Goal: Information Seeking & Learning: Learn about a topic

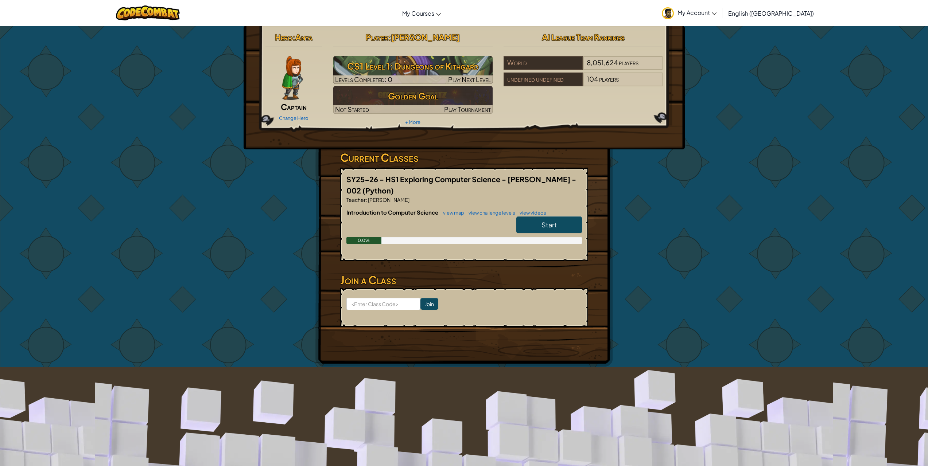
click at [559, 217] on link "Start" at bounding box center [549, 225] width 66 height 17
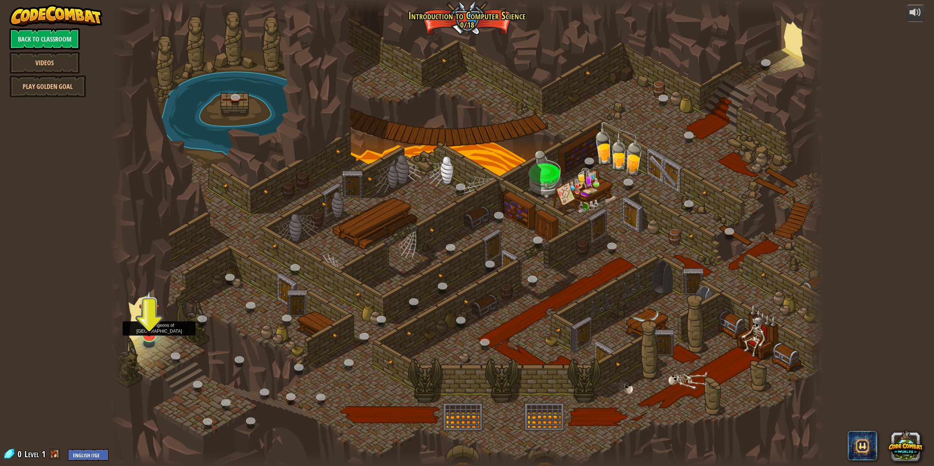
click at [156, 334] on img at bounding box center [149, 313] width 20 height 47
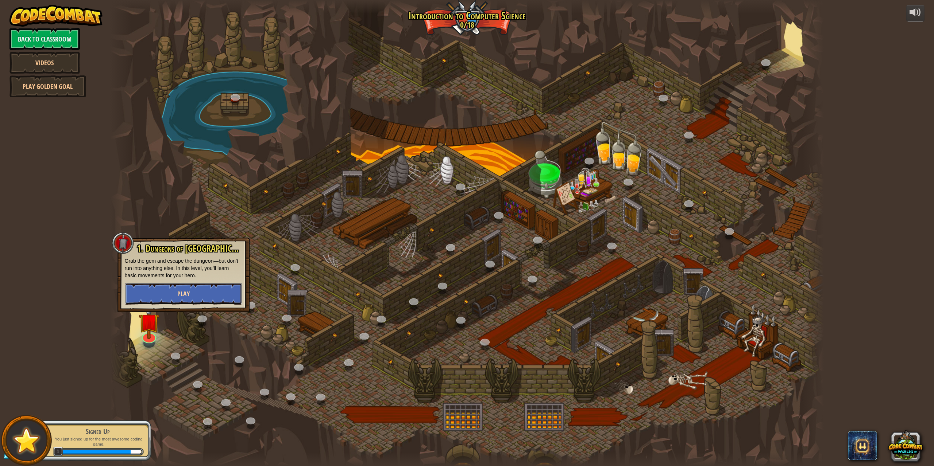
click at [162, 299] on button "Play" at bounding box center [183, 294] width 117 height 22
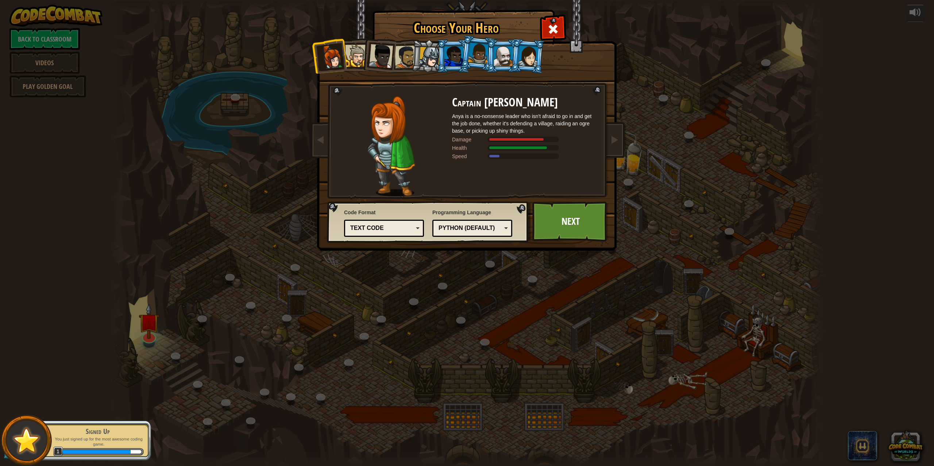
click at [351, 57] on div at bounding box center [356, 56] width 22 height 22
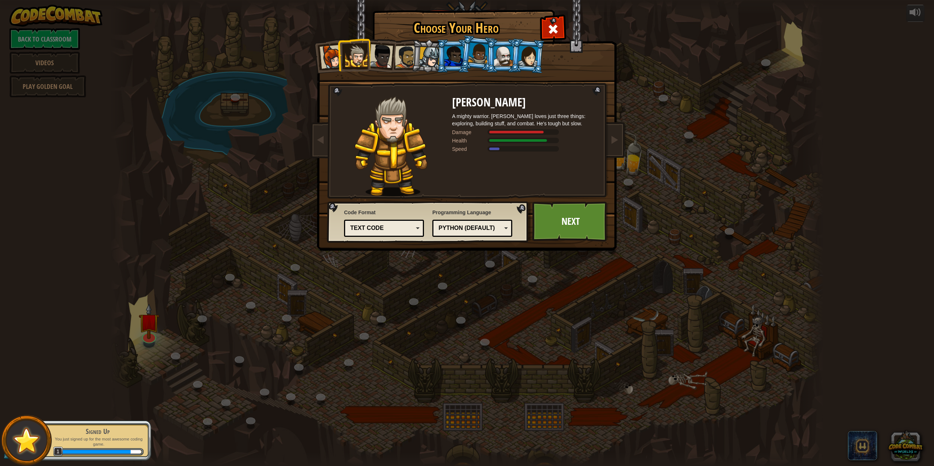
click at [371, 50] on div at bounding box center [381, 56] width 24 height 24
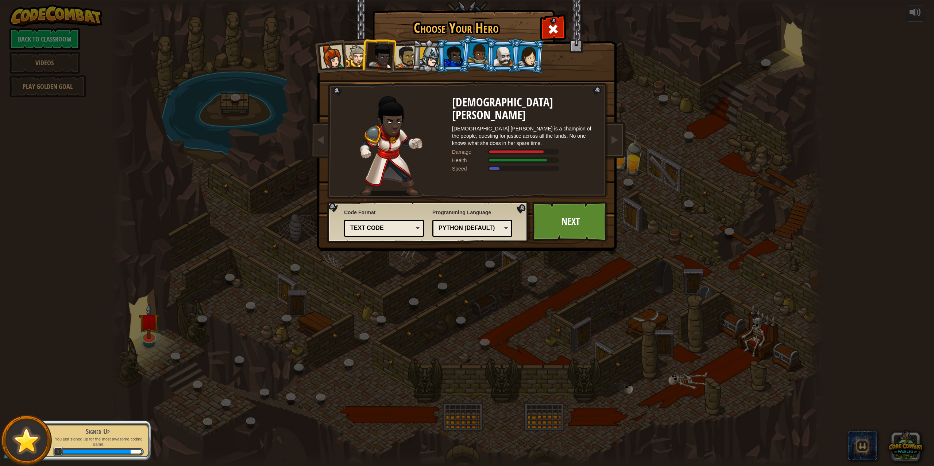
click at [396, 57] on div at bounding box center [406, 57] width 23 height 23
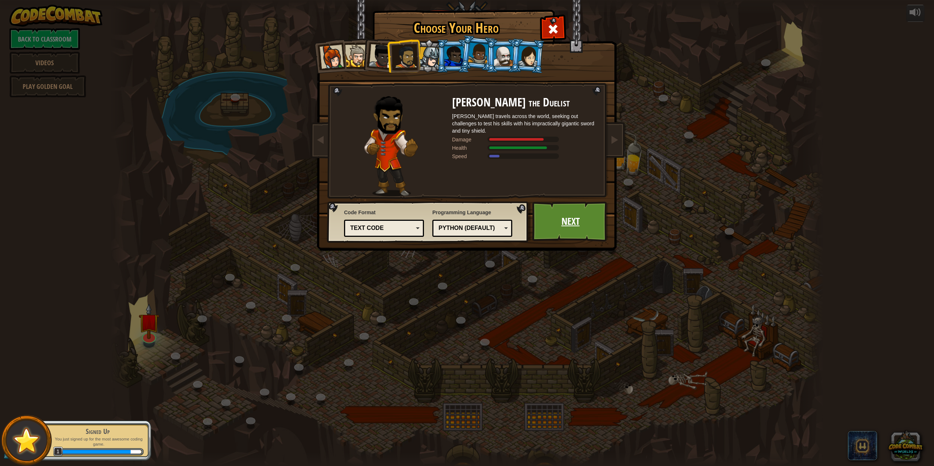
click at [573, 229] on link "Next" at bounding box center [570, 222] width 76 height 40
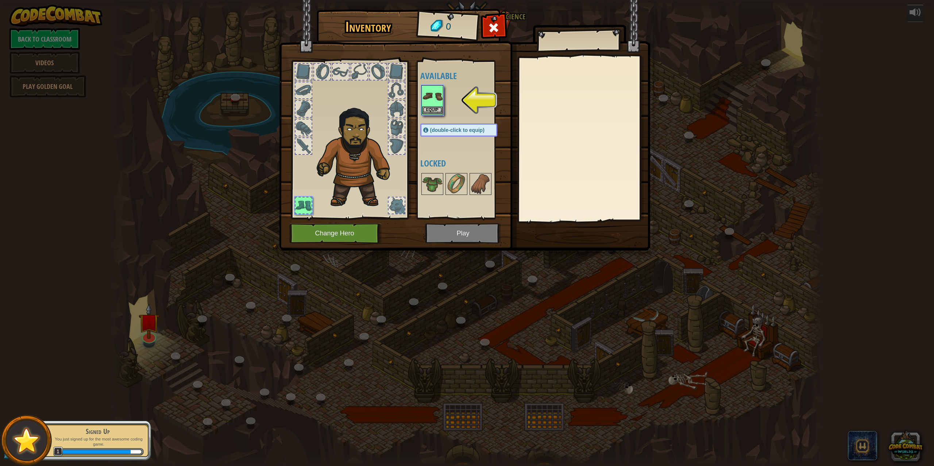
click at [438, 93] on img at bounding box center [432, 96] width 20 height 20
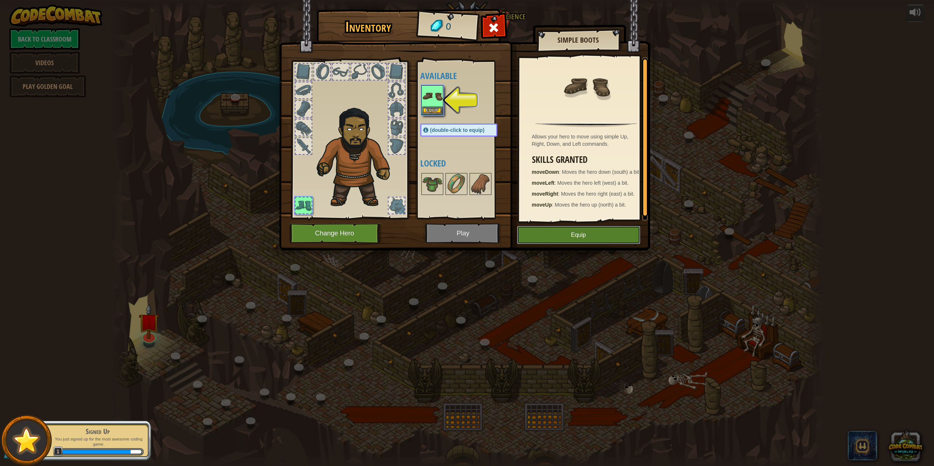
click at [574, 229] on button "Equip" at bounding box center [578, 235] width 123 height 18
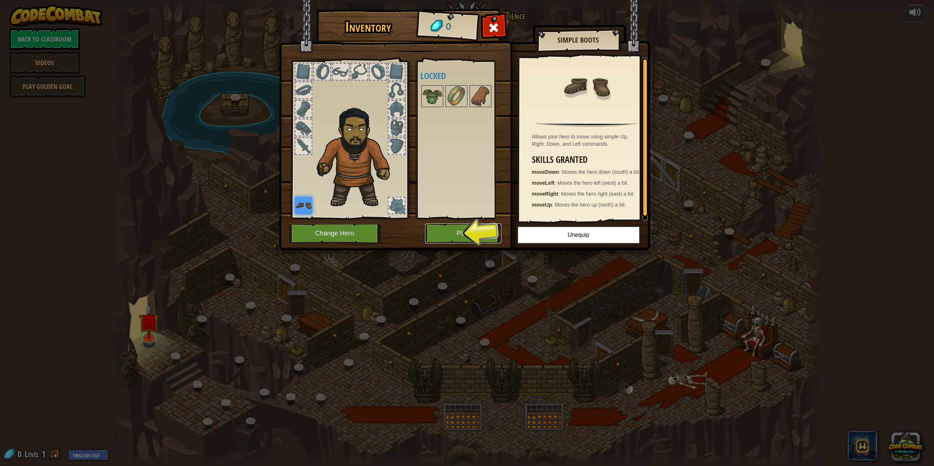
click at [459, 229] on button "Play" at bounding box center [463, 234] width 76 height 20
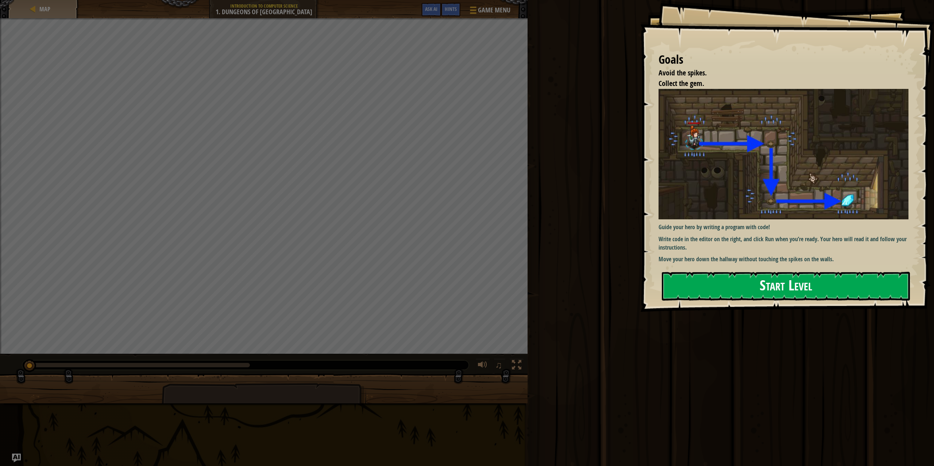
click at [762, 278] on button "Start Level" at bounding box center [786, 286] width 248 height 29
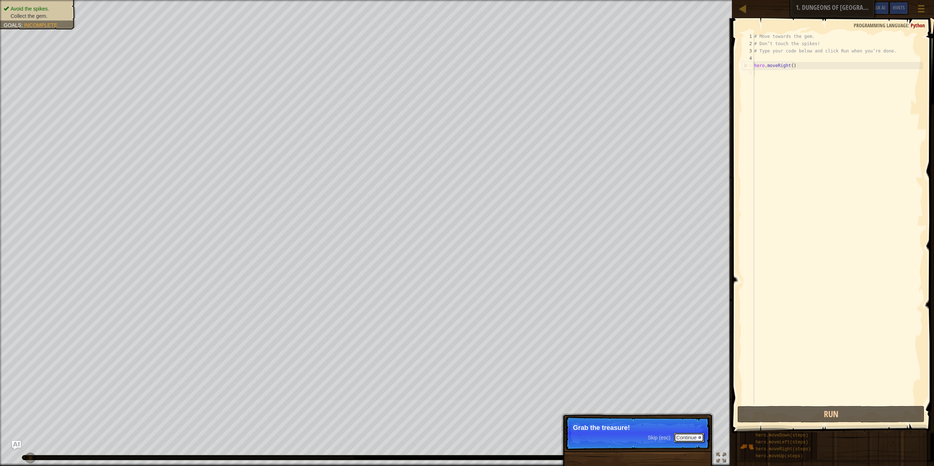
click at [678, 439] on button "Continue" at bounding box center [689, 437] width 30 height 9
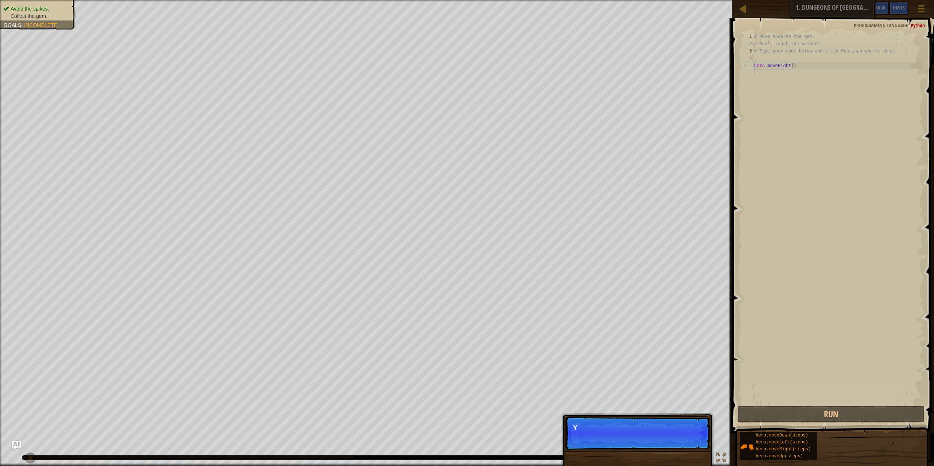
scroll to position [3, 0]
click at [693, 435] on button "Continue" at bounding box center [689, 437] width 30 height 9
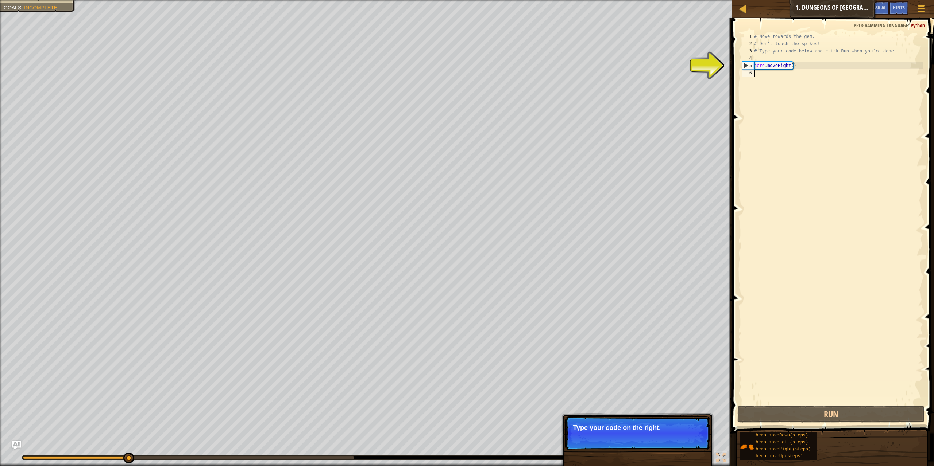
click at [774, 73] on div "# Move towards the gem. # Don’t touch the spikes! # Type your code below and cl…" at bounding box center [837, 226] width 170 height 387
click at [693, 439] on button "Continue" at bounding box center [689, 437] width 30 height 9
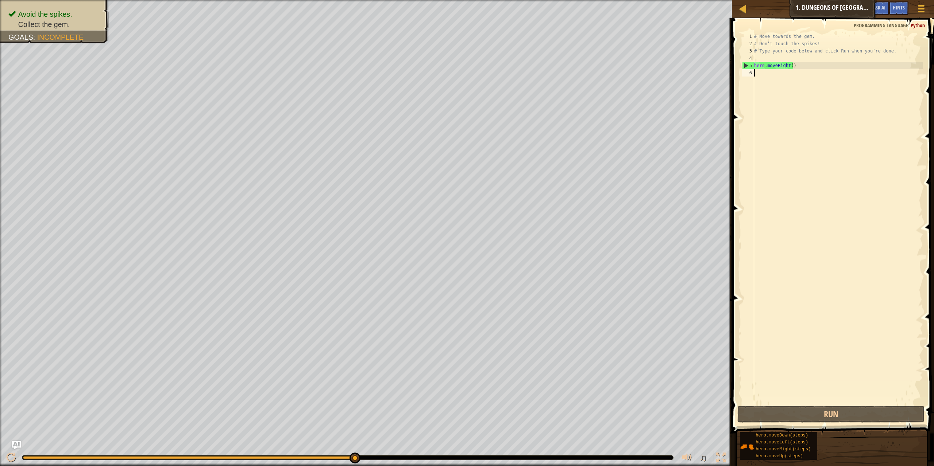
click at [774, 72] on div "# Move towards the gem. # Don’t touch the spikes! # Type your code below and cl…" at bounding box center [837, 226] width 170 height 387
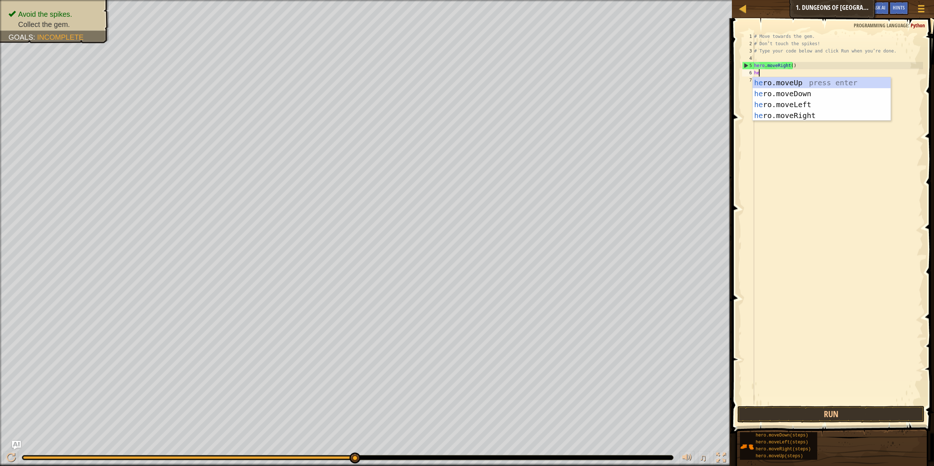
type textarea "her"
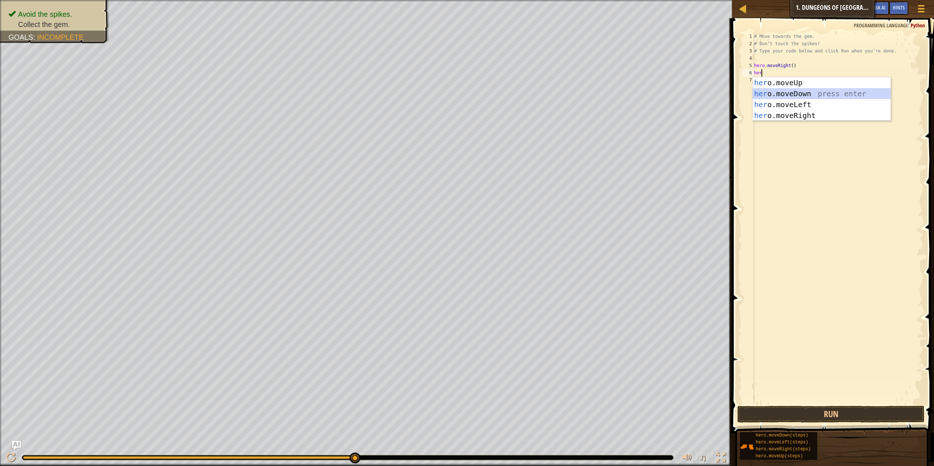
click at [783, 92] on div "her o.moveUp press enter her o.moveDown press enter her o.moveLeft press enter …" at bounding box center [821, 110] width 138 height 66
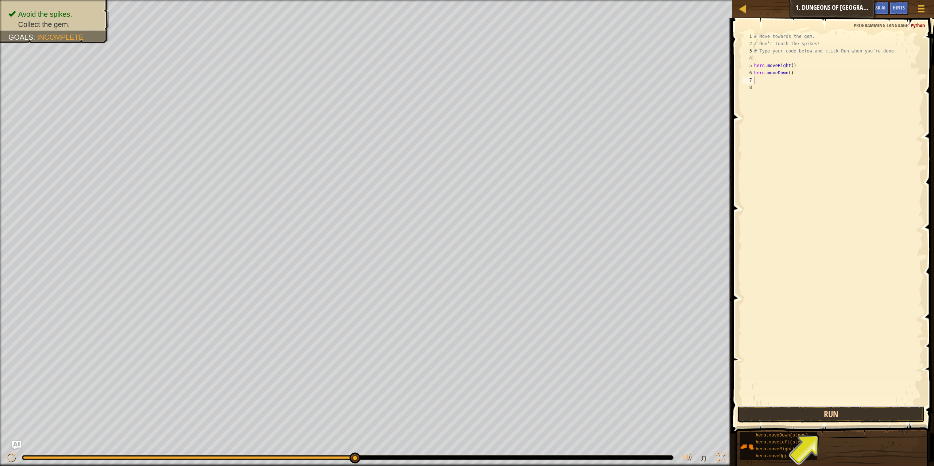
click at [750, 410] on button "Run" at bounding box center [830, 414] width 187 height 17
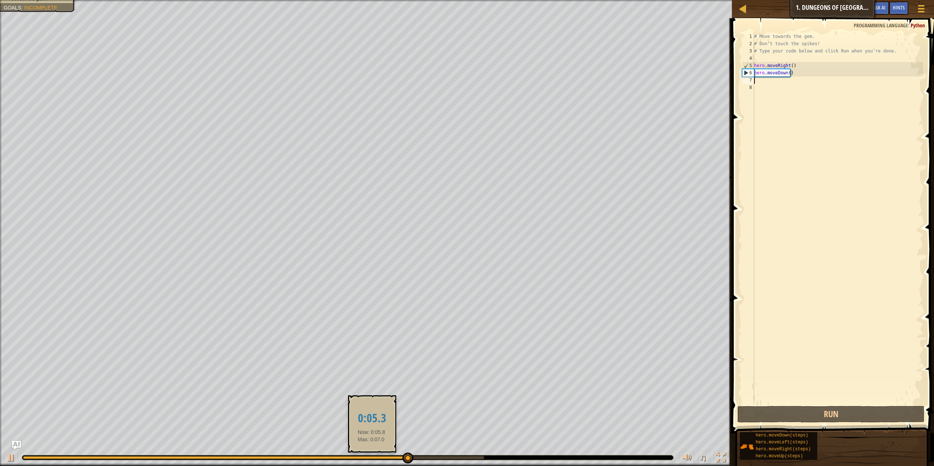
click at [371, 459] on div at bounding box center [215, 458] width 384 height 3
click at [779, 84] on div "# Move towards the gem. # Don’t touch the spikes! # Type your code below and cl…" at bounding box center [837, 226] width 170 height 387
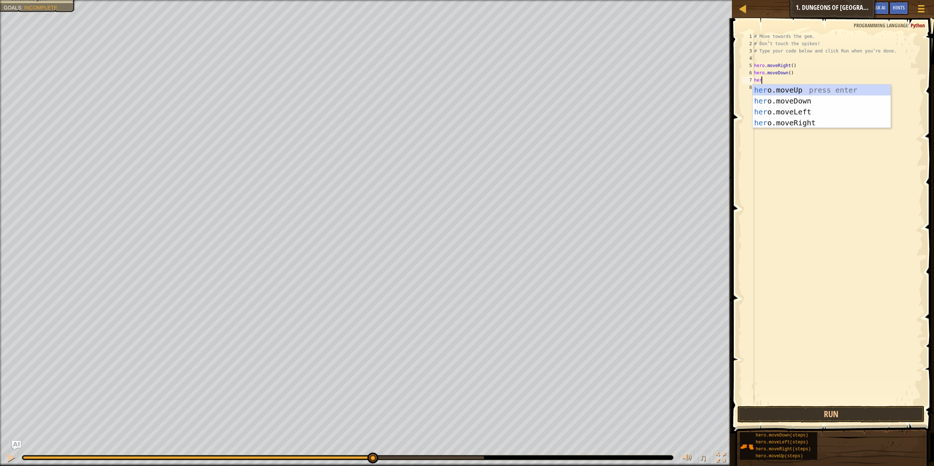
scroll to position [3, 0]
type textarea "hero"
click at [851, 111] on div "hero .moveUp press enter hero .moveDown press enter hero .moveLeft press enter …" at bounding box center [821, 118] width 138 height 66
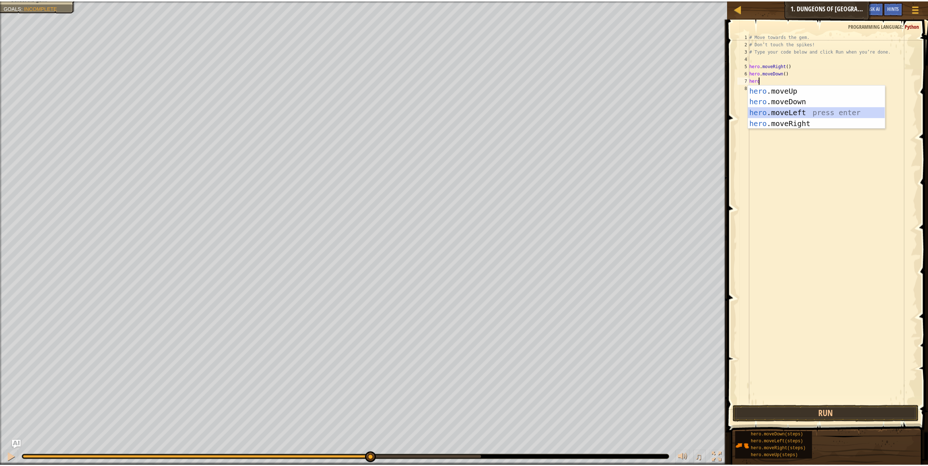
scroll to position [3, 0]
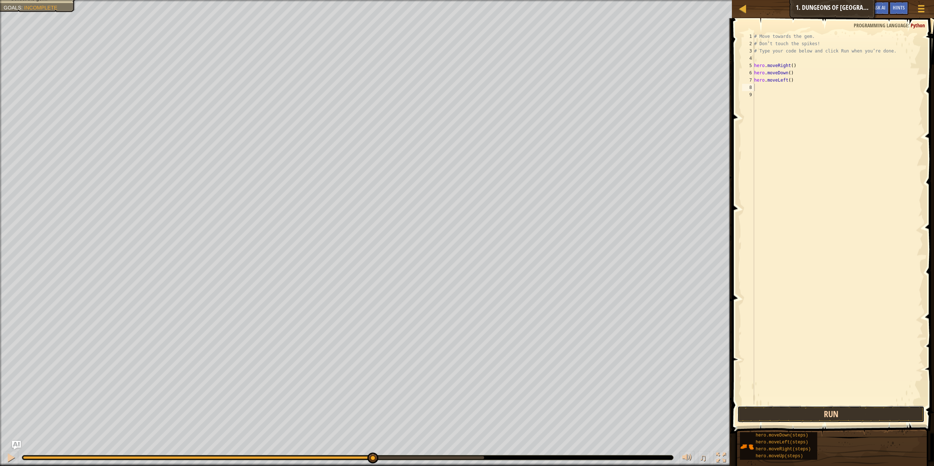
click at [840, 412] on button "Run" at bounding box center [830, 414] width 187 height 17
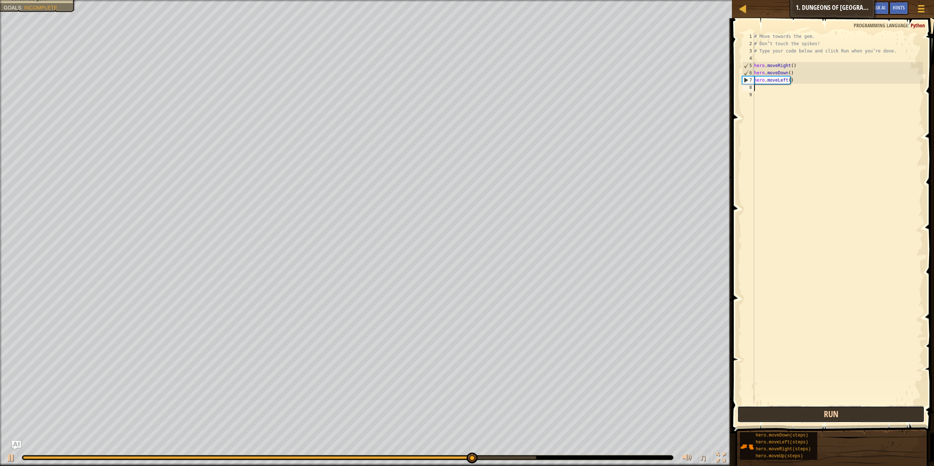
click at [839, 413] on button "Run" at bounding box center [830, 414] width 187 height 17
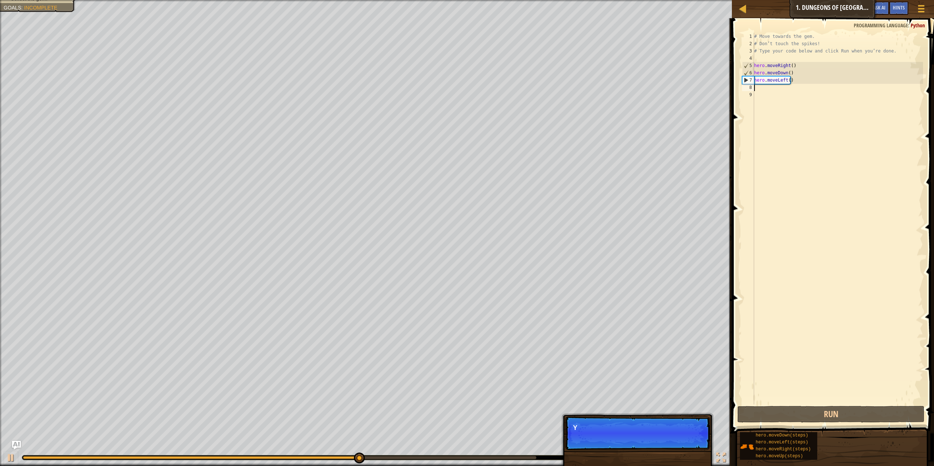
click at [348, 450] on div "♫" at bounding box center [366, 456] width 732 height 22
drag, startPoint x: 348, startPoint y: 450, endPoint x: 352, endPoint y: 453, distance: 4.6
click at [349, 452] on div "♫" at bounding box center [366, 456] width 732 height 22
click at [354, 454] on div "♫" at bounding box center [366, 456] width 732 height 22
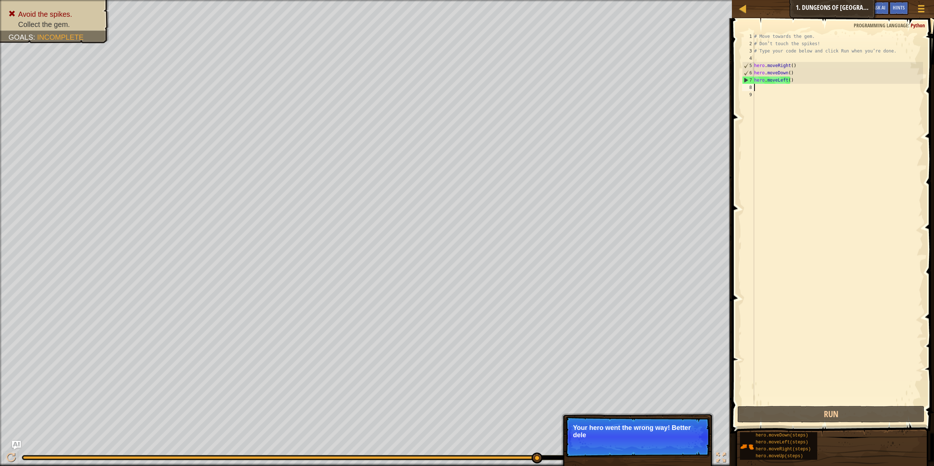
click at [357, 458] on div at bounding box center [279, 458] width 513 height 3
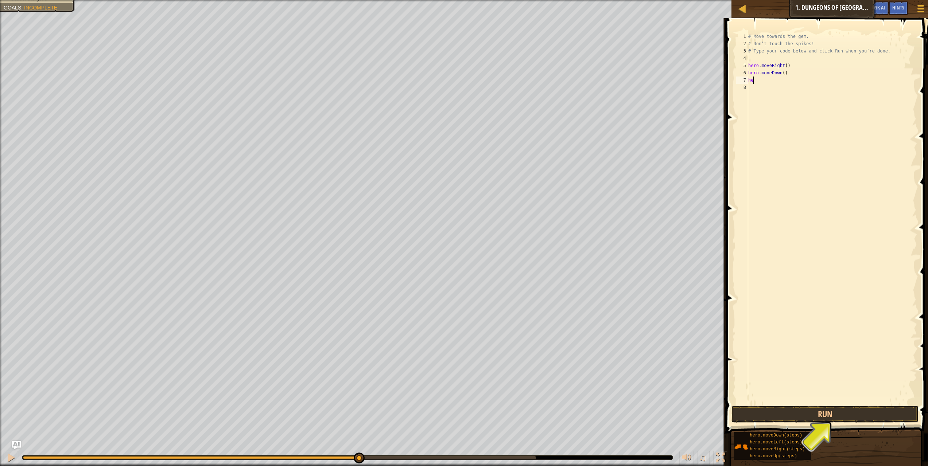
type textarea "h"
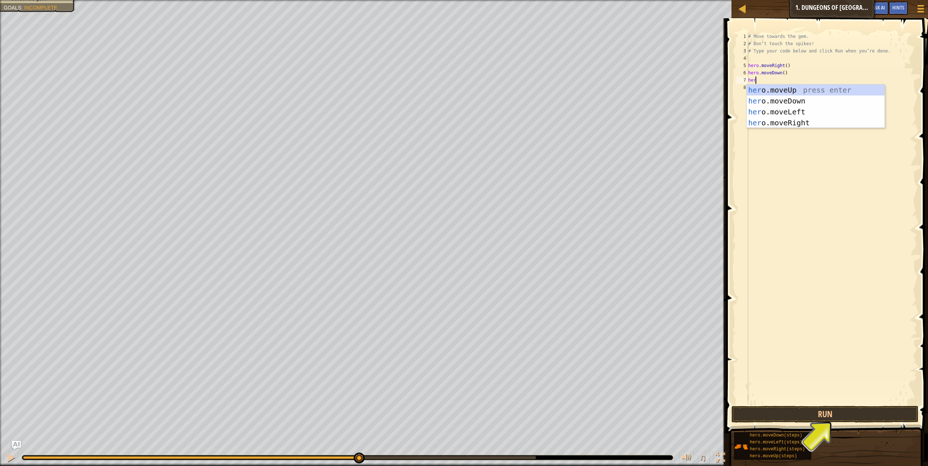
scroll to position [3, 0]
type textarea "hero"
click at [844, 123] on div "hero .moveUp press enter hero .moveDown press enter hero .moveLeft press enter …" at bounding box center [816, 118] width 138 height 66
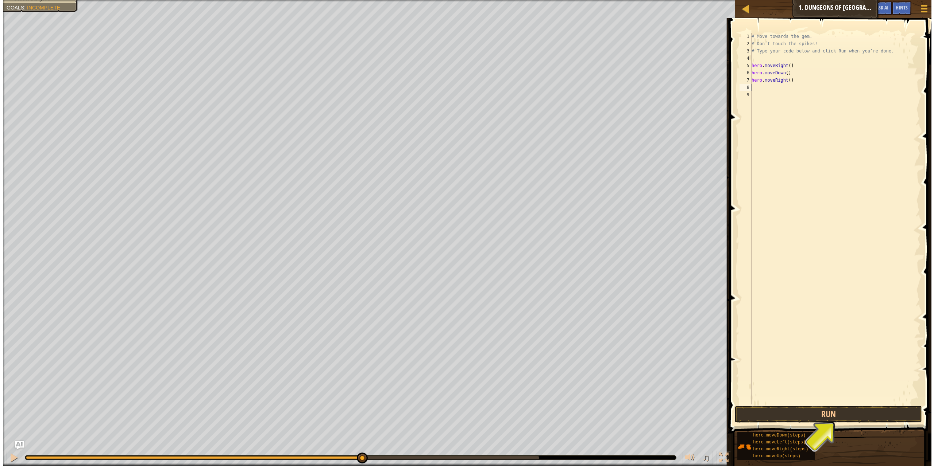
scroll to position [3, 0]
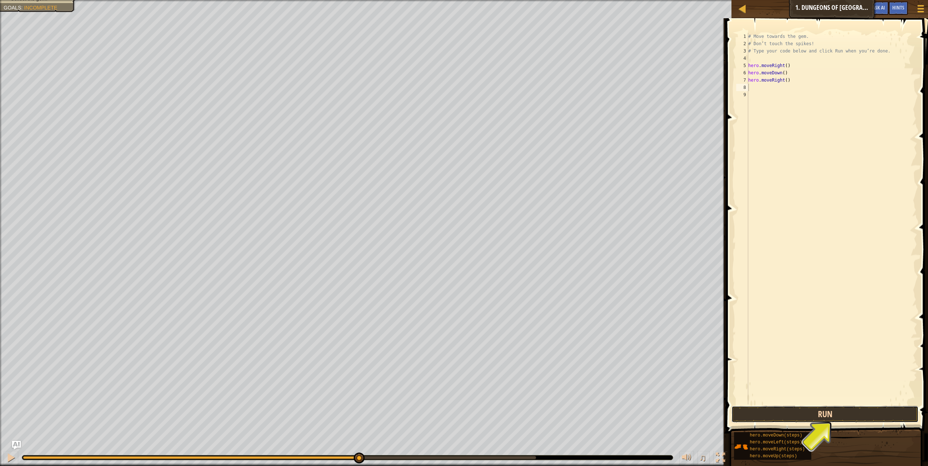
click at [867, 421] on button "Run" at bounding box center [825, 414] width 187 height 17
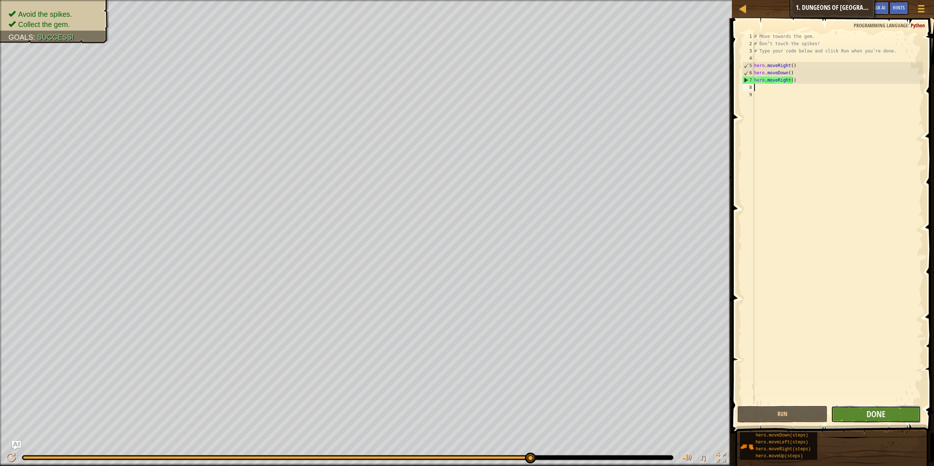
click at [894, 419] on button "Done" at bounding box center [876, 414] width 90 height 17
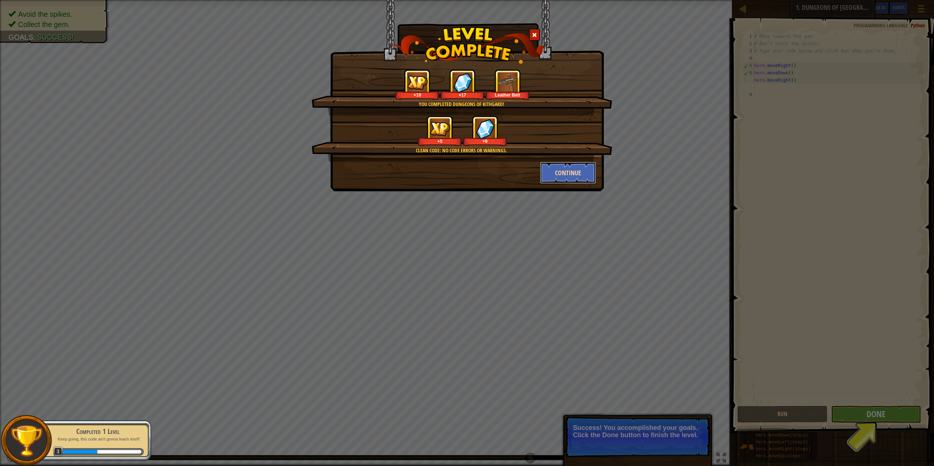
click at [561, 171] on button "Continue" at bounding box center [568, 173] width 57 height 22
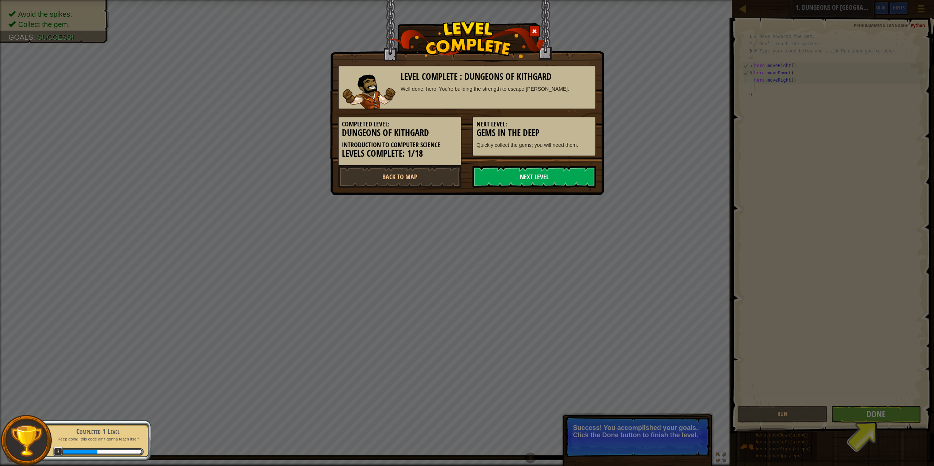
click at [529, 181] on link "Next Level" at bounding box center [534, 177] width 124 height 22
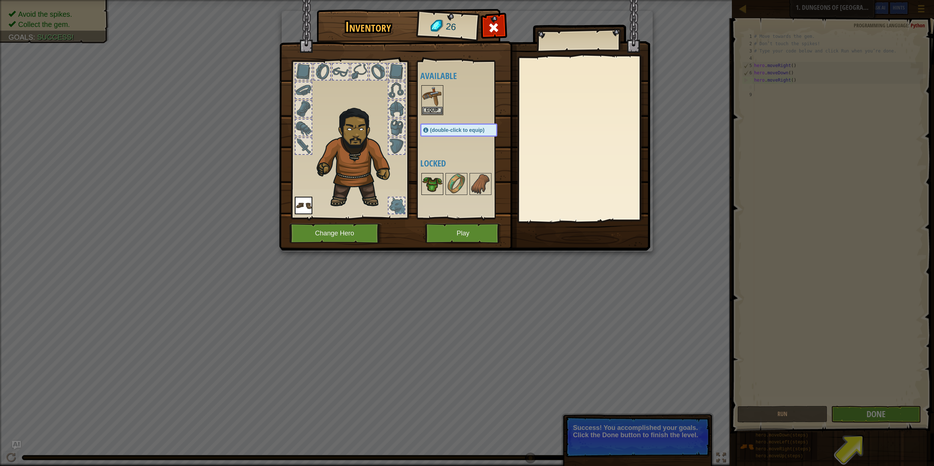
click at [436, 188] on img at bounding box center [432, 184] width 20 height 20
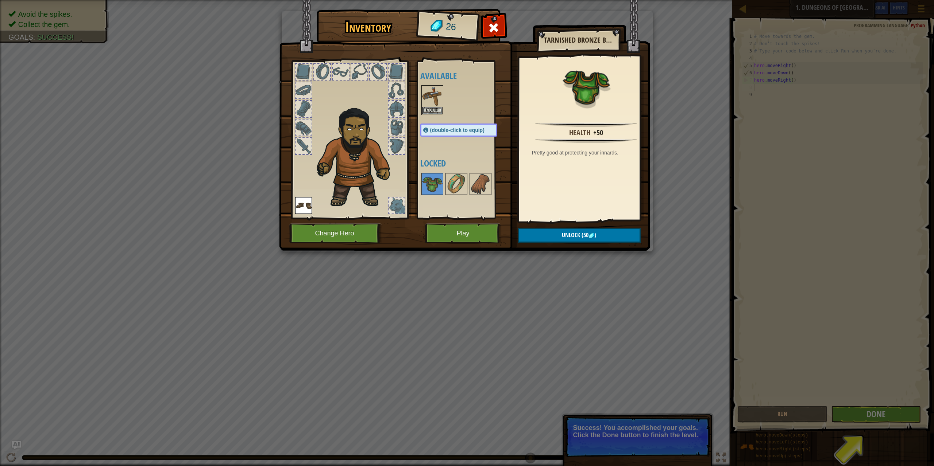
drag, startPoint x: 491, startPoint y: 125, endPoint x: 493, endPoint y: 131, distance: 5.9
click at [491, 125] on div "(double-click to equip)" at bounding box center [458, 130] width 77 height 13
click at [447, 176] on img at bounding box center [456, 184] width 20 height 20
click at [473, 182] on img at bounding box center [480, 184] width 20 height 20
click at [443, 181] on div at bounding box center [466, 184] width 92 height 24
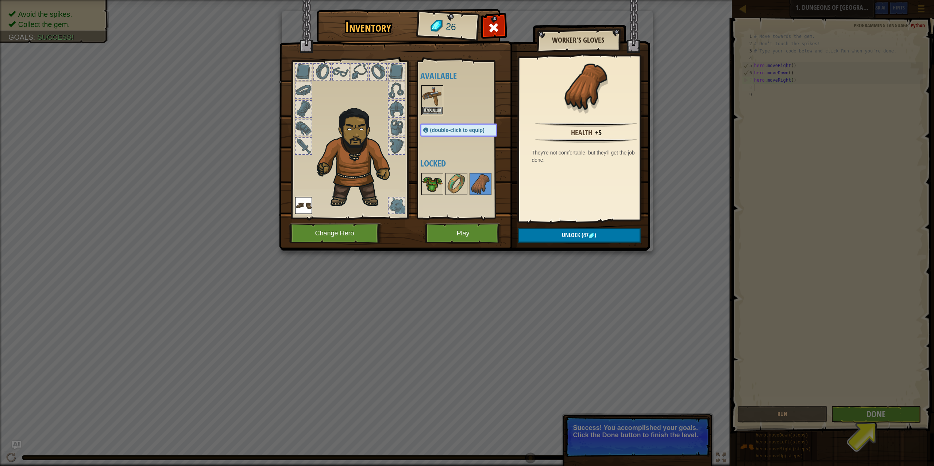
click at [425, 181] on img at bounding box center [432, 184] width 20 height 20
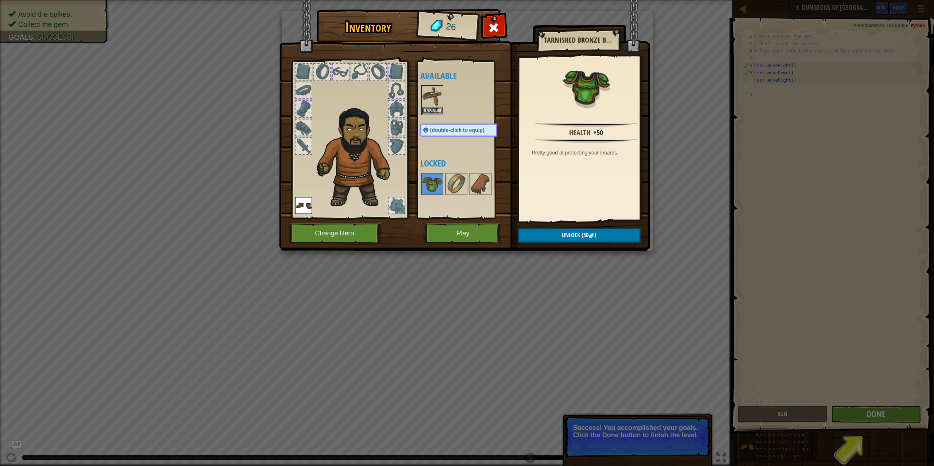
click at [340, 165] on img at bounding box center [357, 155] width 89 height 106
click at [481, 143] on div "Available Equip Equip (double-click to equip) Locked" at bounding box center [466, 140] width 92 height 152
click at [451, 229] on button "Play" at bounding box center [463, 234] width 76 height 20
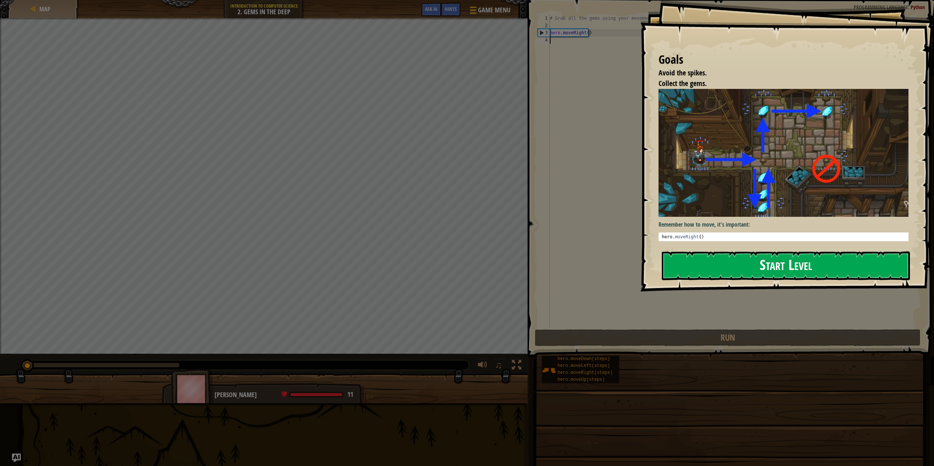
drag, startPoint x: 706, startPoint y: 270, endPoint x: 667, endPoint y: 260, distance: 39.9
click at [705, 270] on button "Start Level" at bounding box center [786, 266] width 248 height 29
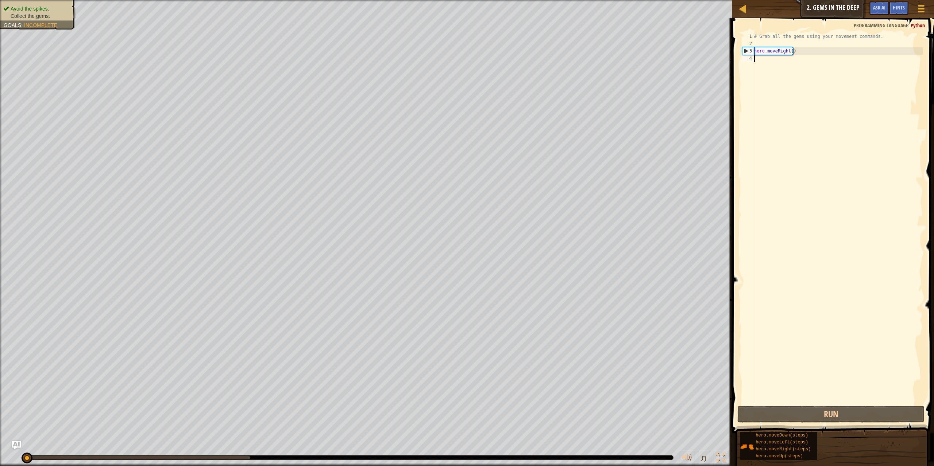
click at [783, 58] on div "# Grab all the gems using your movement commands. hero . moveRight ( )" at bounding box center [837, 226] width 170 height 387
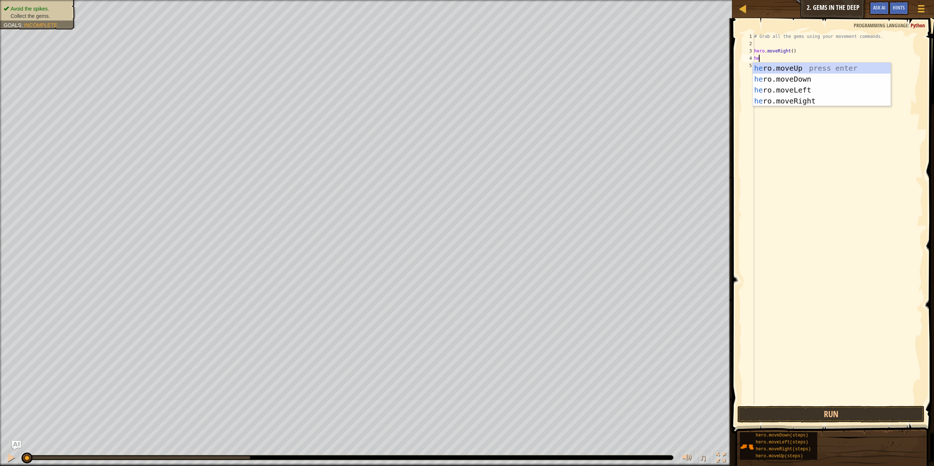
scroll to position [3, 0]
type textarea "hero"
click at [798, 81] on div "hero .moveUp press enter hero .moveDown press enter hero .moveLeft press enter …" at bounding box center [821, 96] width 138 height 66
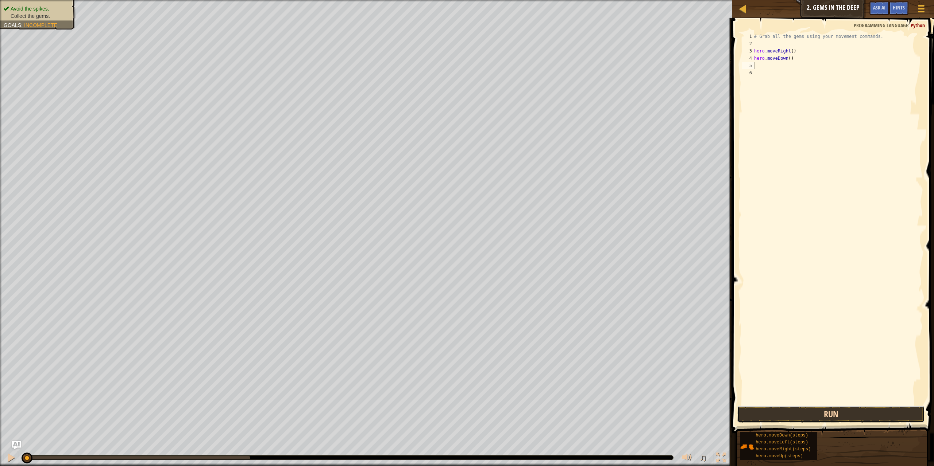
click at [800, 415] on button "Run" at bounding box center [830, 414] width 187 height 17
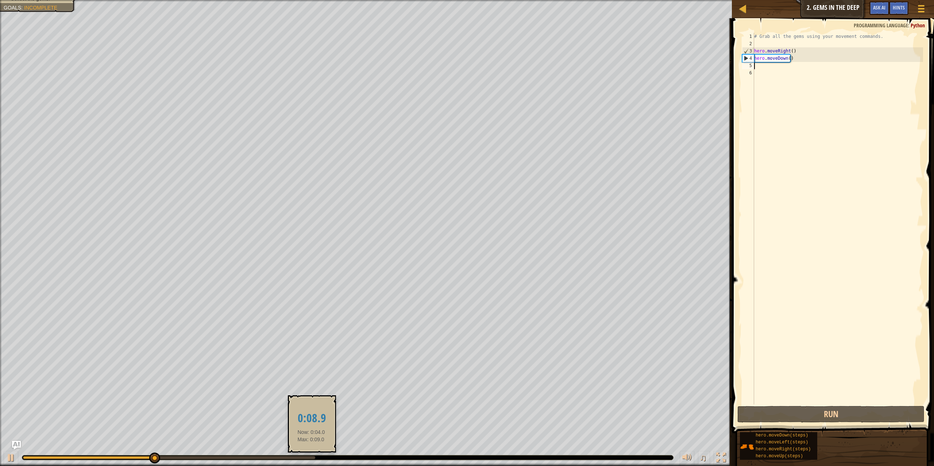
click at [311, 457] on div at bounding box center [169, 458] width 292 height 3
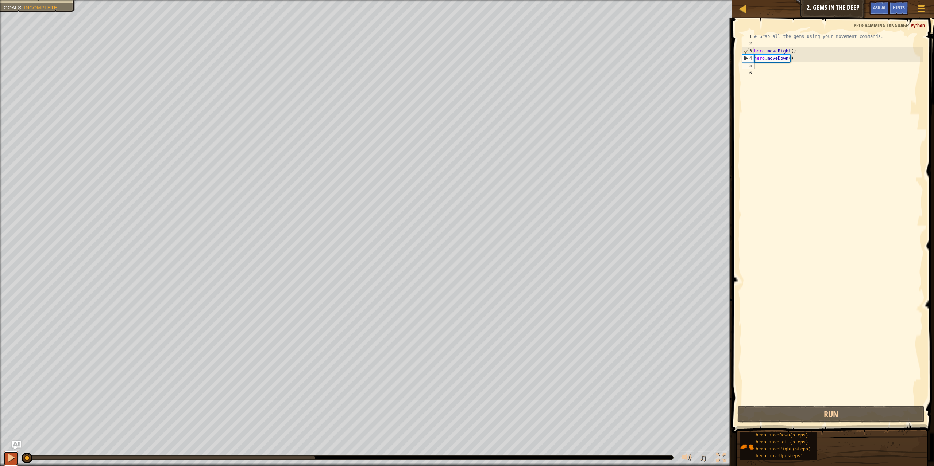
click at [8, 454] on div at bounding box center [10, 457] width 9 height 9
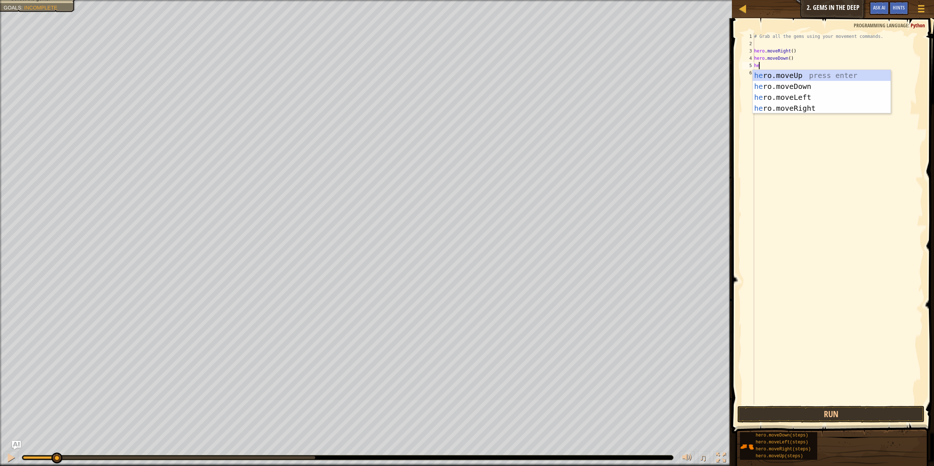
scroll to position [3, 0]
type textarea "hero"
click at [825, 71] on div "hero .moveUp press enter hero .moveDown press enter hero .moveLeft press enter …" at bounding box center [821, 103] width 138 height 66
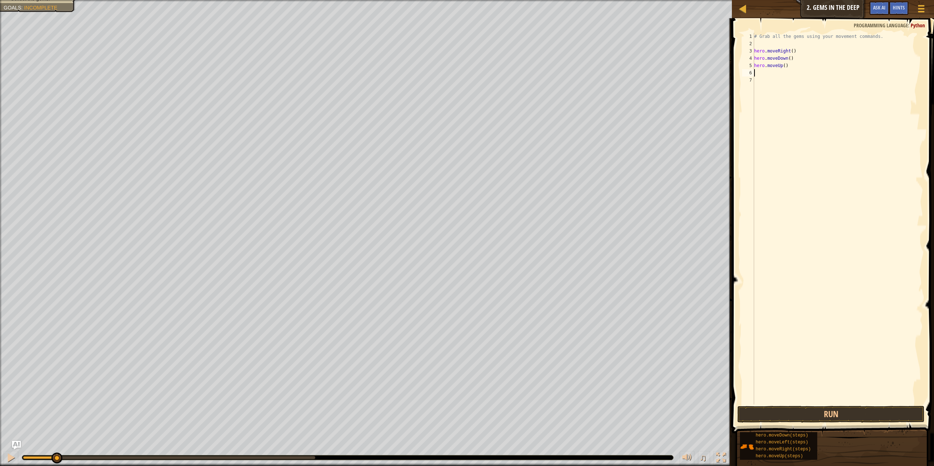
scroll to position [3, 0]
click at [891, 407] on button "Run" at bounding box center [830, 414] width 187 height 17
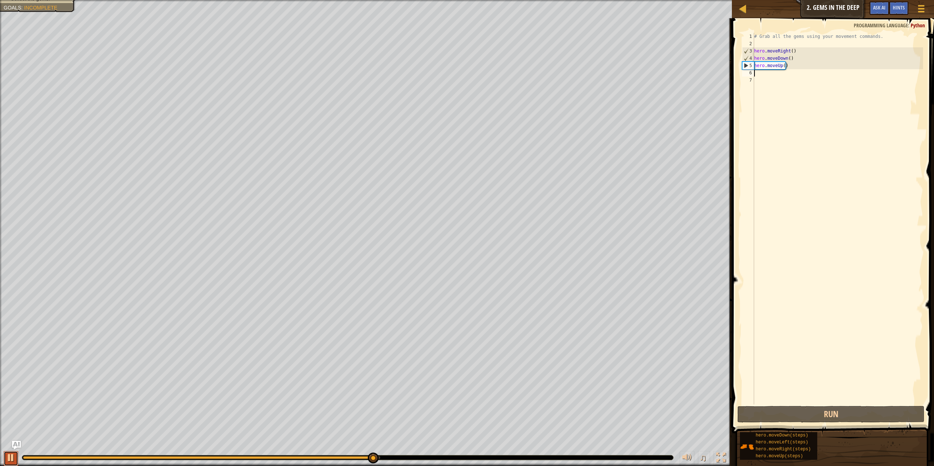
click at [12, 459] on button at bounding box center [11, 459] width 15 height 15
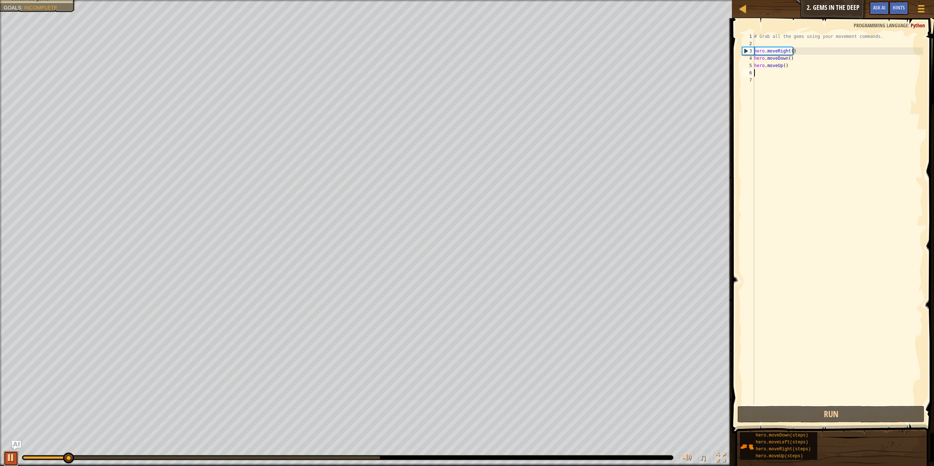
click at [10, 460] on div at bounding box center [10, 457] width 9 height 9
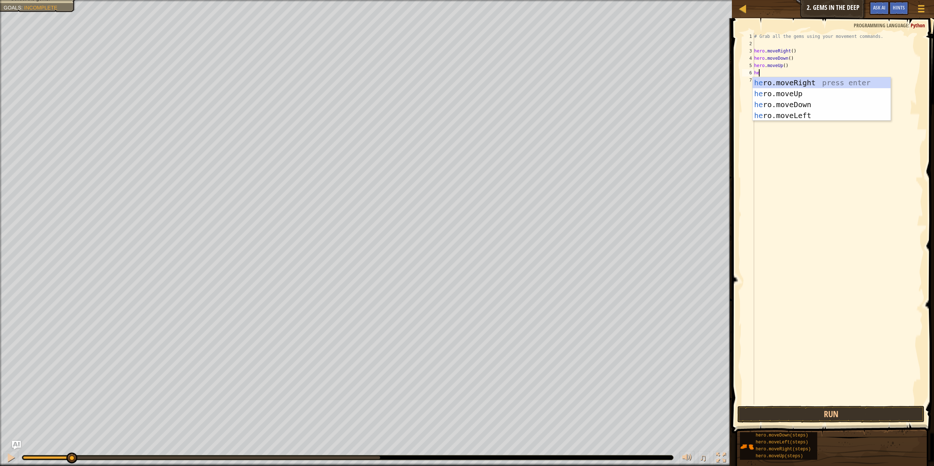
scroll to position [3, 0]
type textarea "hero"
drag, startPoint x: 801, startPoint y: 115, endPoint x: 868, endPoint y: 86, distance: 73.4
click at [826, 100] on div "hero .moveUp press enter hero .moveDown press enter hero .moveLeft press enter …" at bounding box center [821, 110] width 138 height 66
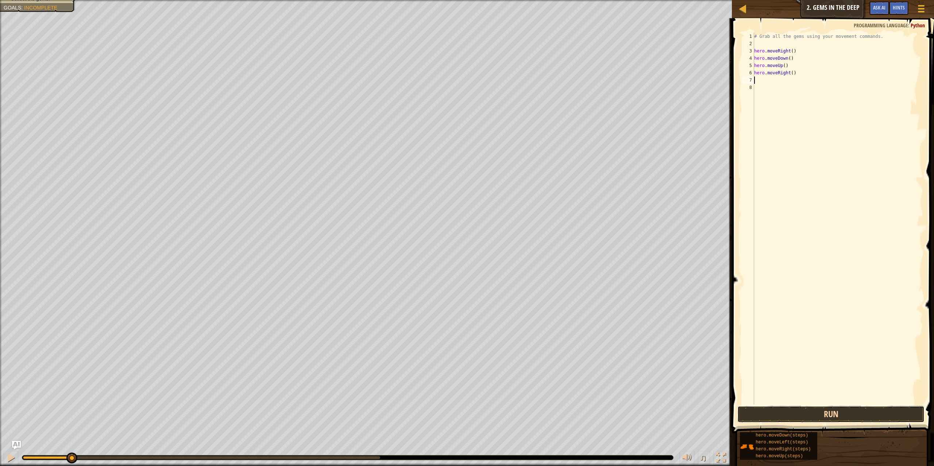
click at [844, 417] on button "Run" at bounding box center [830, 414] width 187 height 17
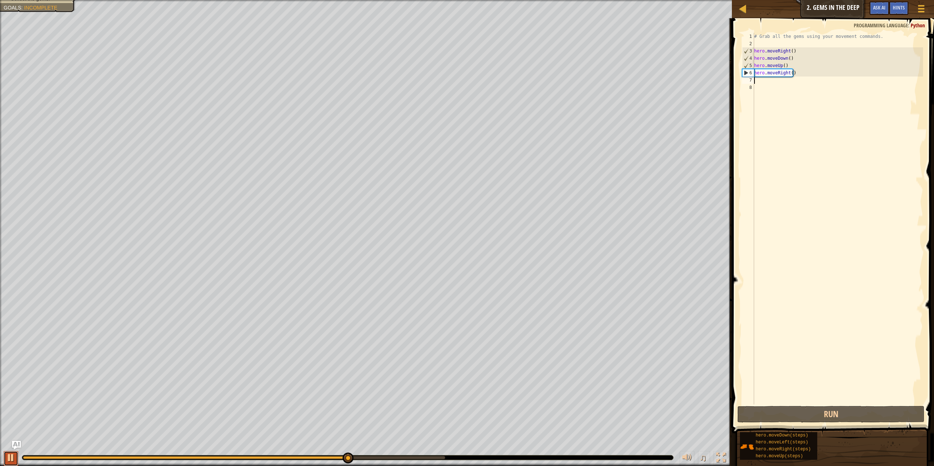
click at [10, 464] on button at bounding box center [11, 459] width 15 height 15
click at [787, 84] on div "# Grab all the gems using your movement commands. hero . moveRight ( ) hero . m…" at bounding box center [837, 226] width 170 height 387
click at [784, 83] on div "# Grab all the gems using your movement commands. hero . moveRight ( ) hero . m…" at bounding box center [837, 226] width 170 height 387
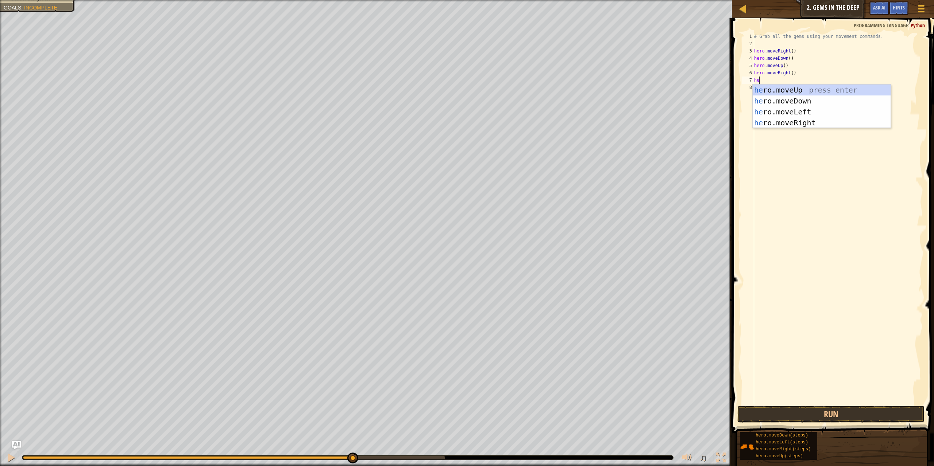
scroll to position [3, 0]
type textarea "hero"
click at [784, 86] on div "hero .moveUp press enter hero .moveDown press enter hero .moveLeft press enter …" at bounding box center [821, 118] width 138 height 66
type textarea "hero"
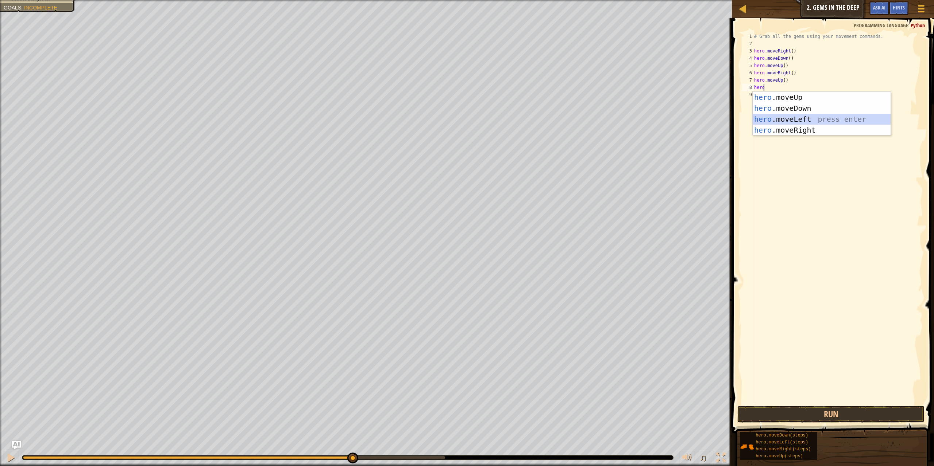
click at [784, 117] on div "hero .moveUp press enter hero .moveDown press enter hero .moveLeft press enter …" at bounding box center [821, 125] width 138 height 66
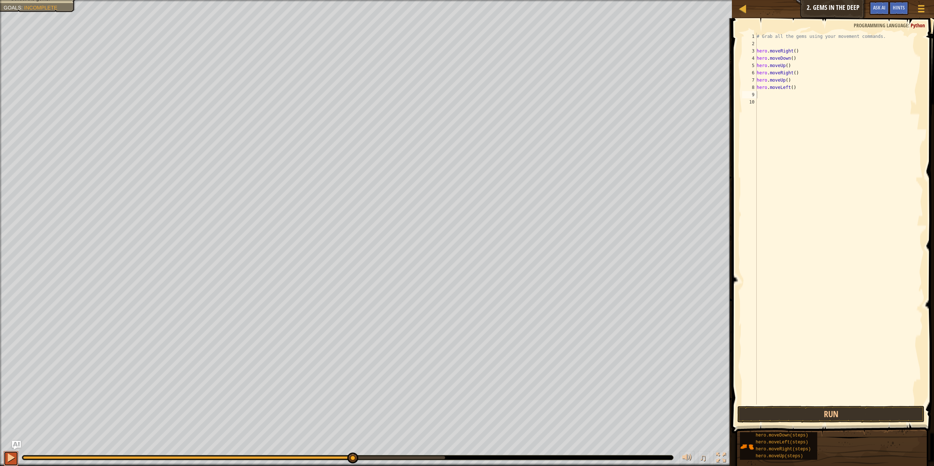
click at [5, 457] on button at bounding box center [11, 459] width 15 height 15
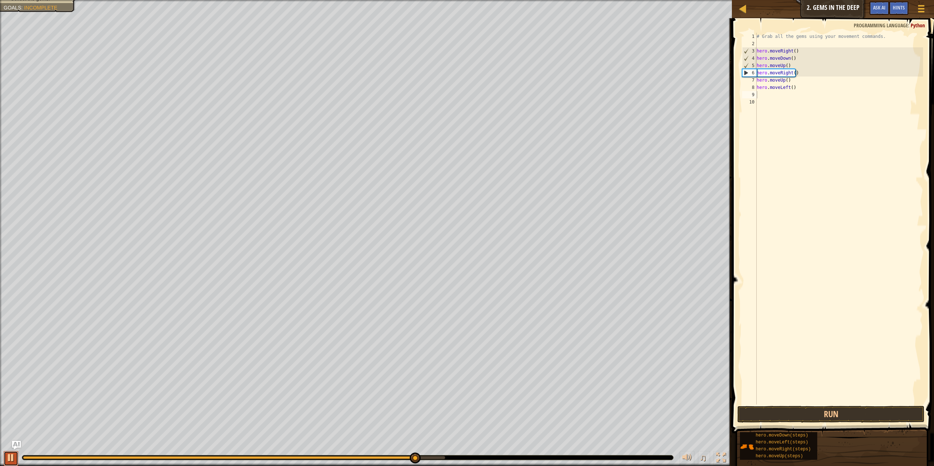
click at [6, 457] on div at bounding box center [10, 457] width 9 height 9
drag, startPoint x: 412, startPoint y: 459, endPoint x: 247, endPoint y: 481, distance: 166.3
click at [247, 0] on html "Map Introduction to Computer Science 2. Gems in the Deep Game Menu Done Hints A…" at bounding box center [467, 0] width 934 height 0
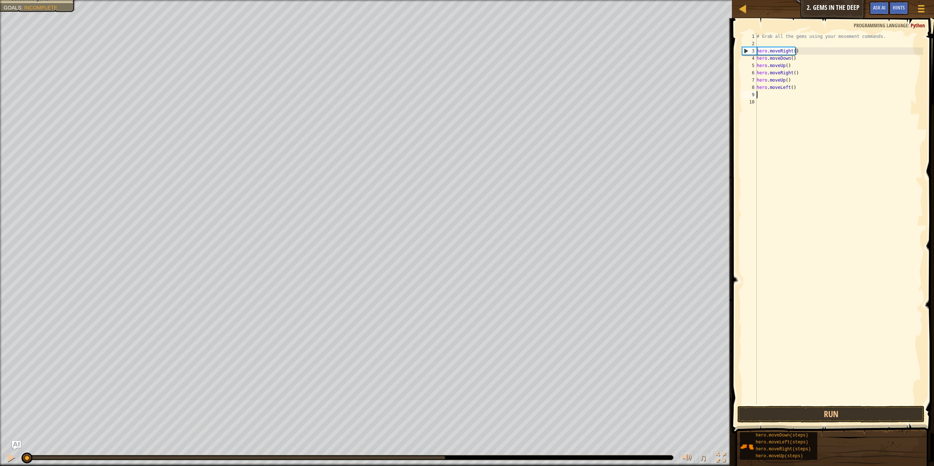
drag, startPoint x: 245, startPoint y: 460, endPoint x: 0, endPoint y: 481, distance: 246.3
click at [0, 0] on html "Map Introduction to Computer Science 2. Gems in the Deep Game Menu Done Hints A…" at bounding box center [467, 0] width 934 height 0
click at [7, 455] on div at bounding box center [10, 457] width 9 height 9
click at [801, 88] on div "# Grab all the gems using your movement commands. hero . moveRight ( ) hero . m…" at bounding box center [839, 226] width 168 height 387
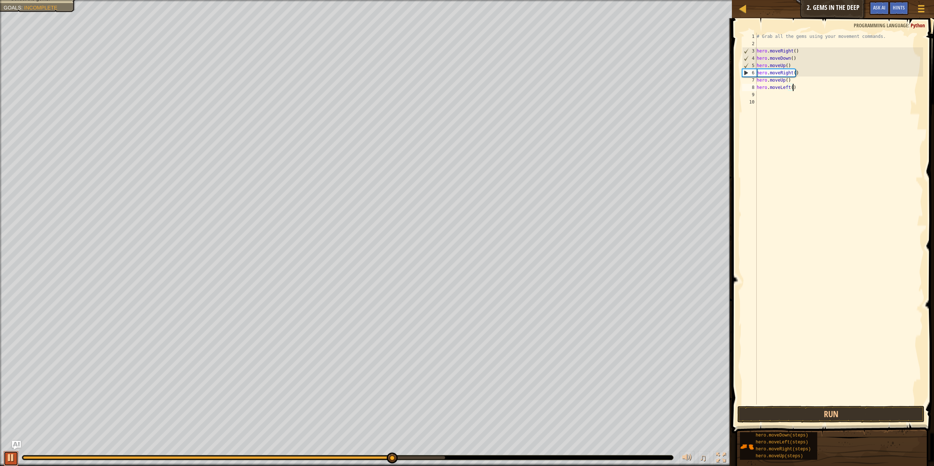
click at [17, 460] on button at bounding box center [11, 459] width 15 height 15
click at [439, 459] on div at bounding box center [234, 458] width 422 height 3
click at [432, 457] on div at bounding box center [227, 458] width 409 height 3
click at [336, 460] on div at bounding box center [347, 458] width 651 height 4
click at [336, 455] on div "♫" at bounding box center [366, 456] width 732 height 22
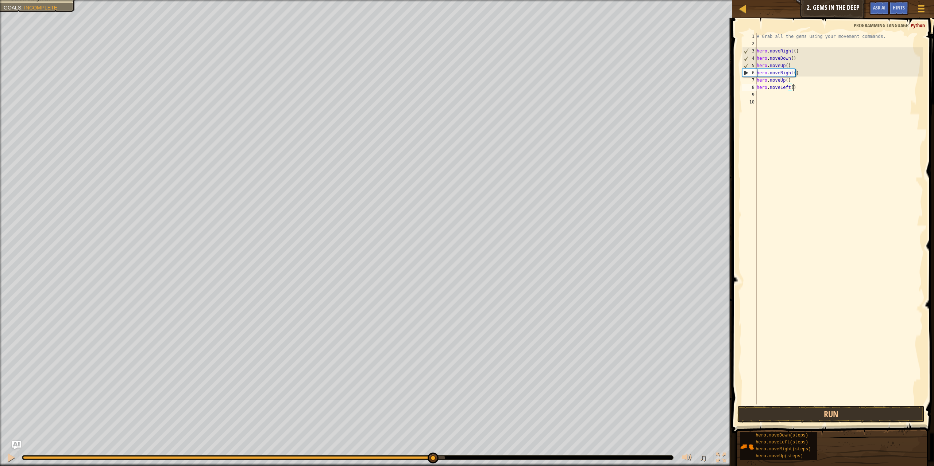
click at [335, 458] on div at bounding box center [227, 458] width 409 height 3
click at [281, 461] on div "♫" at bounding box center [366, 456] width 732 height 22
click at [278, 456] on div at bounding box center [347, 458] width 651 height 4
click at [301, 458] on div at bounding box center [179, 458] width 312 height 3
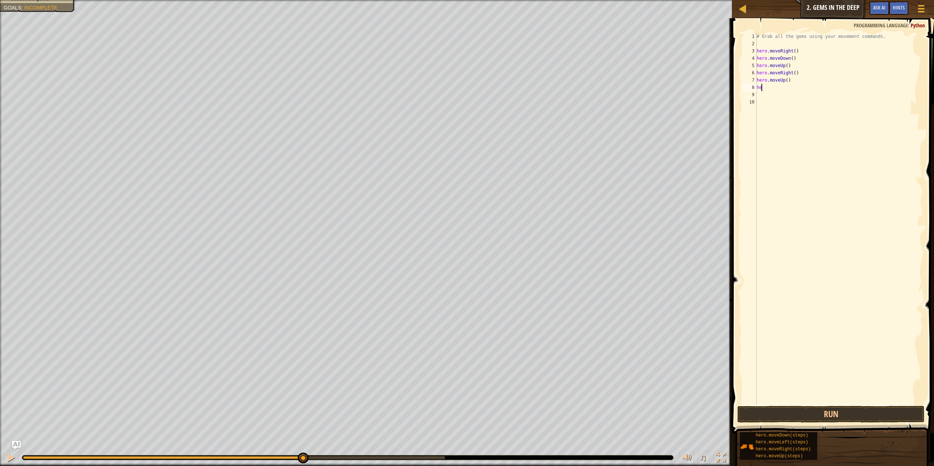
type textarea "h"
type textarea "hero.moveUp()"
click at [5, 453] on button at bounding box center [11, 459] width 15 height 15
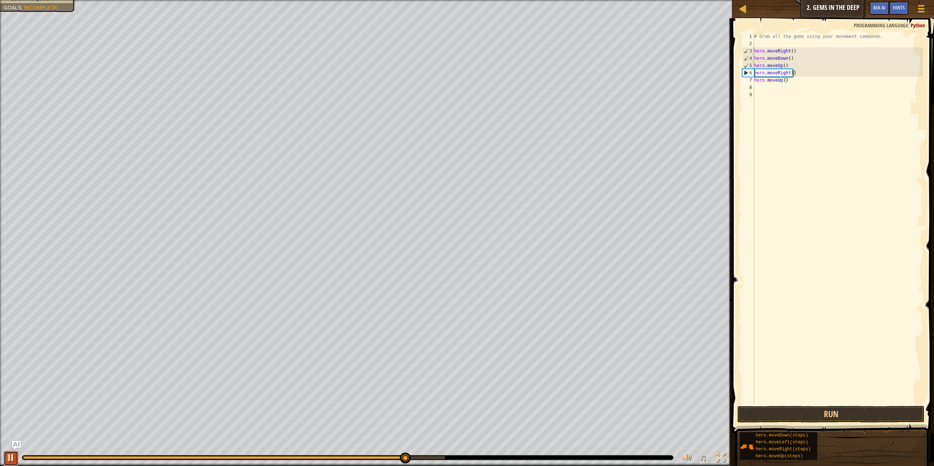
click at [4, 457] on button at bounding box center [11, 459] width 15 height 15
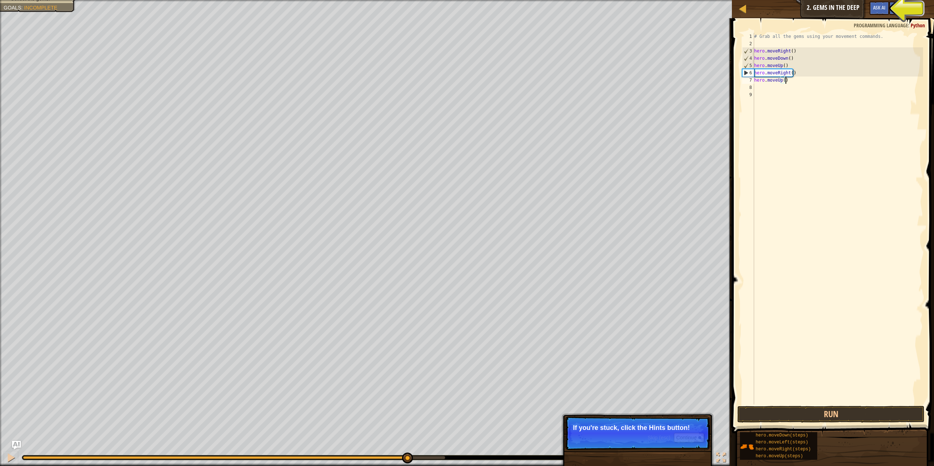
click at [652, 441] on div "Skip (esc) Continue" at bounding box center [675, 437] width 57 height 9
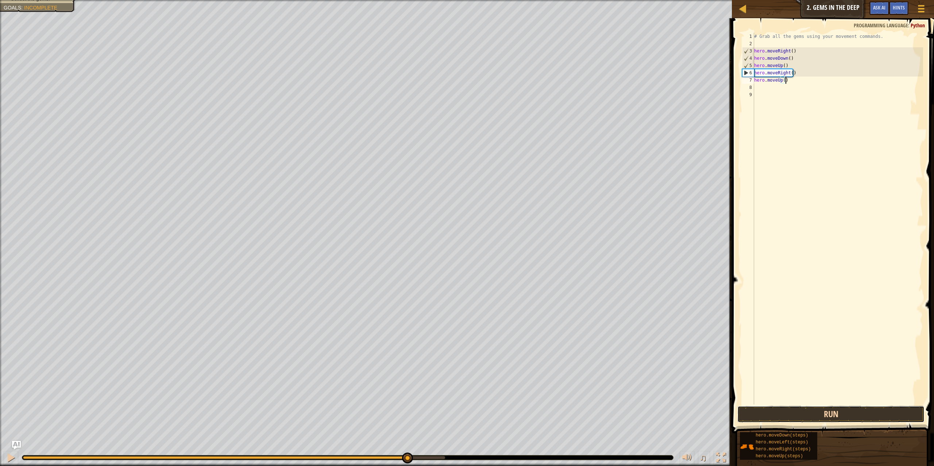
click at [824, 415] on button "Run" at bounding box center [830, 414] width 187 height 17
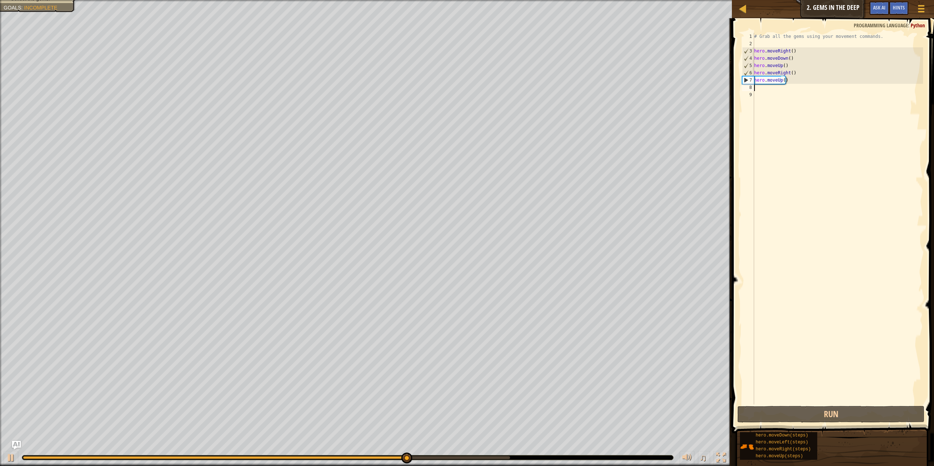
click at [790, 89] on div "# Grab all the gems using your movement commands. hero . moveRight ( ) hero . m…" at bounding box center [837, 226] width 170 height 387
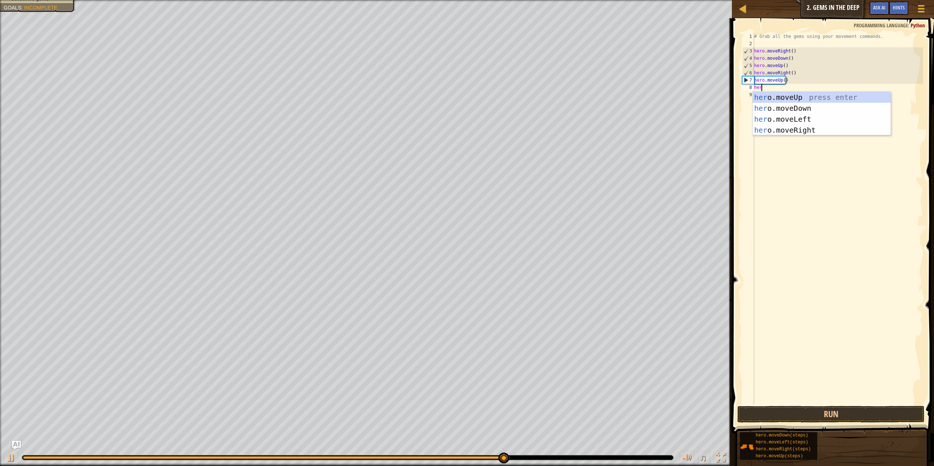
scroll to position [3, 0]
type textarea "hero"
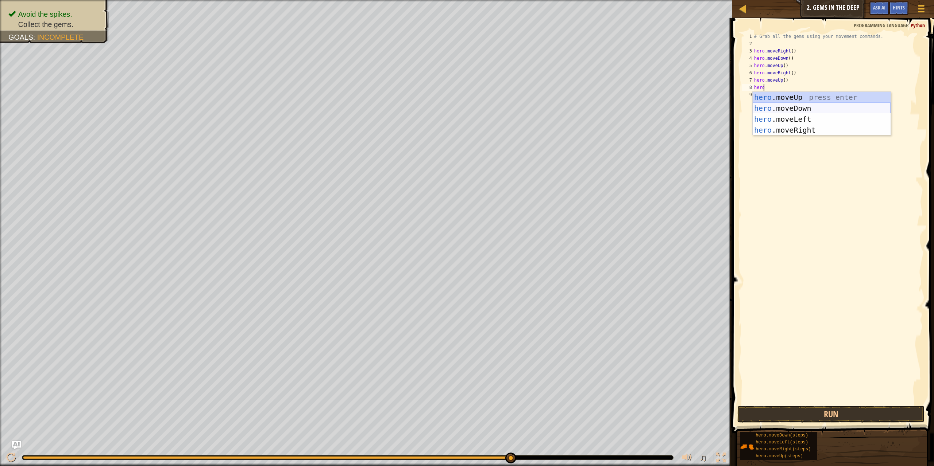
click at [801, 110] on div "hero .moveUp press enter hero .moveDown press enter hero .moveLeft press enter …" at bounding box center [821, 125] width 138 height 66
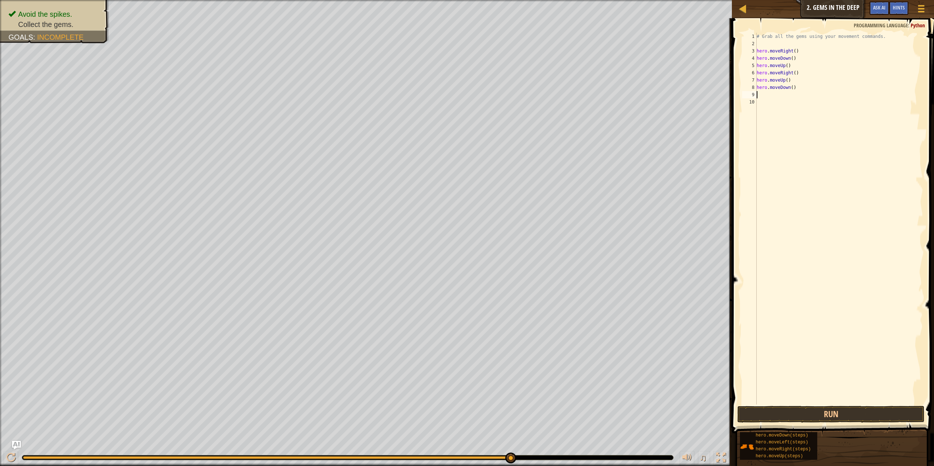
scroll to position [3, 0]
click at [803, 88] on div "# Grab all the gems using your movement commands. hero . moveRight ( ) hero . m…" at bounding box center [839, 226] width 168 height 387
type textarea "h"
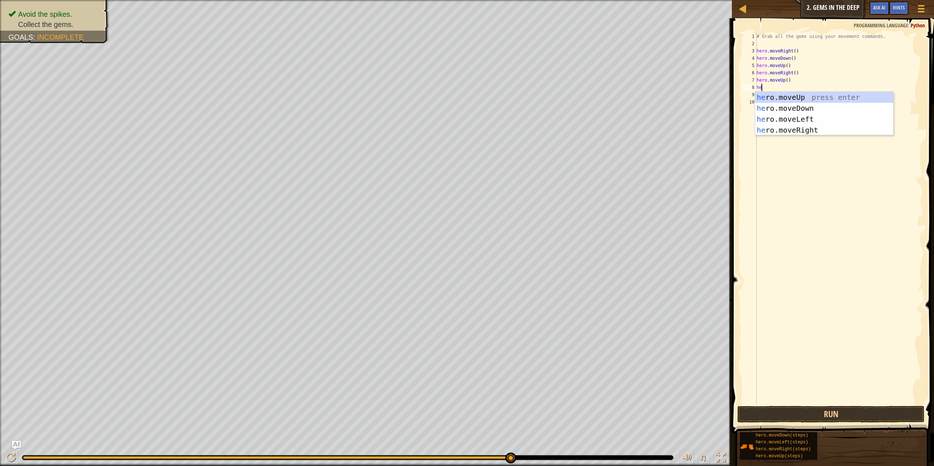
scroll to position [3, 0]
type textarea "hero"
click at [830, 120] on div "hero .moveUp press enter hero .moveDown press enter hero .moveLeft press enter …" at bounding box center [824, 125] width 138 height 66
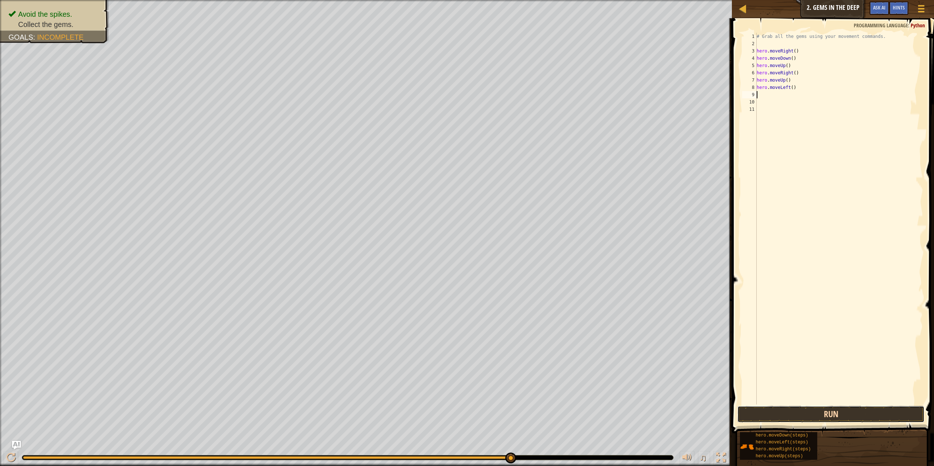
click at [830, 417] on button "Run" at bounding box center [830, 414] width 187 height 17
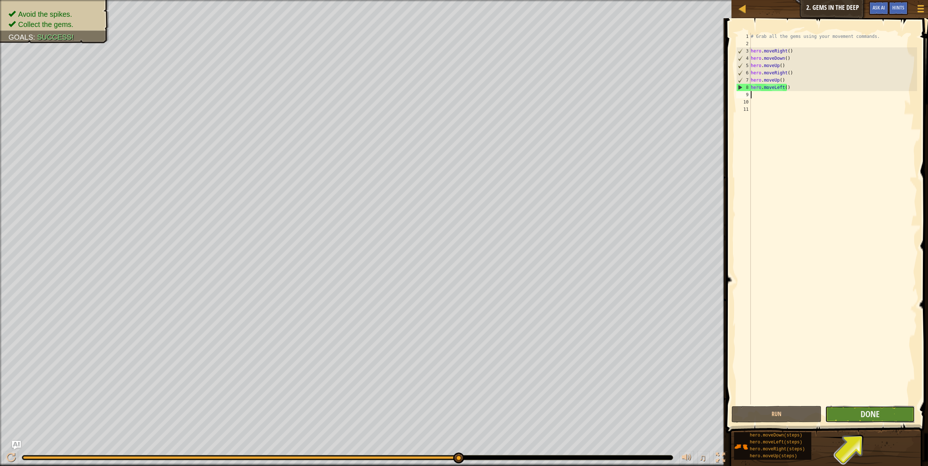
click at [865, 418] on span "Done" at bounding box center [870, 414] width 19 height 12
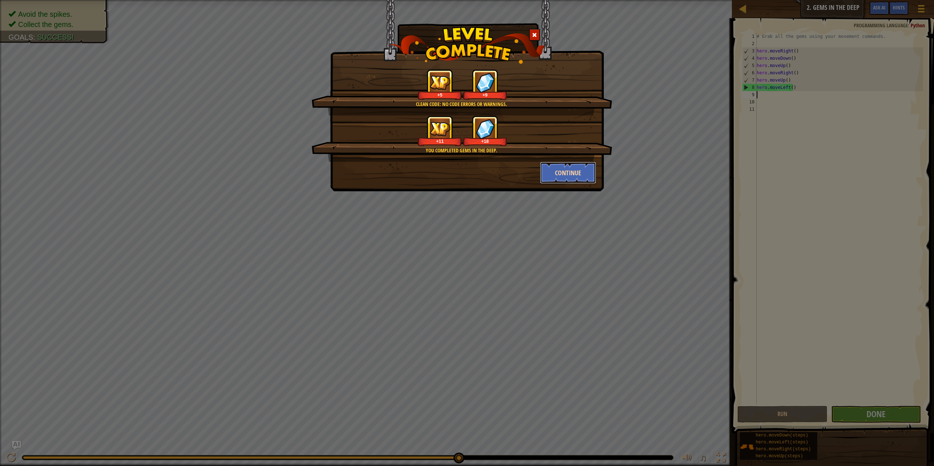
click at [571, 170] on button "Continue" at bounding box center [568, 173] width 57 height 22
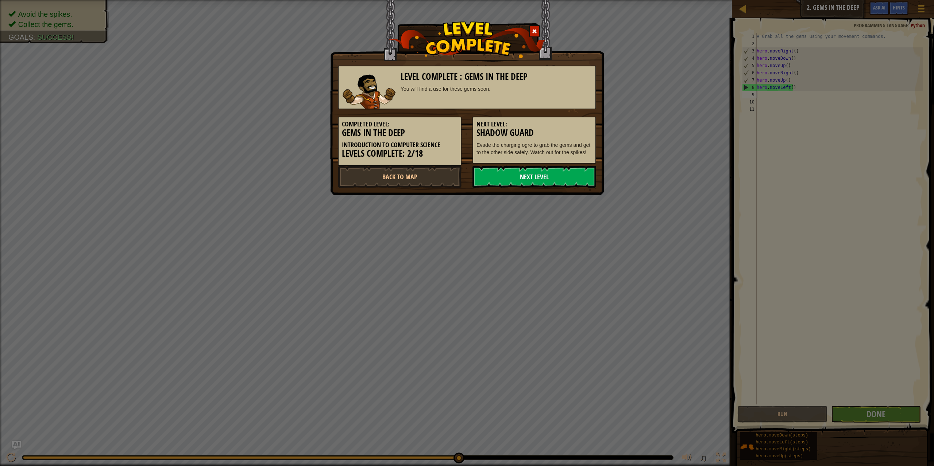
click at [566, 179] on link "Next Level" at bounding box center [534, 177] width 124 height 22
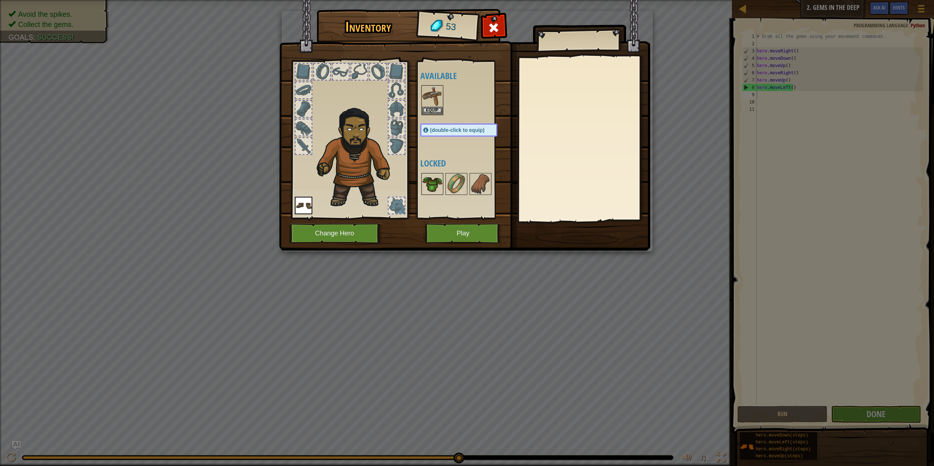
click at [426, 185] on img at bounding box center [432, 184] width 20 height 20
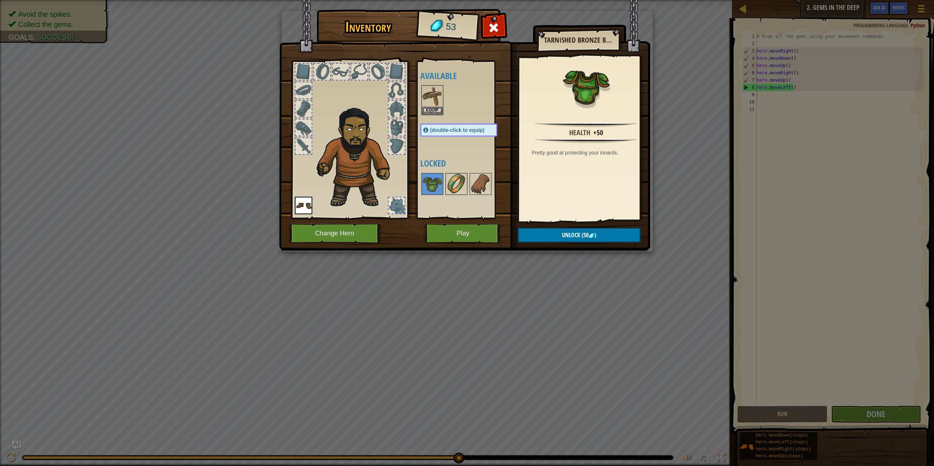
click at [457, 181] on img at bounding box center [456, 184] width 20 height 20
click at [482, 180] on img at bounding box center [480, 184] width 20 height 20
click at [438, 184] on img at bounding box center [432, 184] width 20 height 20
click at [457, 230] on button "Play" at bounding box center [463, 234] width 76 height 20
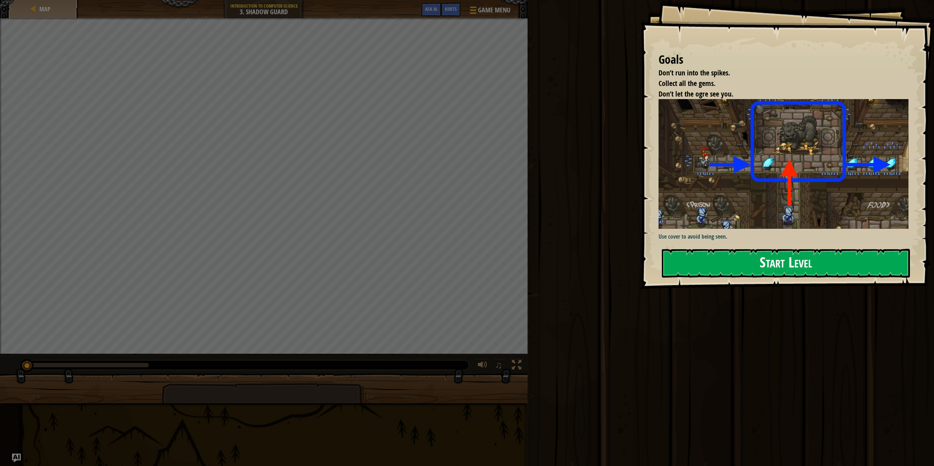
click at [698, 267] on button "Start Level" at bounding box center [786, 263] width 248 height 29
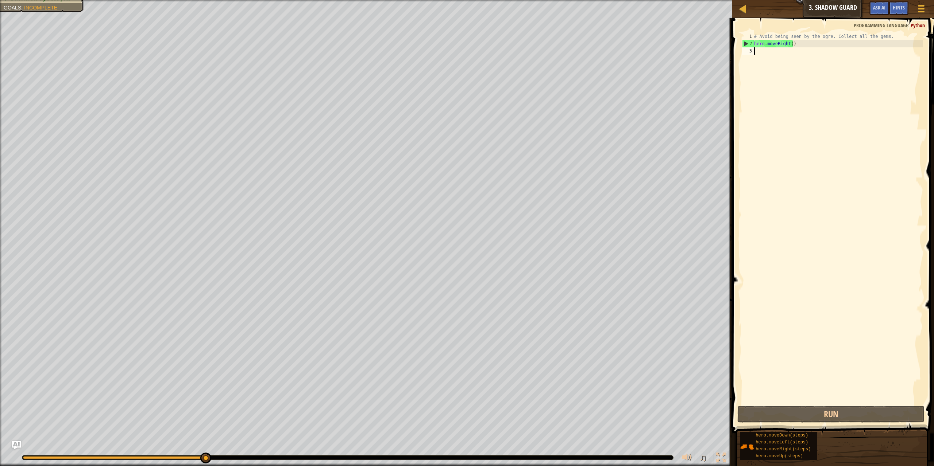
click at [10, 454] on div "♫" at bounding box center [366, 456] width 732 height 22
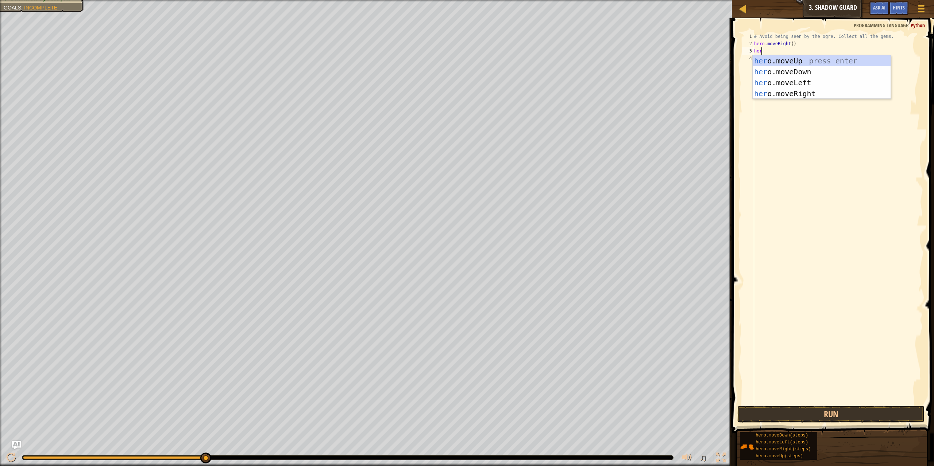
scroll to position [3, 0]
click at [817, 52] on div "# Avoid being seen by the ogre. Collect all the gems. hero . moveRight ( ) hero" at bounding box center [837, 226] width 170 height 387
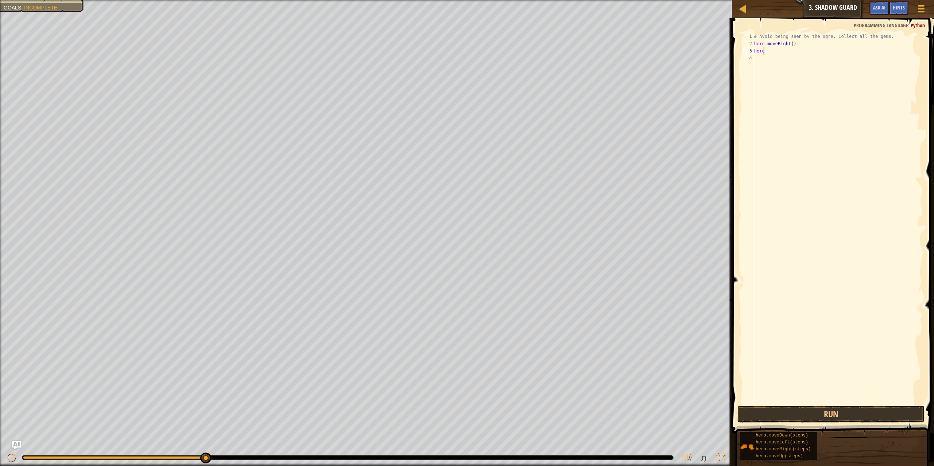
click at [787, 53] on div "# Avoid being seen by the ogre. Collect all the gems. hero . moveRight ( ) hero" at bounding box center [837, 226] width 170 height 387
click at [822, 54] on div "# Avoid being seen by the ogre. Collect all the gems. hero . moveRight ( ) hero" at bounding box center [837, 226] width 170 height 387
type textarea "h"
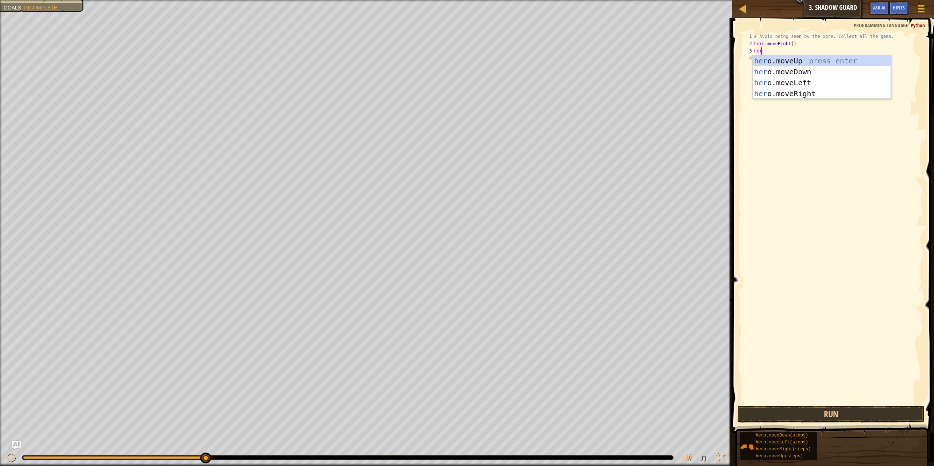
scroll to position [3, 0]
type textarea "hero"
click at [855, 57] on div "hero .moveUp press enter hero .moveDown press enter hero .moveLeft press enter …" at bounding box center [821, 88] width 138 height 66
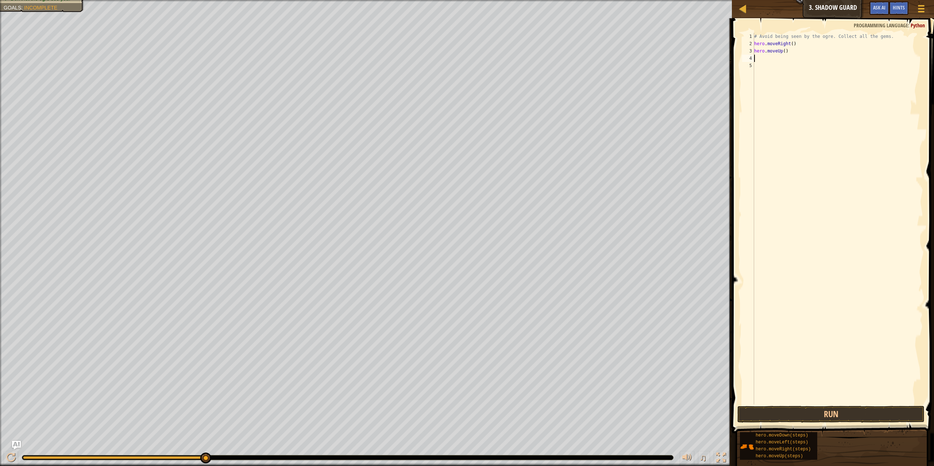
scroll to position [3, 0]
click at [807, 415] on button "Run" at bounding box center [830, 414] width 187 height 17
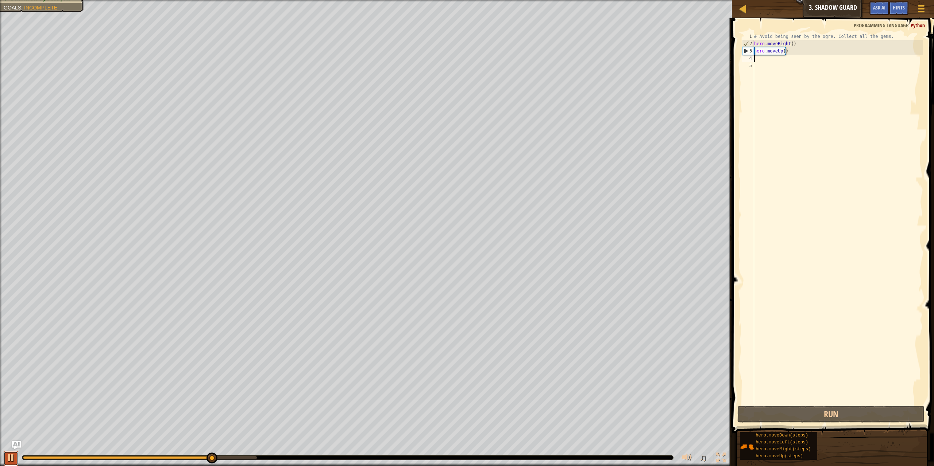
click at [15, 459] on div at bounding box center [10, 457] width 9 height 9
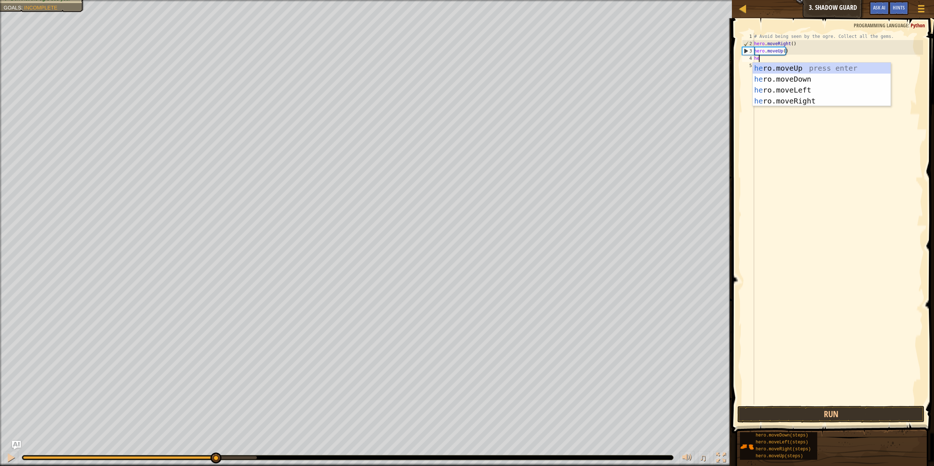
scroll to position [3, 0]
type textarea "hero"
click at [823, 99] on div "hero .moveUp press enter hero .moveDown press enter hero .moveLeft press enter …" at bounding box center [821, 96] width 138 height 66
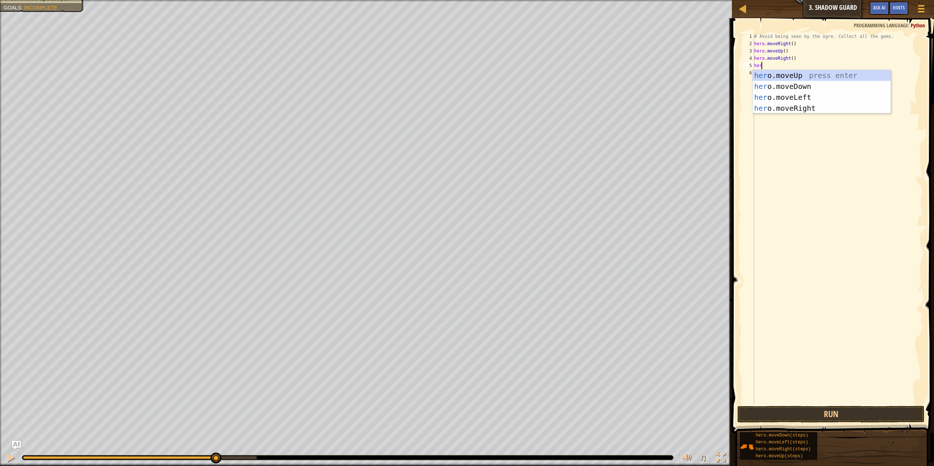
type textarea "hero"
click at [788, 85] on div "hero .moveUp press enter hero .moveDown press enter hero .moveLeft press enter …" at bounding box center [821, 103] width 138 height 66
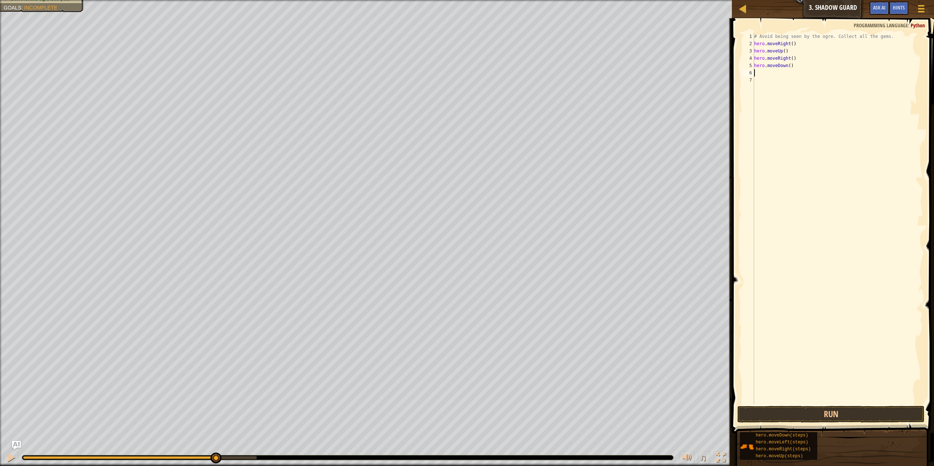
click at [788, 74] on div "# Avoid being seen by the ogre. Collect all the gems. hero . moveRight ( ) hero…" at bounding box center [837, 226] width 170 height 387
type textarea "h"
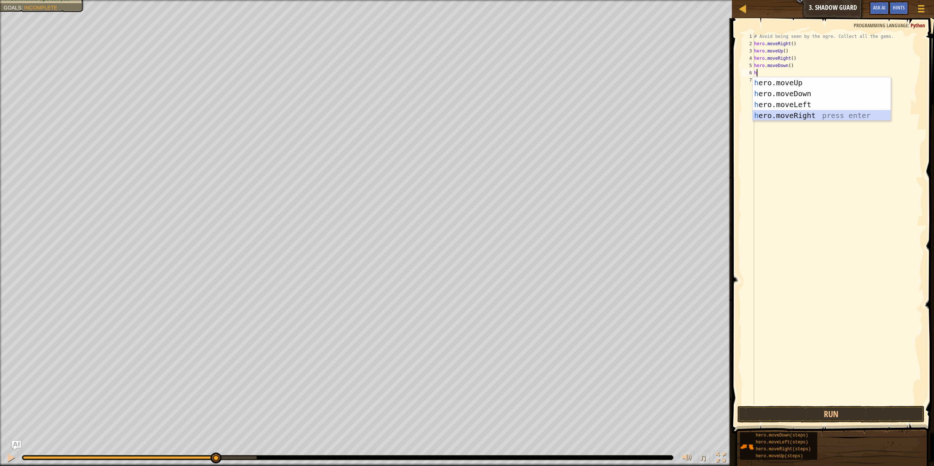
click at [799, 114] on div "h ero.moveUp press enter h ero.moveDown press enter h ero.moveLeft press enter …" at bounding box center [821, 110] width 138 height 66
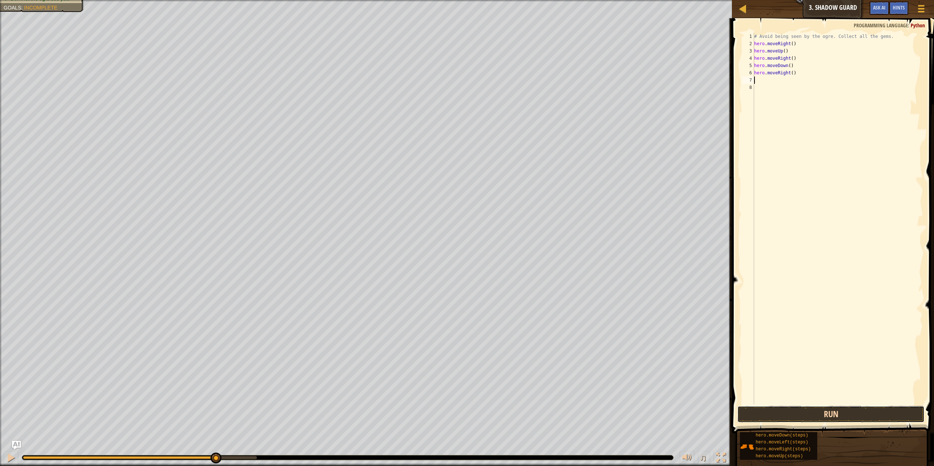
click at [852, 411] on button "Run" at bounding box center [830, 414] width 187 height 17
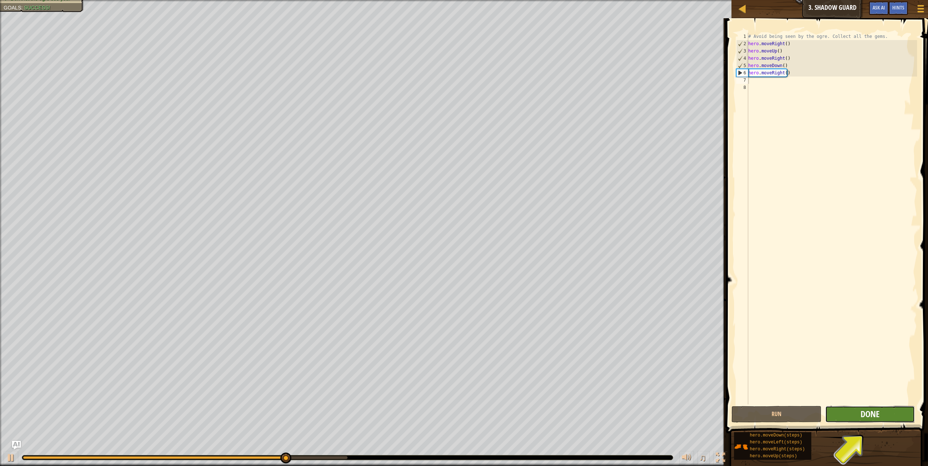
click at [883, 418] on button "Done" at bounding box center [870, 414] width 90 height 17
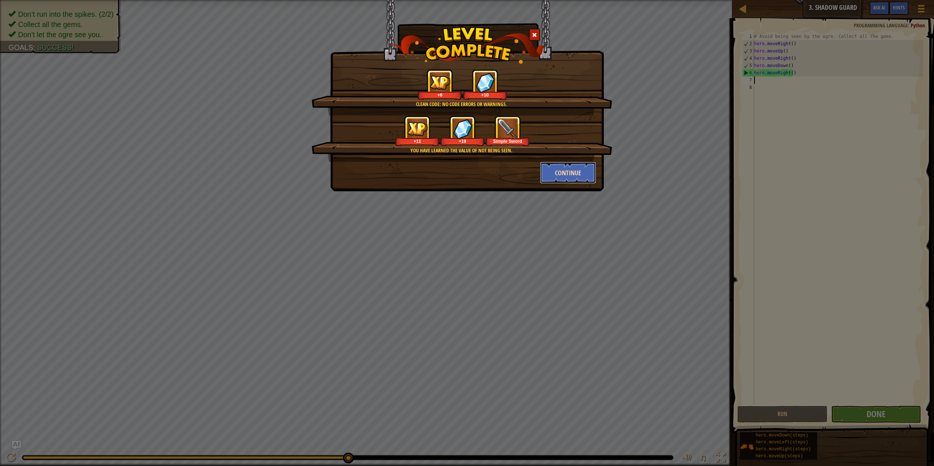
click at [571, 169] on button "Continue" at bounding box center [568, 173] width 57 height 22
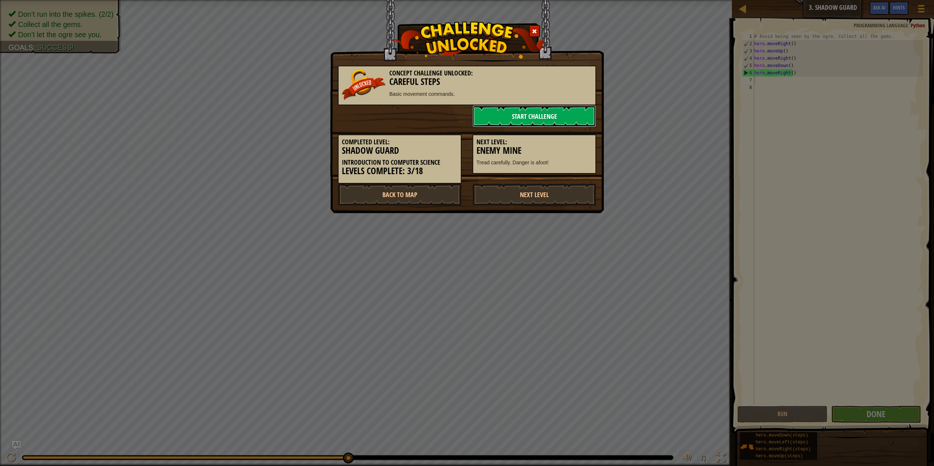
click at [508, 110] on link "Start Challenge" at bounding box center [534, 116] width 124 height 22
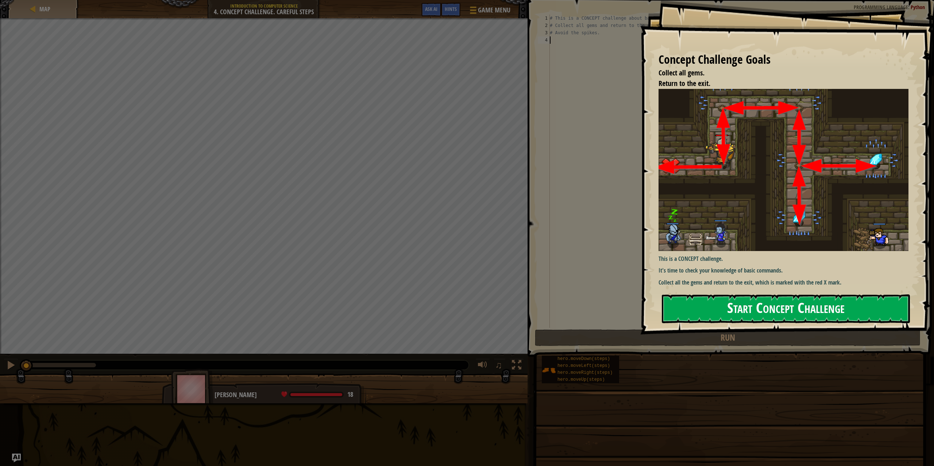
click at [777, 313] on button "Start Concept Challenge" at bounding box center [786, 309] width 248 height 29
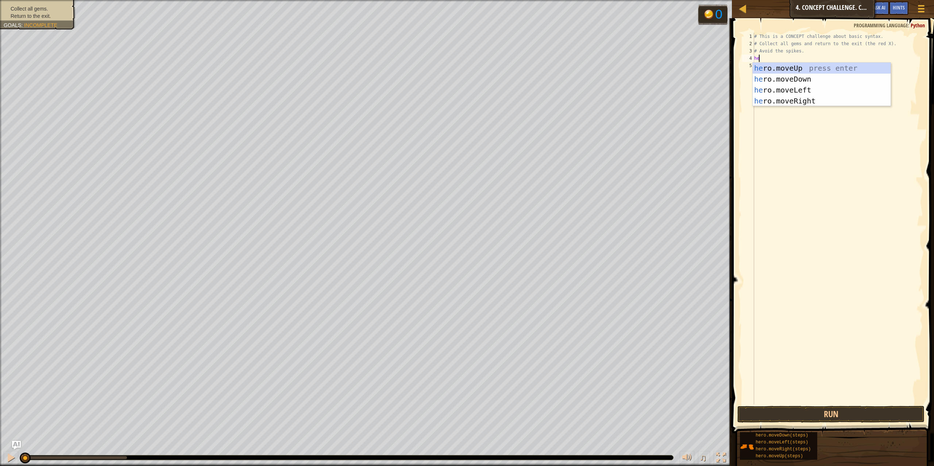
scroll to position [3, 0]
type textarea "hero"
click at [807, 65] on div "hero .moveUp press enter hero .moveDown press enter hero .moveLeft press enter …" at bounding box center [821, 96] width 138 height 66
type textarea "hero"
click at [788, 110] on div "hero .moveUp press enter hero .moveDown press enter hero .moveLeft press enter …" at bounding box center [821, 103] width 138 height 66
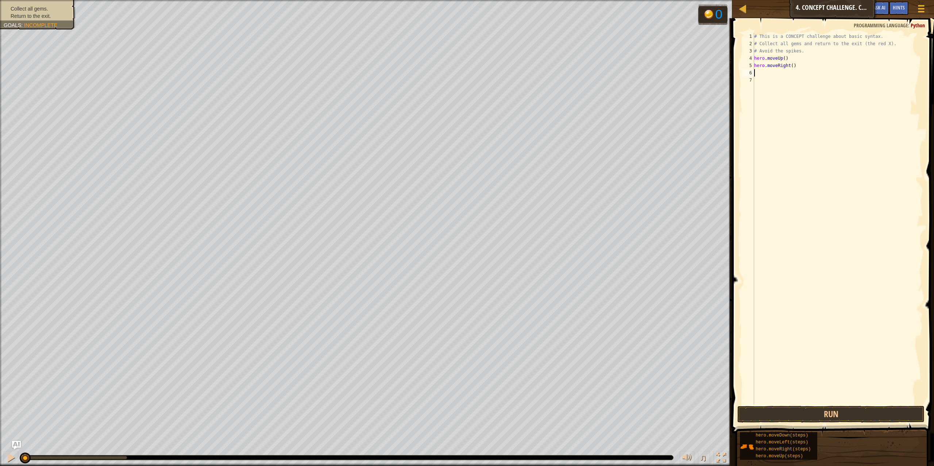
scroll to position [3, 0]
click at [783, 410] on button "Run" at bounding box center [830, 414] width 187 height 17
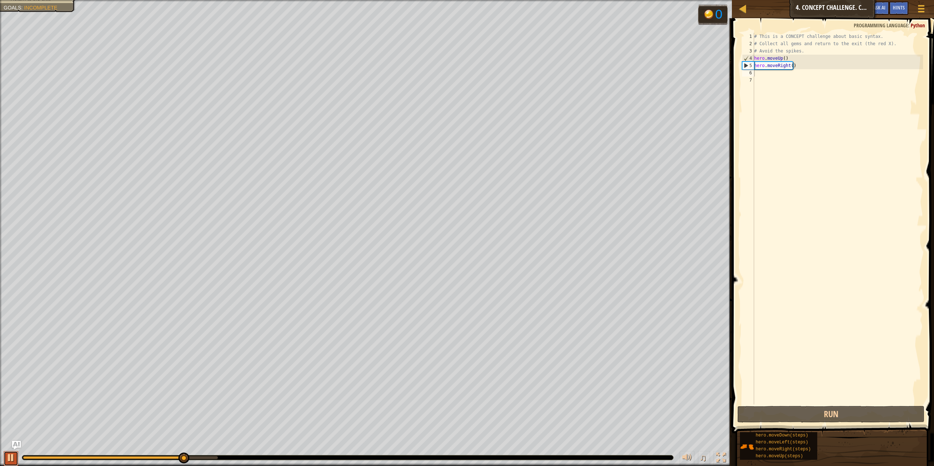
click at [9, 455] on div at bounding box center [10, 457] width 9 height 9
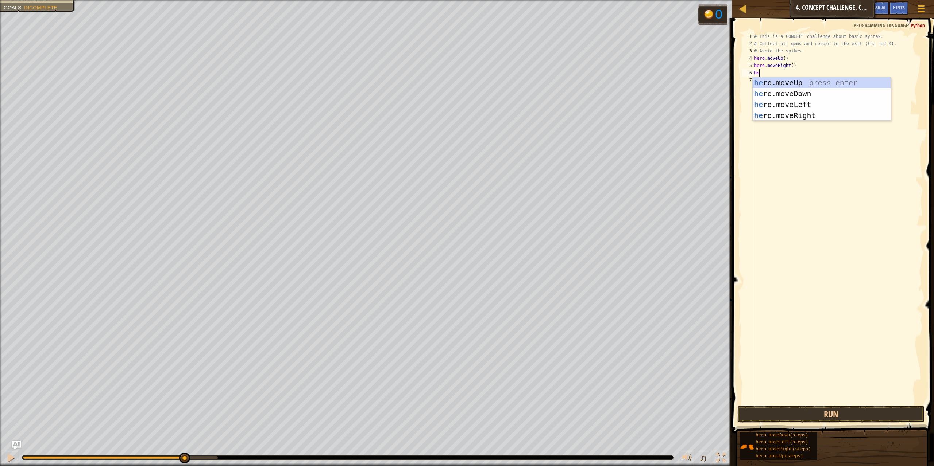
scroll to position [3, 0]
type textarea "hero"
drag, startPoint x: 827, startPoint y: 93, endPoint x: 831, endPoint y: 86, distance: 8.5
click at [828, 93] on div "hero .moveUp press enter hero .moveDown press enter hero .moveLeft press enter …" at bounding box center [821, 110] width 138 height 66
type textarea "hero"
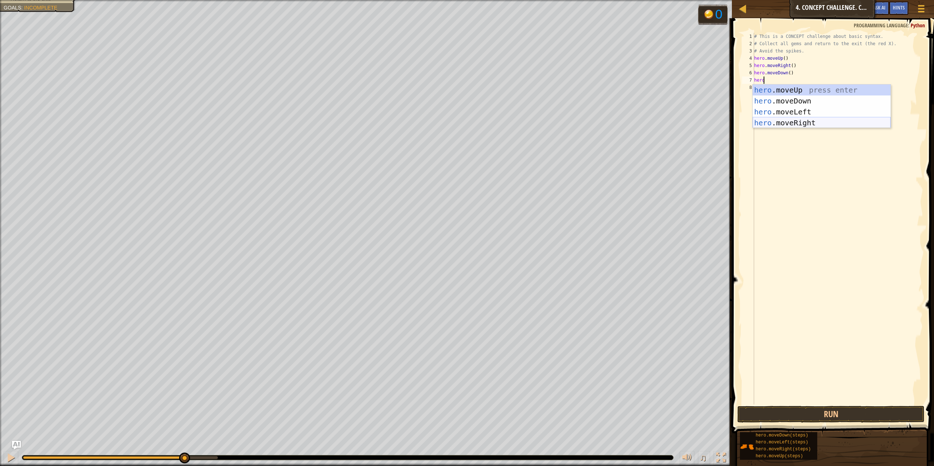
click at [803, 121] on div "hero .moveUp press enter hero .moveDown press enter hero .moveLeft press enter …" at bounding box center [821, 118] width 138 height 66
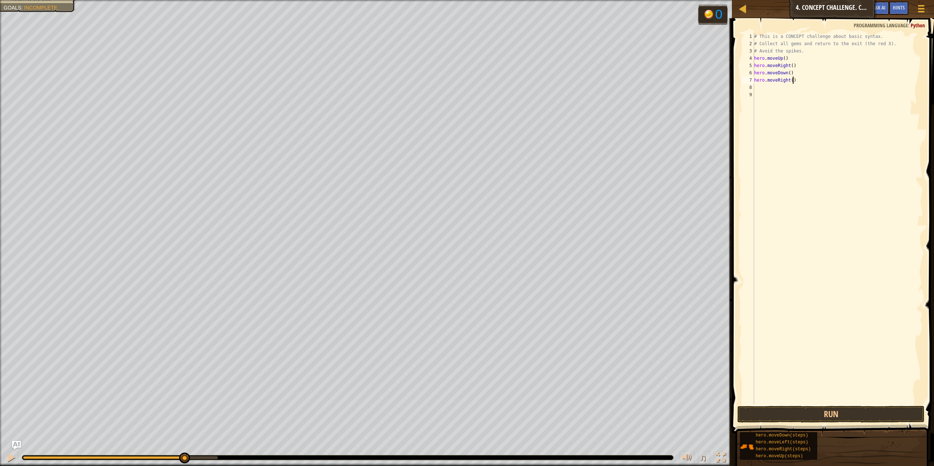
click at [809, 82] on div "# This is a CONCEPT challenge about basic syntax. # Collect all gems and return…" at bounding box center [837, 226] width 170 height 387
type textarea "h"
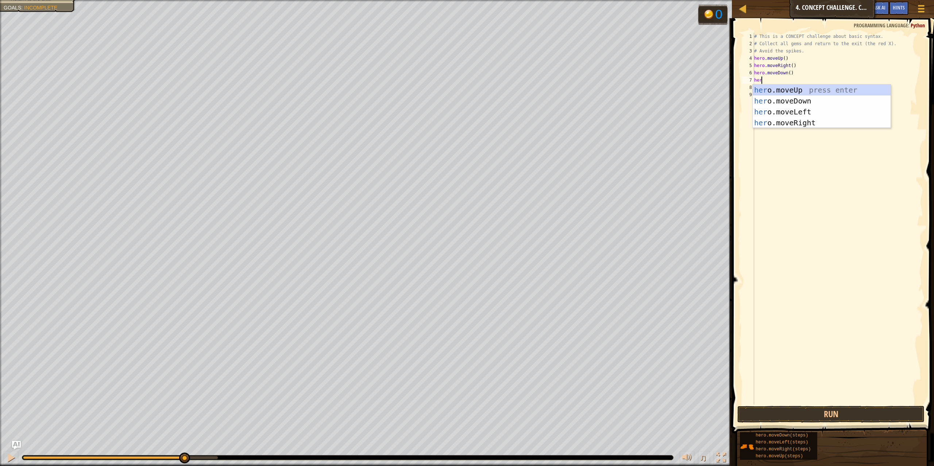
scroll to position [3, 0]
type textarea "hero"
click at [823, 121] on div "hero .moveUp press enter hero .moveDown press enter hero .moveLeft press enter …" at bounding box center [821, 118] width 138 height 66
type textarea "hero"
click at [811, 127] on div "hero .moveUp press enter hero .moveDown press enter hero .moveLeft press enter …" at bounding box center [824, 125] width 138 height 66
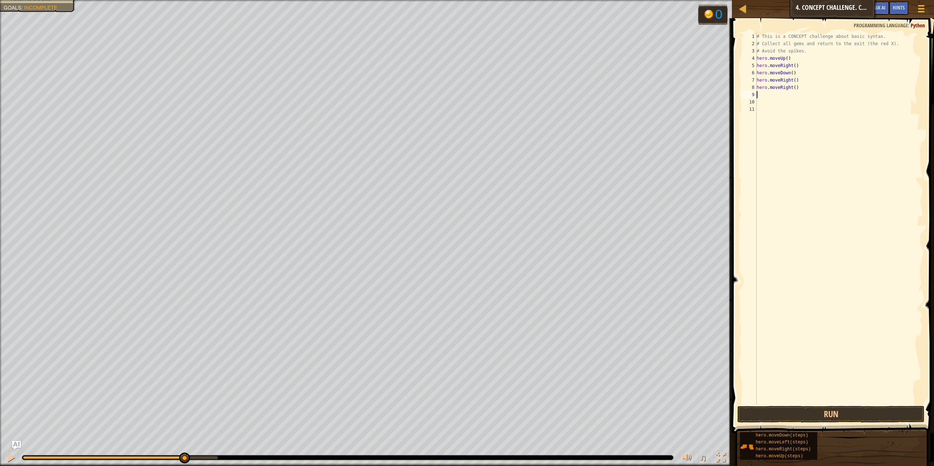
scroll to position [3, 0]
click at [809, 90] on div "# This is a CONCEPT challenge about basic syntax. # Collect all gems and return…" at bounding box center [839, 226] width 168 height 387
type textarea "h"
type textarea "m"
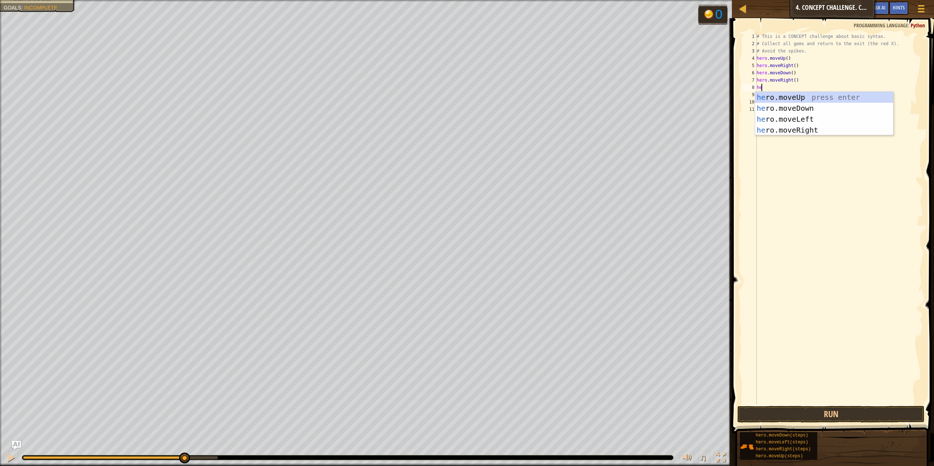
scroll to position [3, 0]
type textarea "hero"
click at [814, 117] on div "hero .moveUp press enter hero .moveDown press enter hero .moveLeft press enter …" at bounding box center [824, 125] width 138 height 66
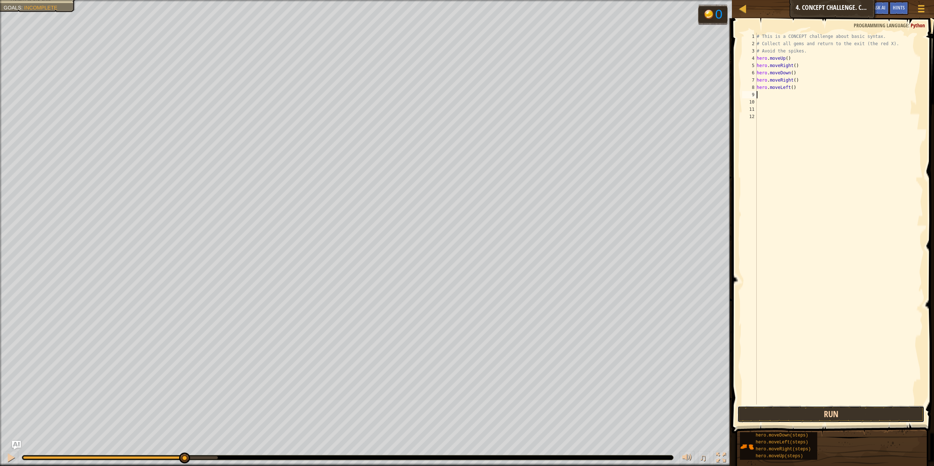
click at [793, 410] on button "Run" at bounding box center [830, 414] width 187 height 17
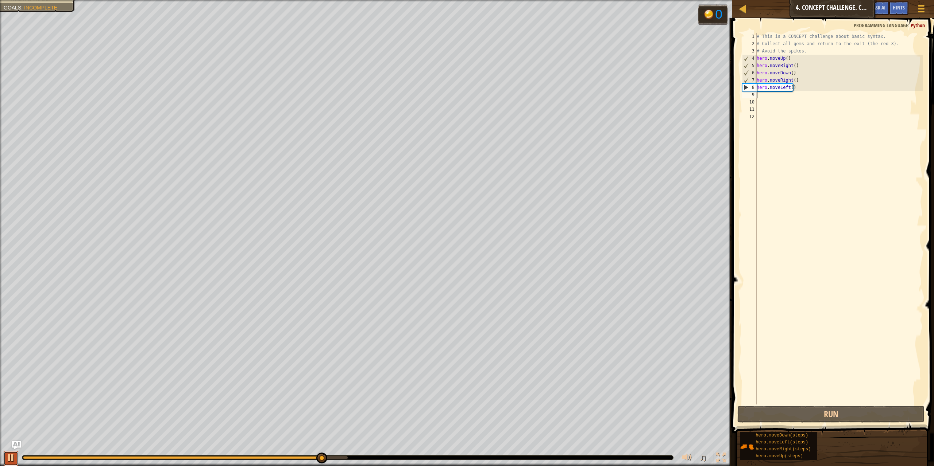
click at [6, 454] on div at bounding box center [10, 457] width 9 height 9
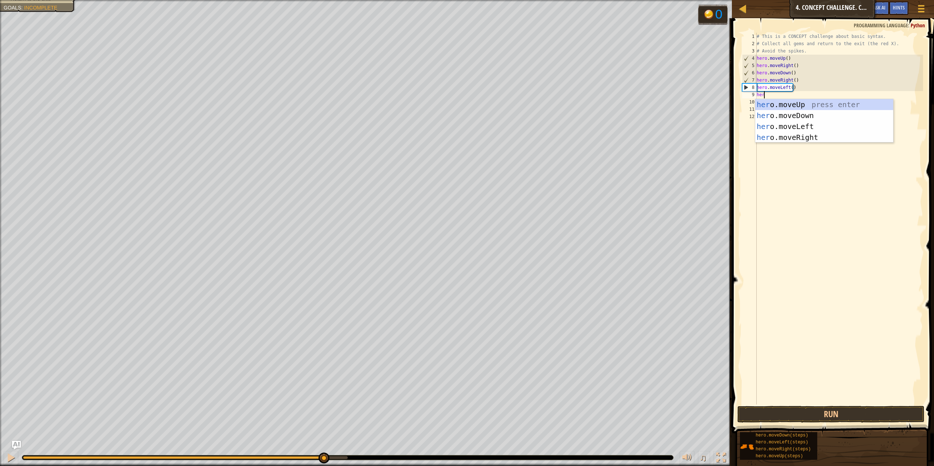
scroll to position [3, 0]
type textarea "hero"
click at [839, 116] on div "hero .moveUp press enter hero .moveDown press enter hero .moveLeft press enter …" at bounding box center [824, 132] width 138 height 66
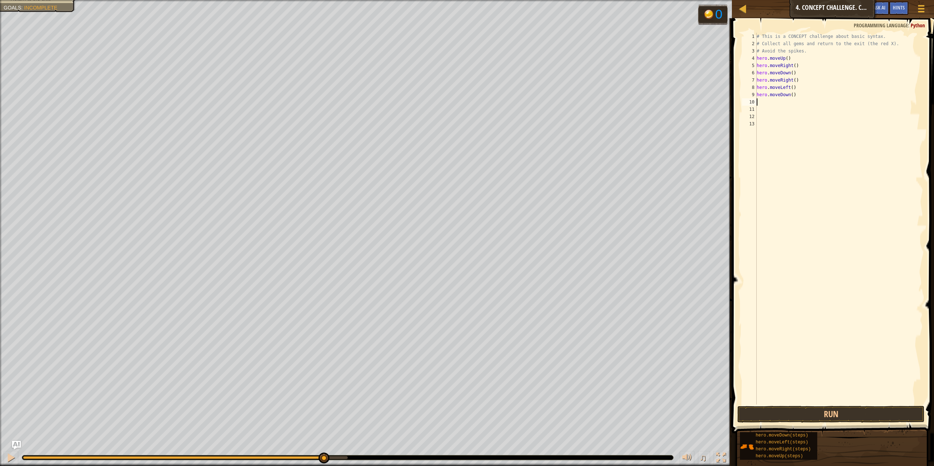
scroll to position [3, 0]
click at [764, 412] on button "Run" at bounding box center [830, 414] width 187 height 17
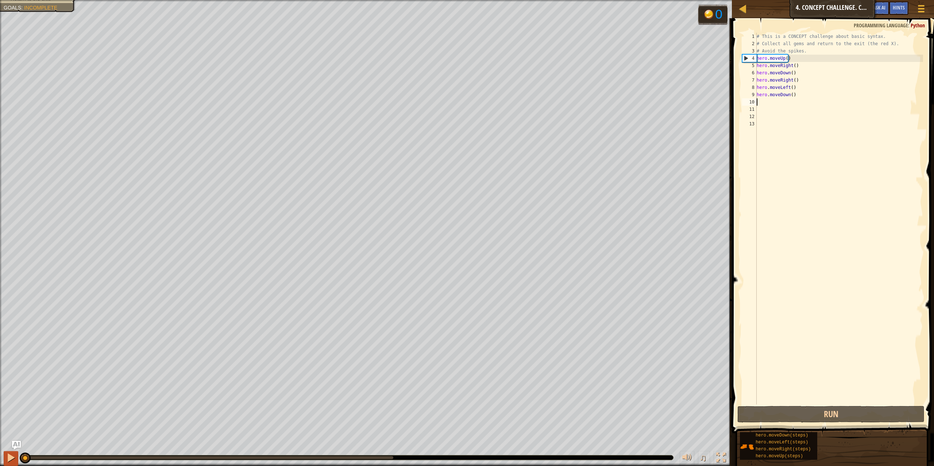
drag, startPoint x: 33, startPoint y: 457, endPoint x: 10, endPoint y: 465, distance: 24.1
click at [10, 466] on div "♫" at bounding box center [366, 456] width 732 height 22
drag, startPoint x: 9, startPoint y: 454, endPoint x: 13, endPoint y: 452, distance: 4.6
click at [9, 454] on div at bounding box center [10, 457] width 9 height 9
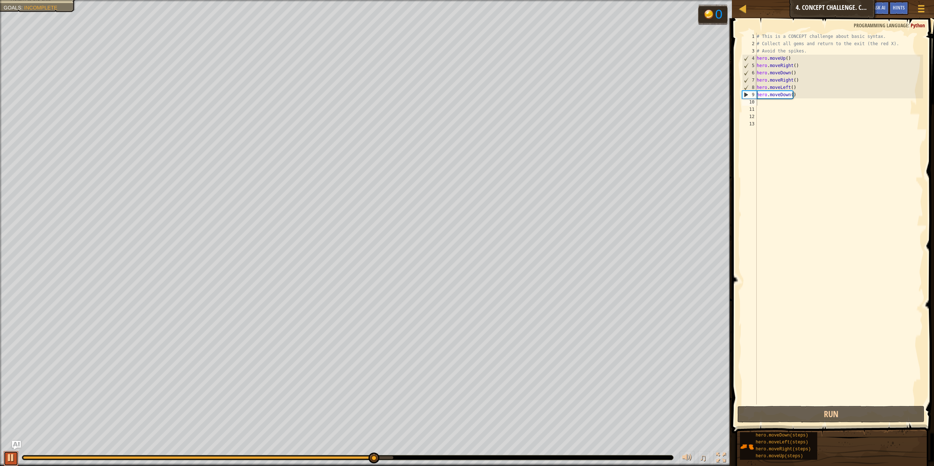
click at [5, 457] on button at bounding box center [11, 459] width 15 height 15
click at [7, 450] on div "♫" at bounding box center [366, 456] width 732 height 22
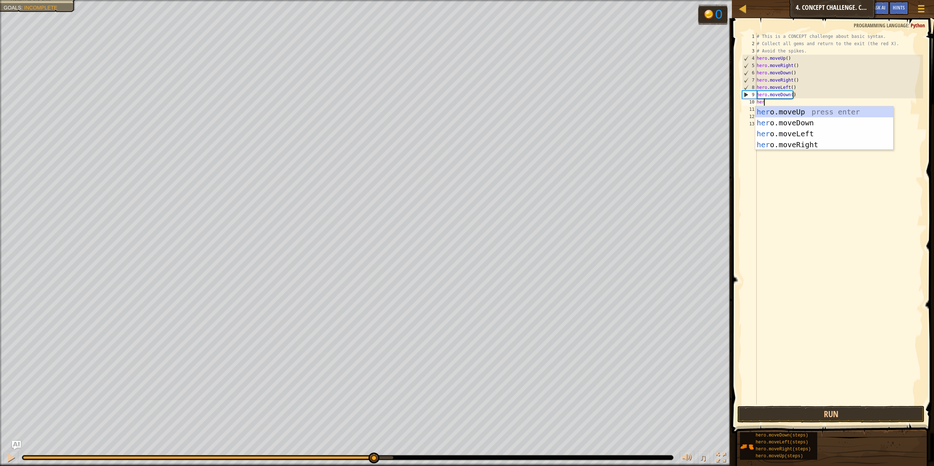
scroll to position [3, 0]
type textarea "hero"
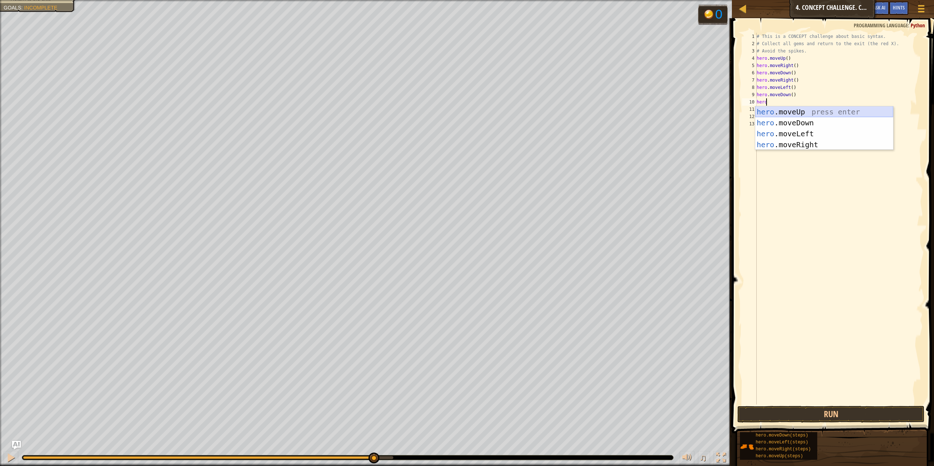
click at [811, 111] on div "hero .moveUp press enter hero .moveDown press enter hero .moveLeft press enter …" at bounding box center [824, 139] width 138 height 66
type textarea "hero"
click at [772, 118] on div "hero .moveUp press enter hero .moveDown press enter hero .moveLeft press enter …" at bounding box center [824, 147] width 138 height 66
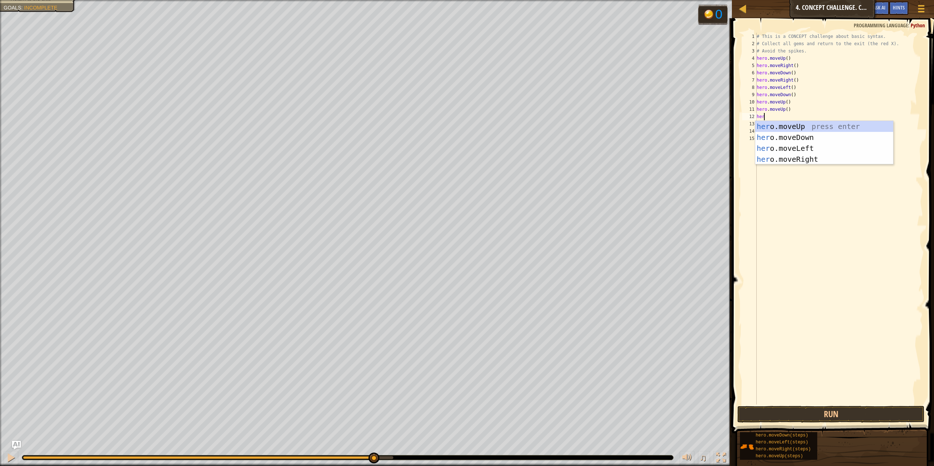
type textarea "hero"
click at [798, 145] on div "hero .moveUp press enter hero .moveDown press enter hero .moveLeft press enter …" at bounding box center [824, 154] width 138 height 66
type textarea "hero"
click at [782, 146] on div "hero .moveUp press enter hero .moveDown press enter hero .moveLeft press enter …" at bounding box center [824, 161] width 138 height 66
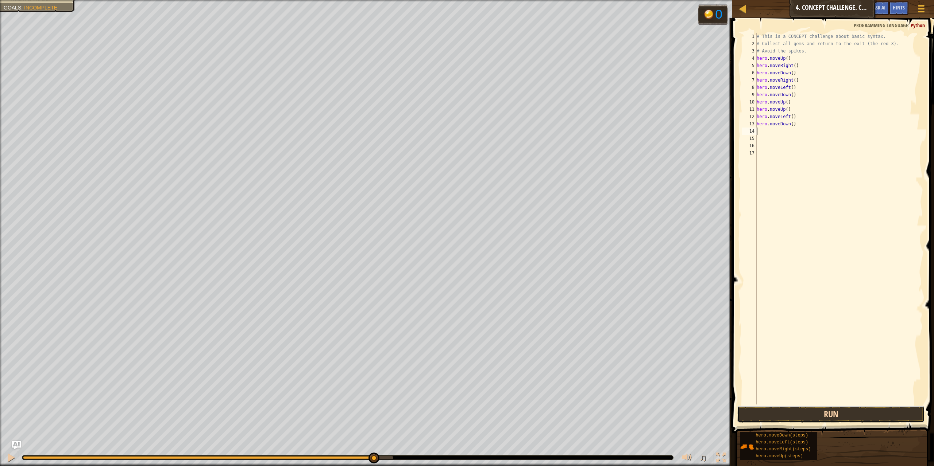
click at [798, 411] on button "Run" at bounding box center [830, 414] width 187 height 17
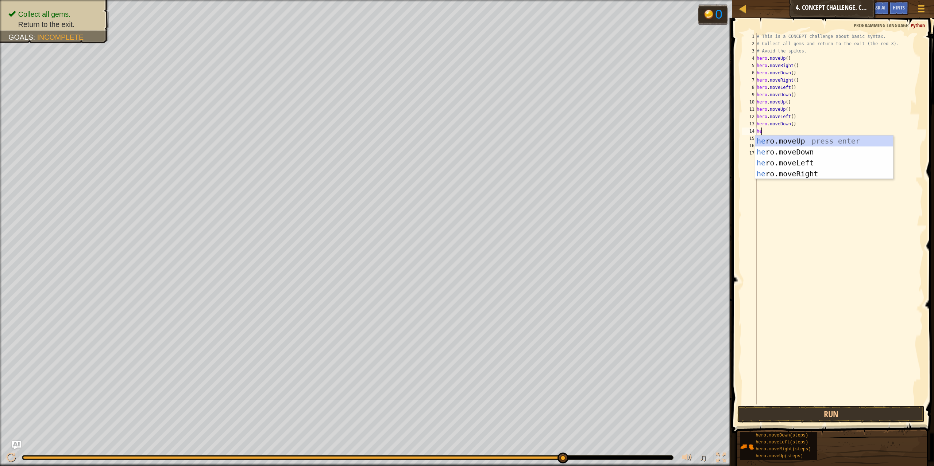
type textarea "her"
click at [779, 162] on div "her o.moveUp press enter her o.moveDown press enter her o.moveLeft press enter …" at bounding box center [824, 169] width 138 height 66
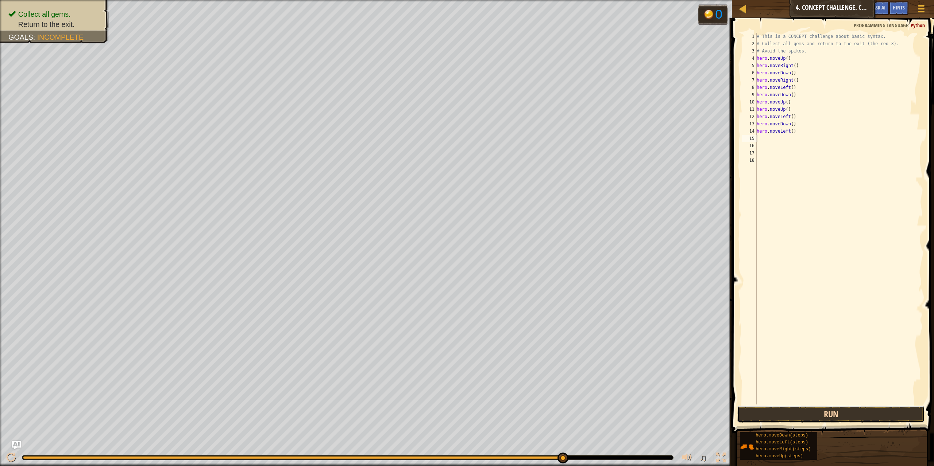
click at [873, 416] on button "Run" at bounding box center [830, 414] width 187 height 17
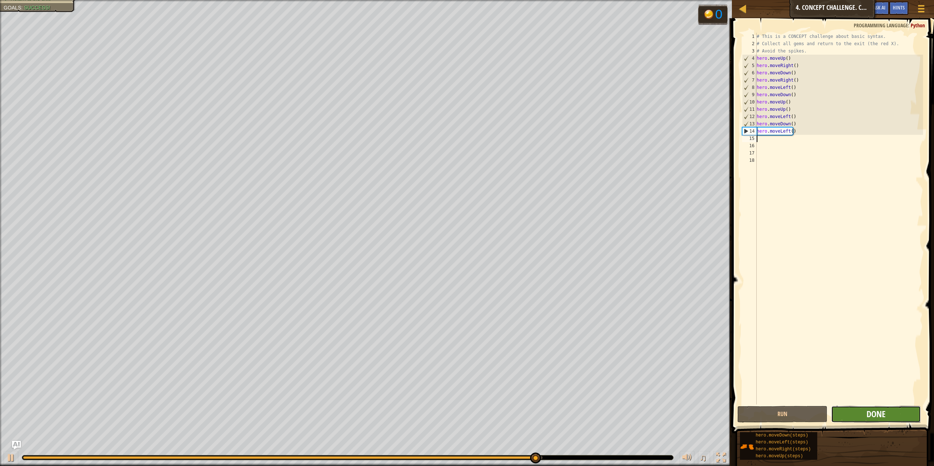
click at [878, 412] on span "Done" at bounding box center [875, 414] width 19 height 12
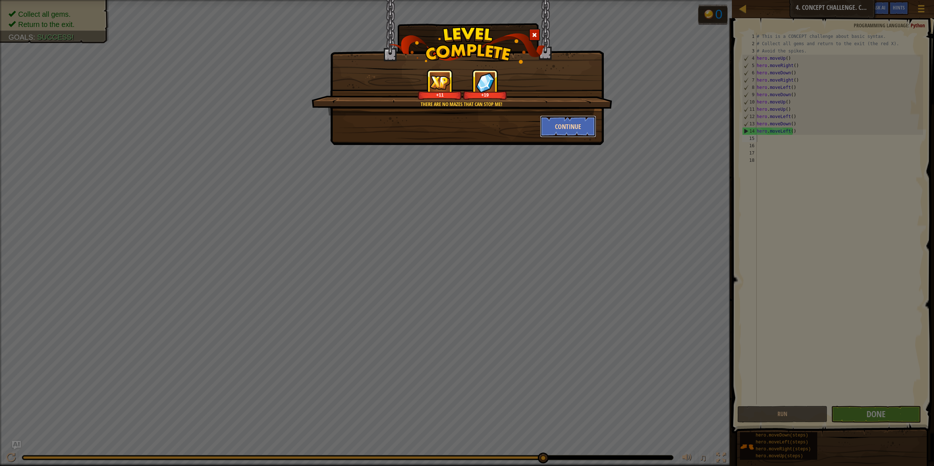
click at [570, 128] on button "Continue" at bounding box center [568, 127] width 57 height 22
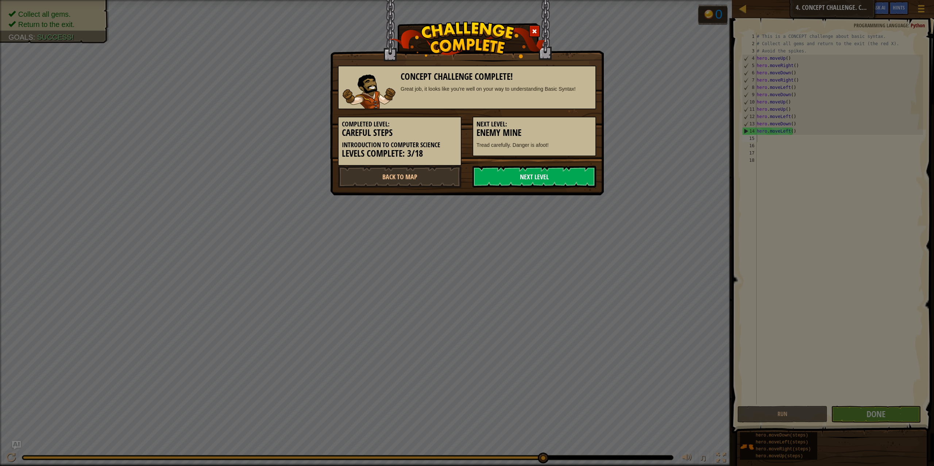
click at [540, 176] on link "Next Level" at bounding box center [534, 177] width 124 height 22
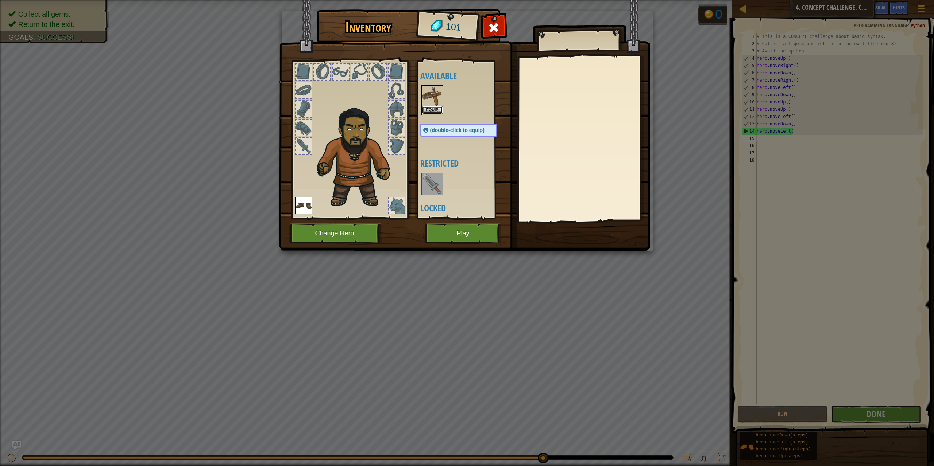
click at [437, 112] on button "Equip" at bounding box center [432, 110] width 20 height 8
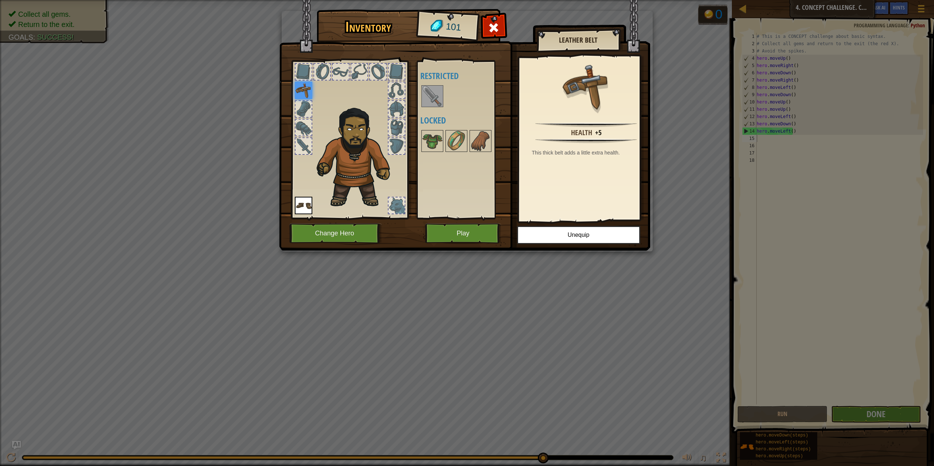
click at [433, 96] on img at bounding box center [432, 96] width 20 height 20
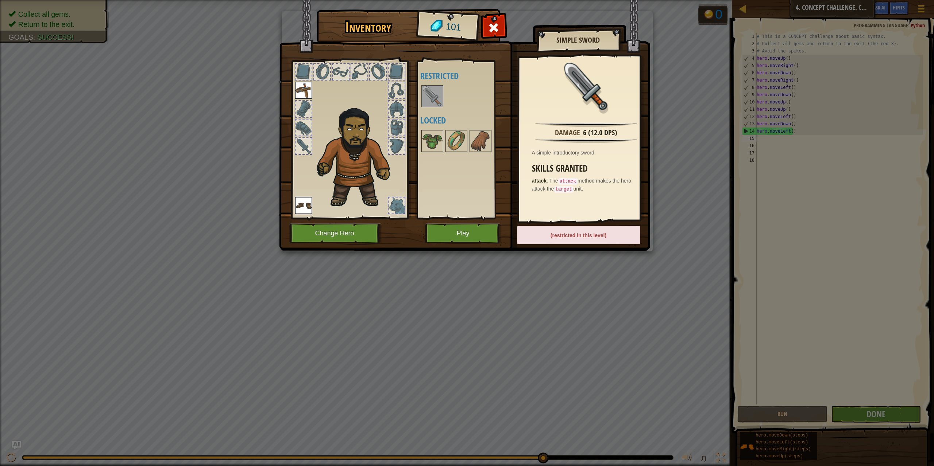
click at [298, 93] on img at bounding box center [304, 91] width 18 height 18
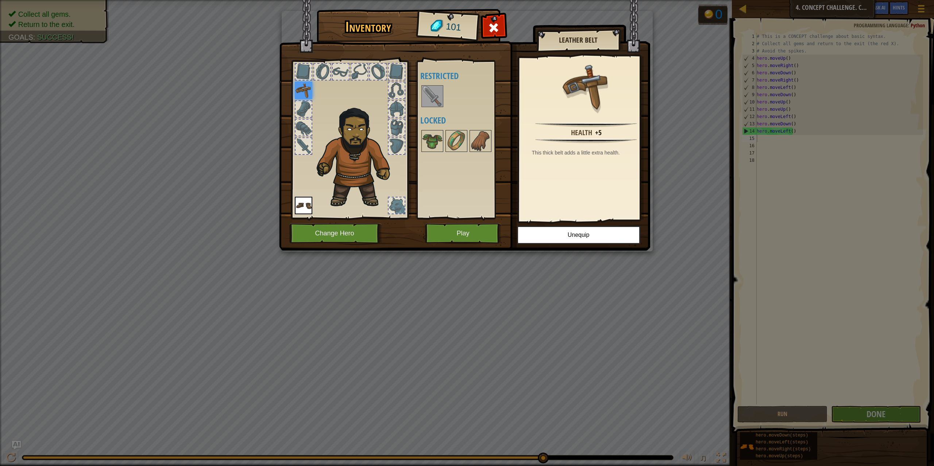
click at [430, 123] on h4 "Locked" at bounding box center [466, 120] width 92 height 9
click at [430, 136] on img at bounding box center [432, 141] width 20 height 20
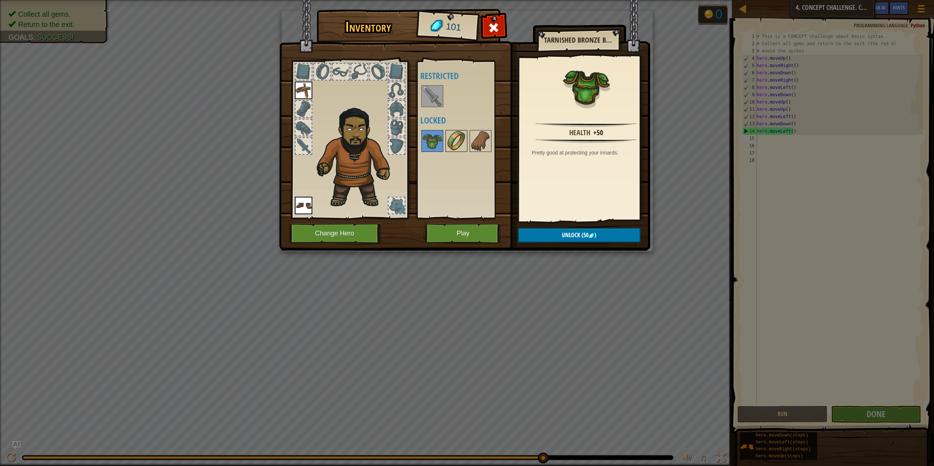
click at [458, 143] on img at bounding box center [456, 141] width 20 height 20
click at [482, 146] on img at bounding box center [480, 141] width 20 height 20
click at [427, 141] on img at bounding box center [432, 141] width 20 height 20
click at [463, 187] on div "Available Equip Equip (double-click to equip) Restricted Locked" at bounding box center [466, 140] width 92 height 152
click at [487, 230] on button "Play" at bounding box center [463, 234] width 76 height 20
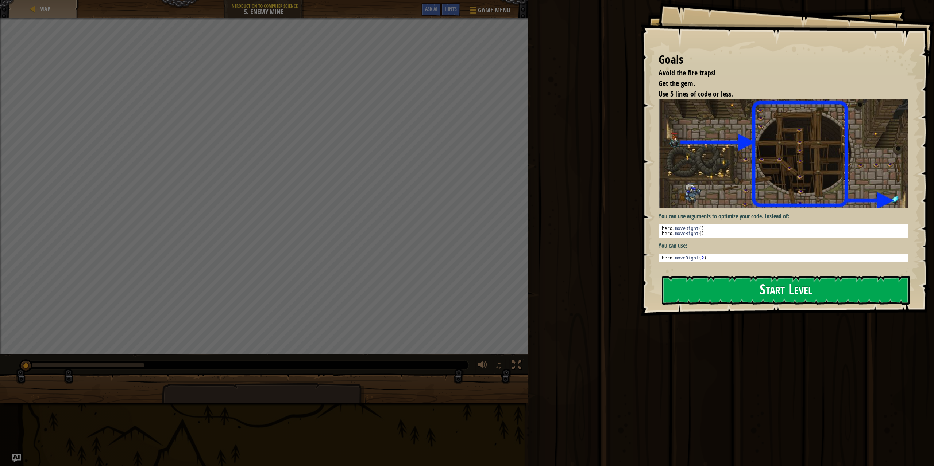
click at [690, 299] on button "Start Level" at bounding box center [786, 290] width 248 height 29
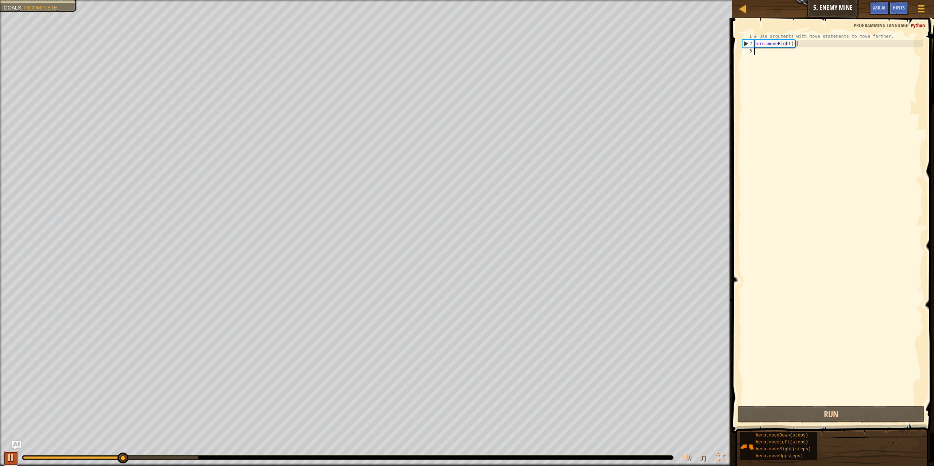
click at [7, 453] on div at bounding box center [10, 457] width 9 height 9
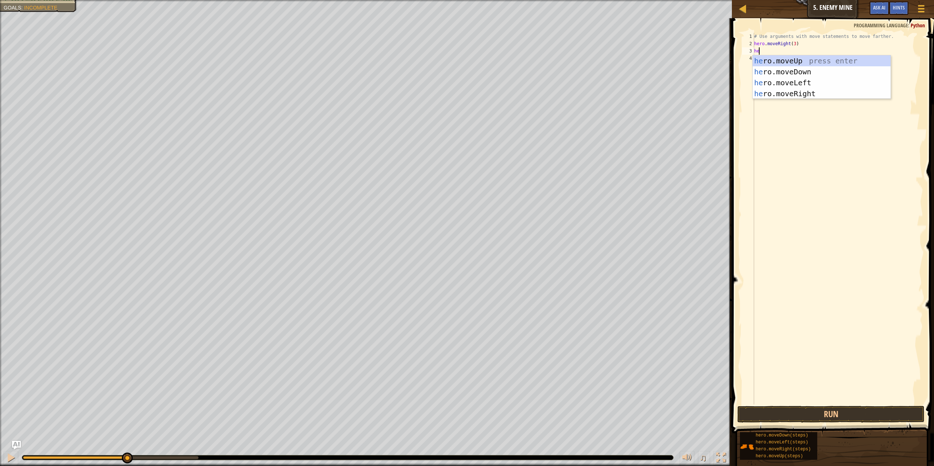
scroll to position [3, 0]
type textarea "hero"
click at [797, 58] on div "hero .moveUp press enter hero .moveDown press enter hero .moveLeft press enter …" at bounding box center [821, 88] width 138 height 66
type textarea "hero"
click at [800, 99] on div "hero .moveUp press enter hero .moveDown press enter hero .moveLeft press enter …" at bounding box center [821, 96] width 138 height 66
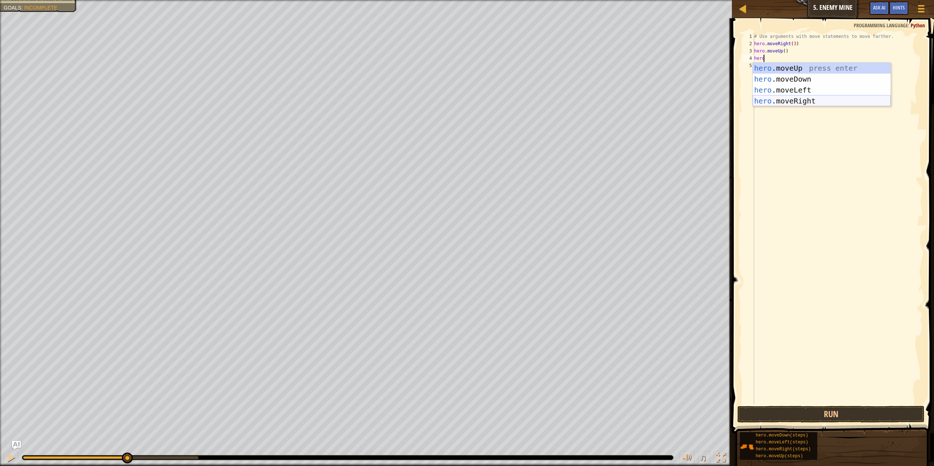
scroll to position [3, 0]
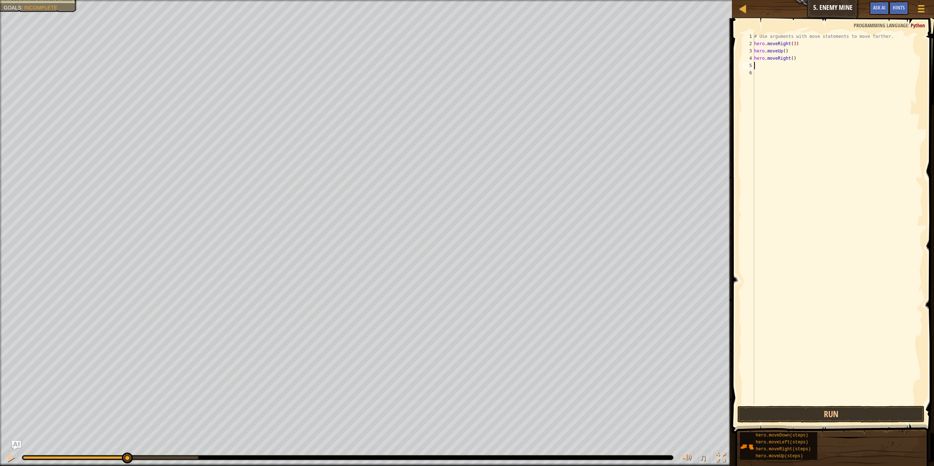
click at [786, 61] on div "# Use arguments with move statements to move farther. hero . moveRight ( 3 ) he…" at bounding box center [837, 226] width 170 height 387
click at [792, 58] on div "# Use arguments with move statements to move farther. hero . moveRight ( 3 ) he…" at bounding box center [837, 226] width 170 height 387
click at [790, 61] on div "# Use arguments with move statements to move farther. hero . moveRight ( 3 ) he…" at bounding box center [837, 226] width 170 height 387
type textarea "hero.moveRight()"
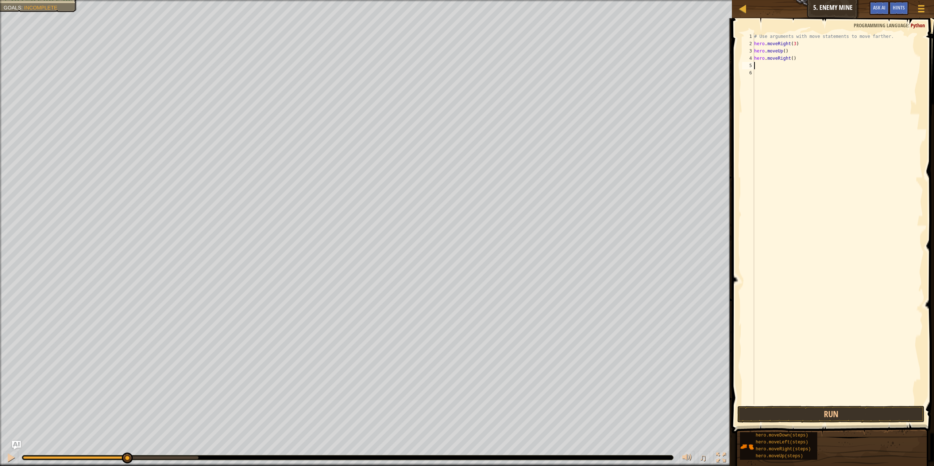
click at [759, 65] on div "# Use arguments with move statements to move farther. hero . moveRight ( 3 ) he…" at bounding box center [837, 226] width 170 height 387
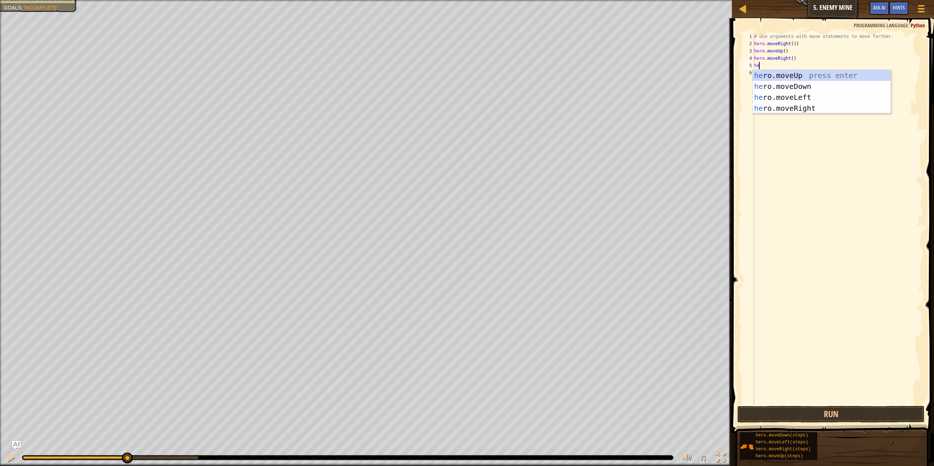
scroll to position [3, 0]
type textarea "hero"
click at [838, 82] on div "hero .moveUp press enter hero .moveDown press enter hero .moveLeft press enter …" at bounding box center [821, 103] width 138 height 66
type textarea "hero"
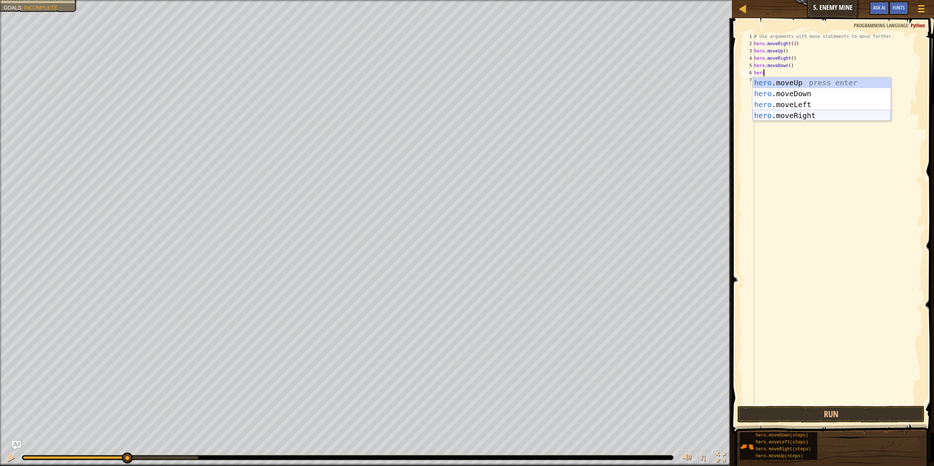
click at [790, 114] on div "hero .moveUp press enter hero .moveDown press enter hero .moveLeft press enter …" at bounding box center [821, 110] width 138 height 66
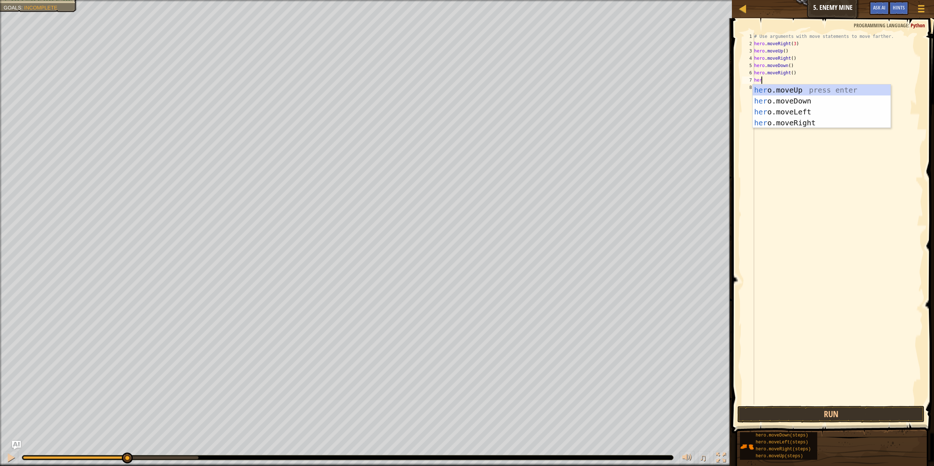
type textarea "hero"
click at [844, 126] on div "hero .moveUp press enter hero .moveDown press enter hero .moveLeft press enter …" at bounding box center [821, 118] width 138 height 66
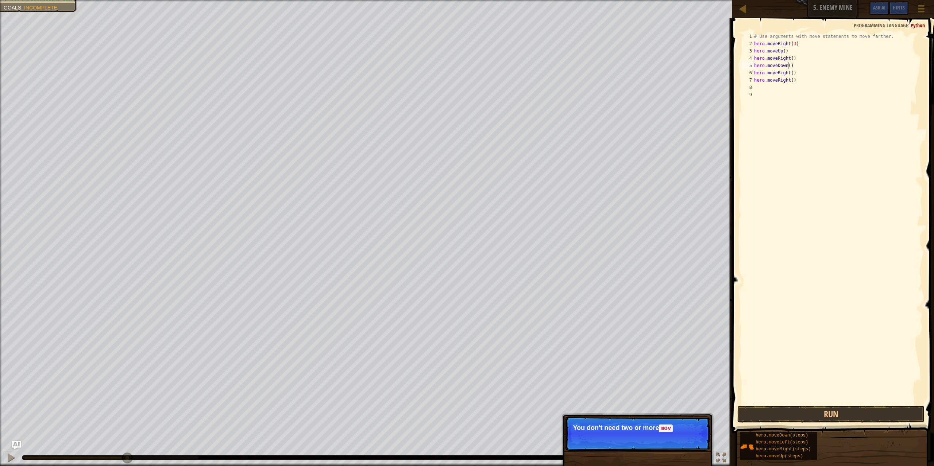
click at [787, 65] on div "# Use arguments with move statements to move farther. hero . moveRight ( 3 ) he…" at bounding box center [837, 226] width 170 height 387
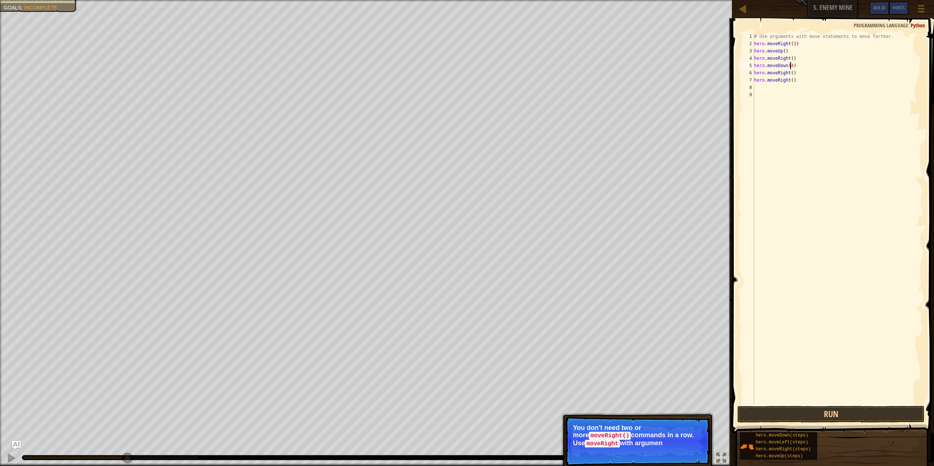
scroll to position [3, 3]
click at [834, 412] on button "Run" at bounding box center [830, 414] width 187 height 17
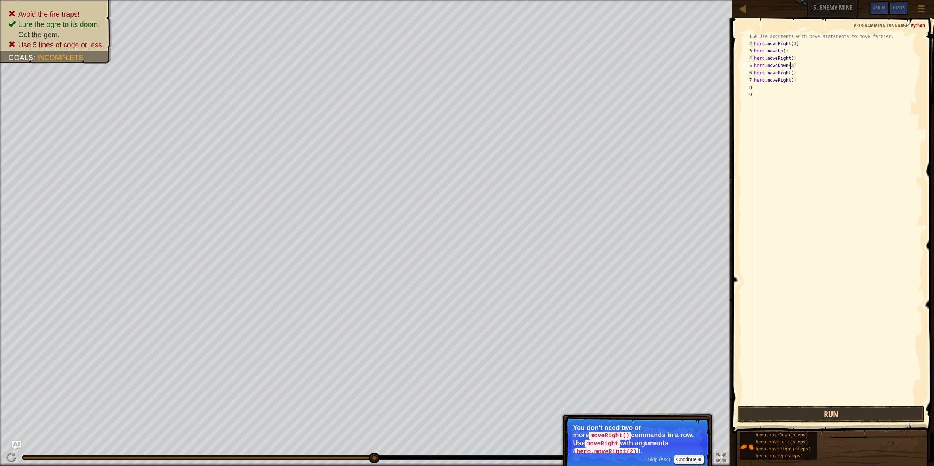
type textarea "hero.moveDown(3)"
click at [800, 419] on button "Run" at bounding box center [830, 414] width 187 height 17
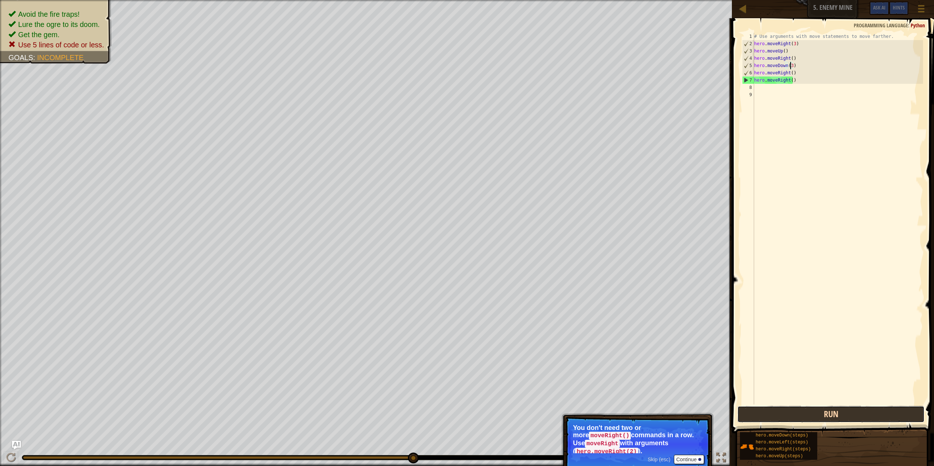
click at [817, 416] on button "Run" at bounding box center [830, 414] width 187 height 17
click at [789, 420] on button "Run" at bounding box center [830, 414] width 187 height 17
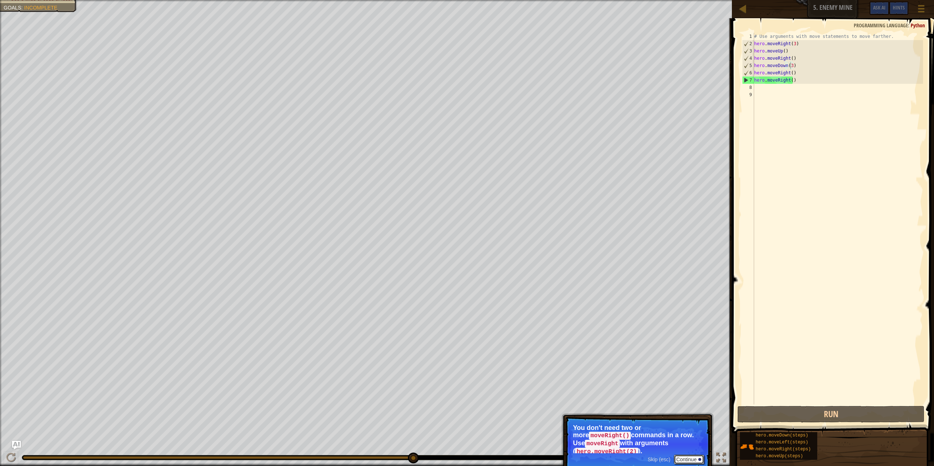
click at [700, 457] on button "Continue" at bounding box center [689, 459] width 30 height 9
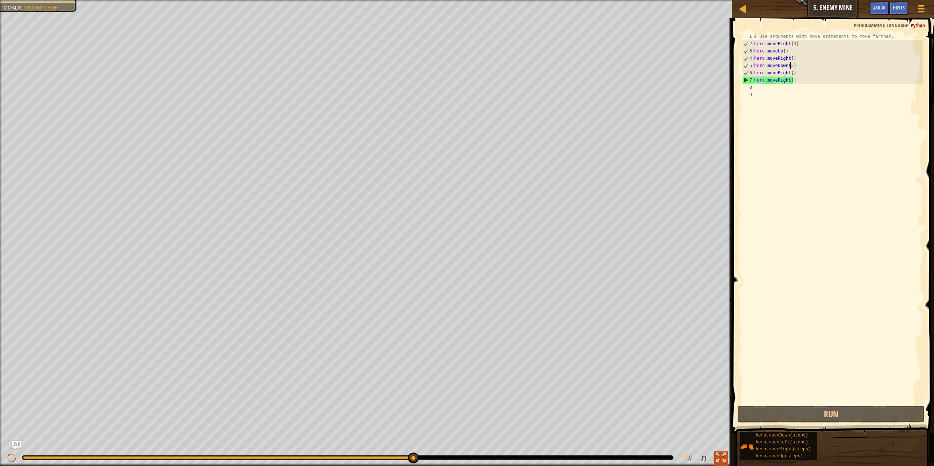
click at [716, 461] on button at bounding box center [720, 459] width 15 height 15
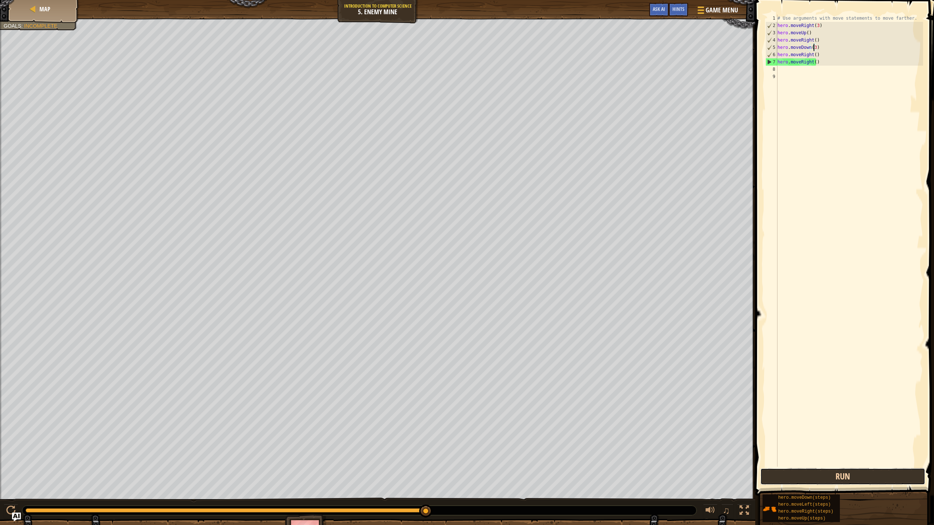
click at [834, 466] on button "Run" at bounding box center [842, 476] width 165 height 17
click at [788, 71] on div "# Use arguments with move statements to move farther. hero . moveRight ( 3 ) he…" at bounding box center [849, 248] width 147 height 467
type textarea "hero"
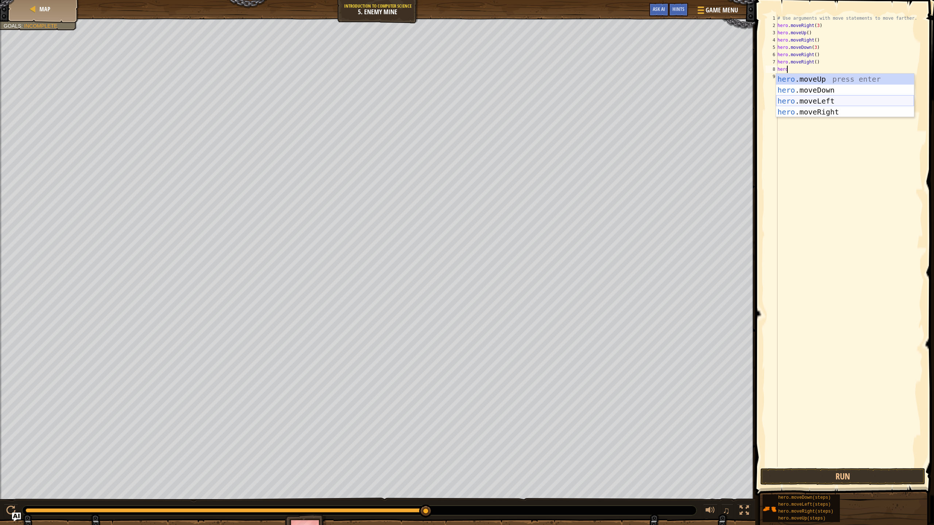
click at [812, 104] on div "hero .moveUp press enter hero .moveDown press enter hero .moveLeft press enter …" at bounding box center [845, 107] width 138 height 66
click at [812, 69] on div "# Use arguments with move statements to move farther. hero . moveRight ( 3 ) he…" at bounding box center [850, 248] width 145 height 467
type textarea "hero.moveLeft(2)"
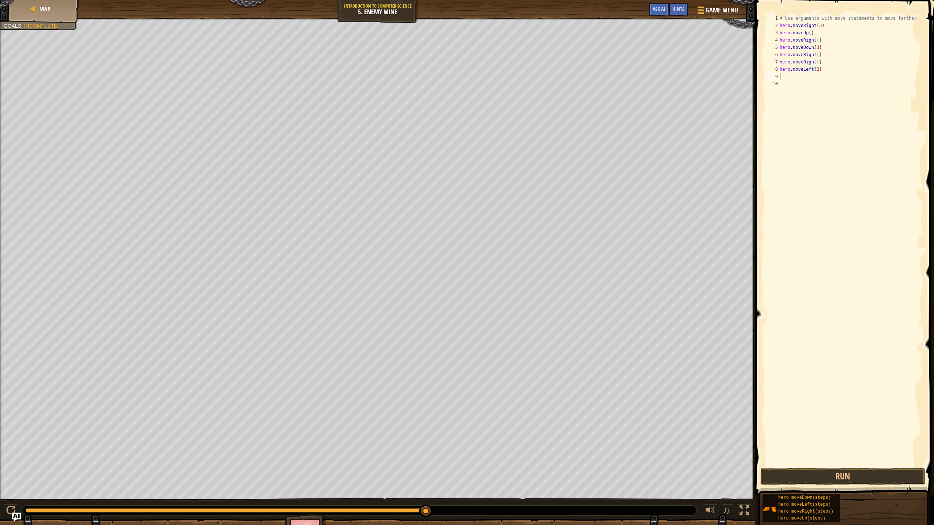
click at [784, 77] on div "# Use arguments with move statements to move farther. hero . moveRight ( 3 ) he…" at bounding box center [850, 248] width 145 height 467
type textarea "hero"
click at [814, 86] on div "hero .moveUp press enter hero .moveDown press enter hero .moveLeft press enter …" at bounding box center [847, 114] width 138 height 66
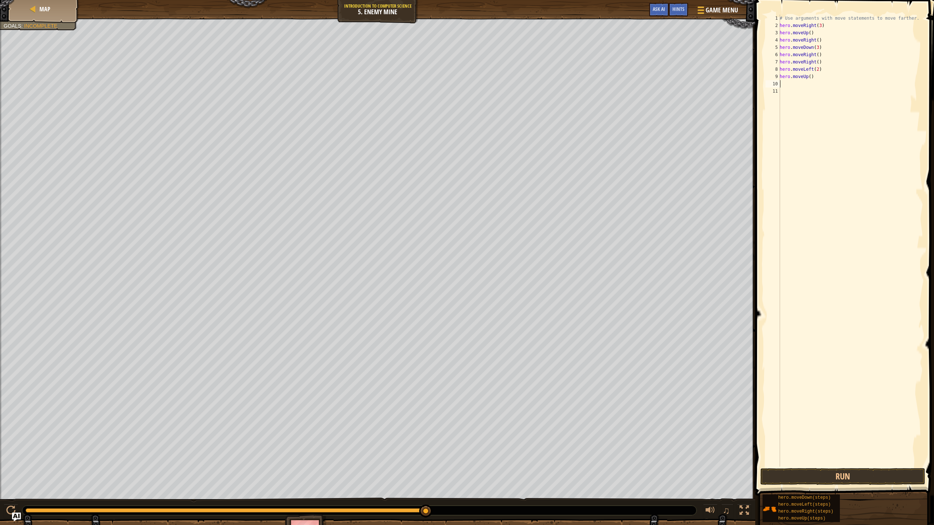
click at [808, 79] on div "# Use arguments with move statements to move farther. hero . moveRight ( 3 ) he…" at bounding box center [850, 248] width 145 height 467
type textarea "hero.moveUp(3)"
click at [791, 84] on div "# Use arguments with move statements to move farther. hero . moveRight ( 3 ) he…" at bounding box center [850, 248] width 145 height 467
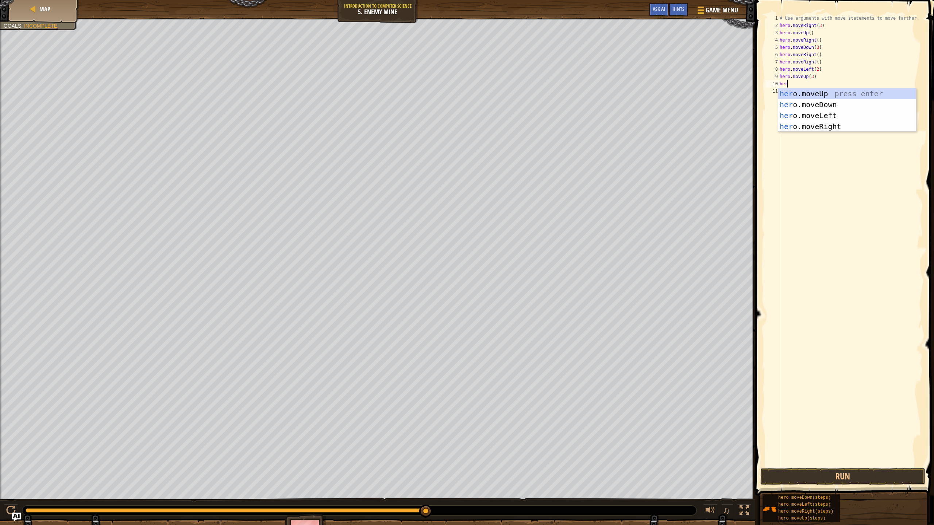
type textarea "hero"
click at [846, 116] on div "hero .moveUp press enter hero .moveDown press enter hero .moveLeft press enter …" at bounding box center [847, 121] width 138 height 66
type textarea "hero"
click at [801, 107] on div "hero .moveUp press enter hero .moveDown press enter hero .moveLeft press enter …" at bounding box center [847, 129] width 138 height 66
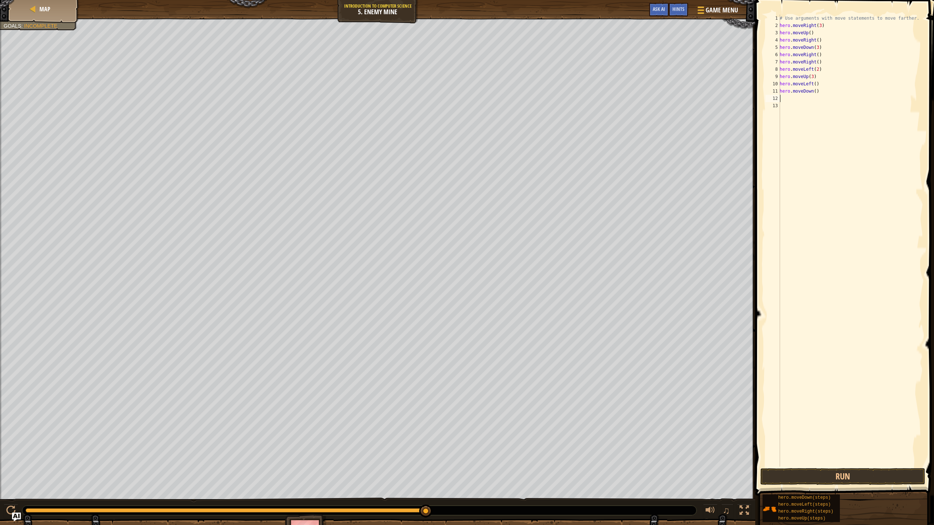
click at [795, 97] on div "# Use arguments with move statements to move farther. hero . moveRight ( 3 ) he…" at bounding box center [850, 248] width 145 height 467
type textarea "hero"
click at [804, 131] on div "hero .moveUp press enter hero .moveDown press enter hero .moveLeft press enter …" at bounding box center [847, 136] width 138 height 66
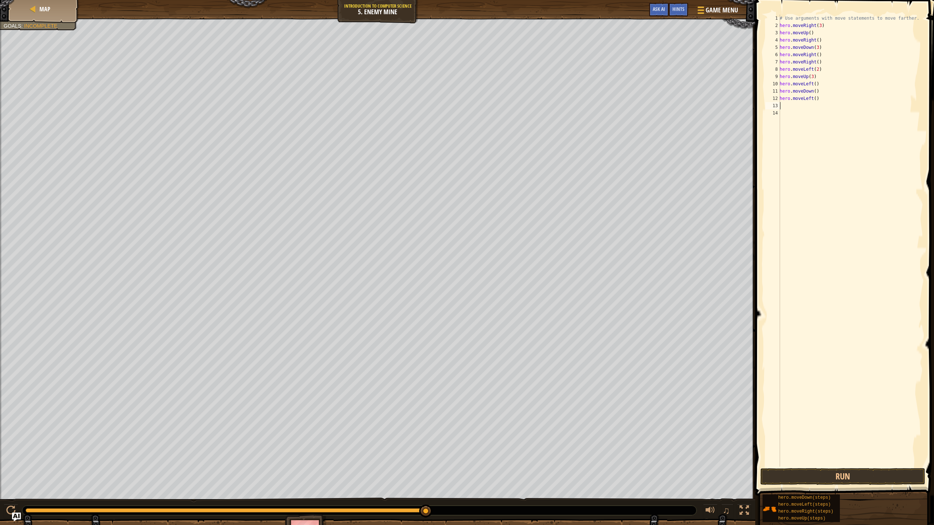
click at [812, 98] on div "# Use arguments with move statements to move farther. hero . moveRight ( 3 ) he…" at bounding box center [850, 248] width 145 height 467
click at [907, 466] on button "Run" at bounding box center [842, 476] width 165 height 17
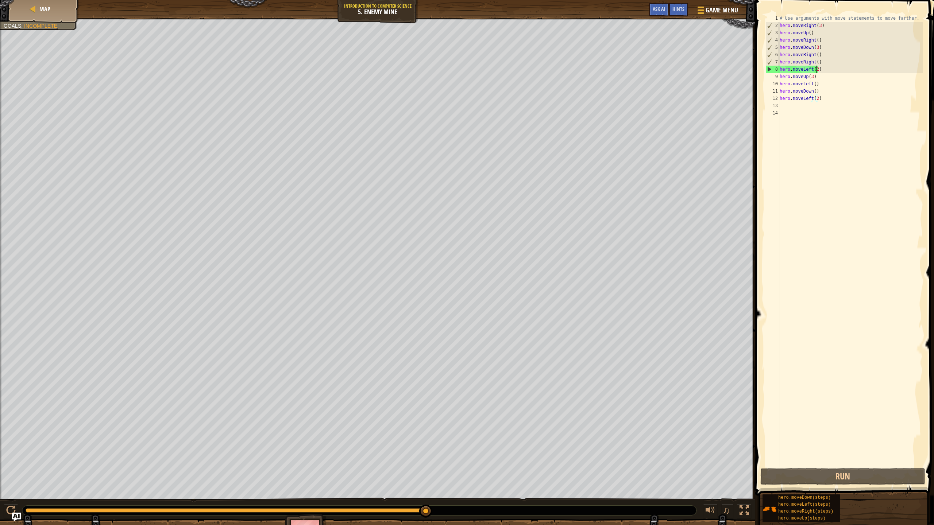
click at [816, 68] on div "# Use arguments with move statements to move farther. hero . moveRight ( 3 ) he…" at bounding box center [850, 248] width 145 height 467
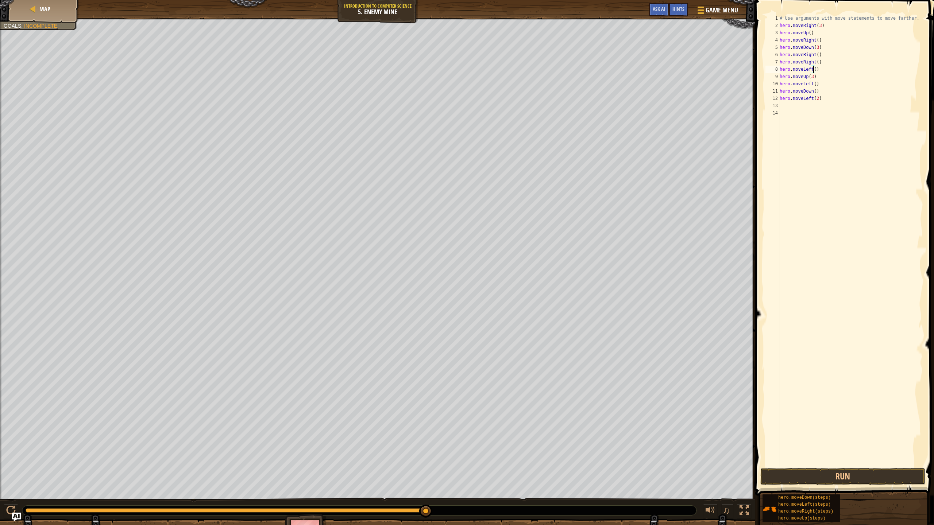
click at [810, 74] on div "# Use arguments with move statements to move farther. hero . moveRight ( 3 ) he…" at bounding box center [850, 248] width 145 height 467
click at [816, 98] on div "# Use arguments with move statements to move farther. hero . moveRight ( 3 ) he…" at bounding box center [850, 248] width 145 height 467
type textarea "hero.moveLeft()"
click at [827, 205] on div "# Use arguments with move statements to move farther. hero . moveRight ( 3 ) he…" at bounding box center [850, 248] width 145 height 467
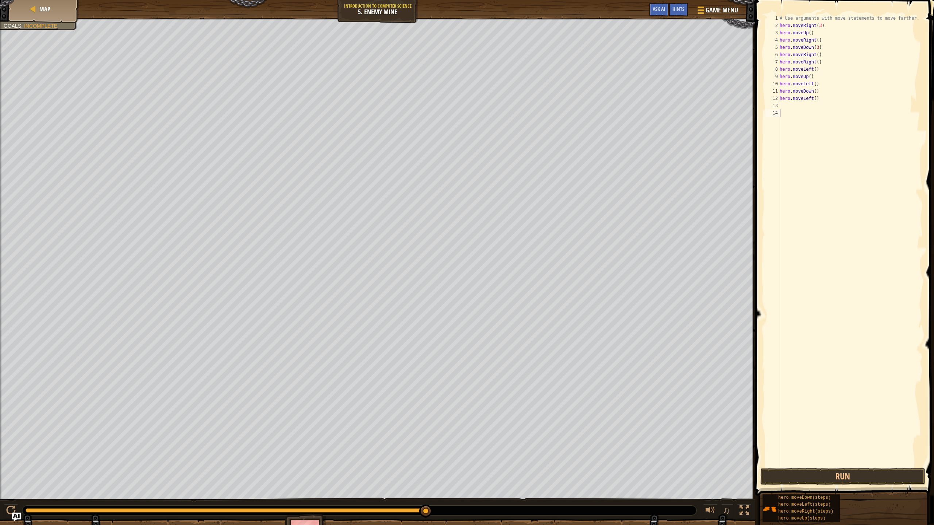
scroll to position [3, 0]
click at [838, 466] on button "Run" at bounding box center [842, 476] width 165 height 17
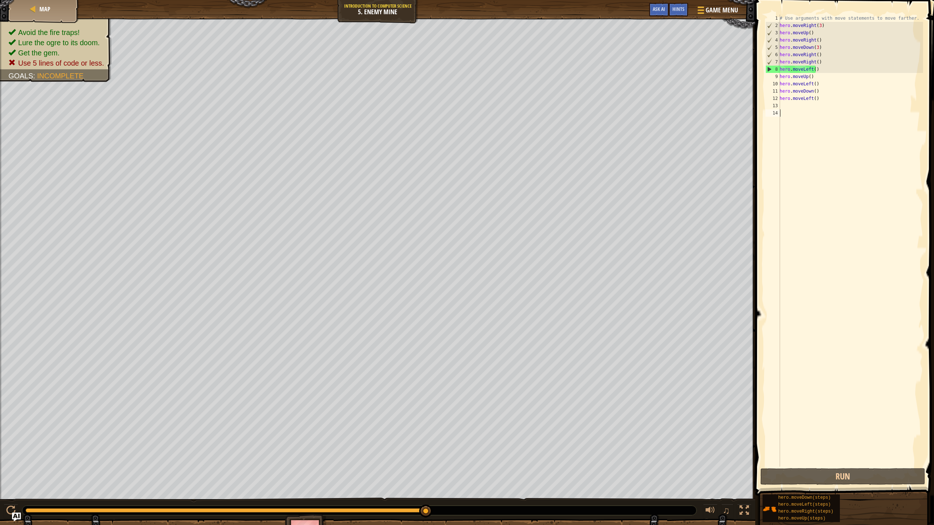
click at [820, 72] on div "# Use arguments with move statements to move farther. hero . moveRight ( 3 ) he…" at bounding box center [850, 248] width 145 height 467
type textarea "h"
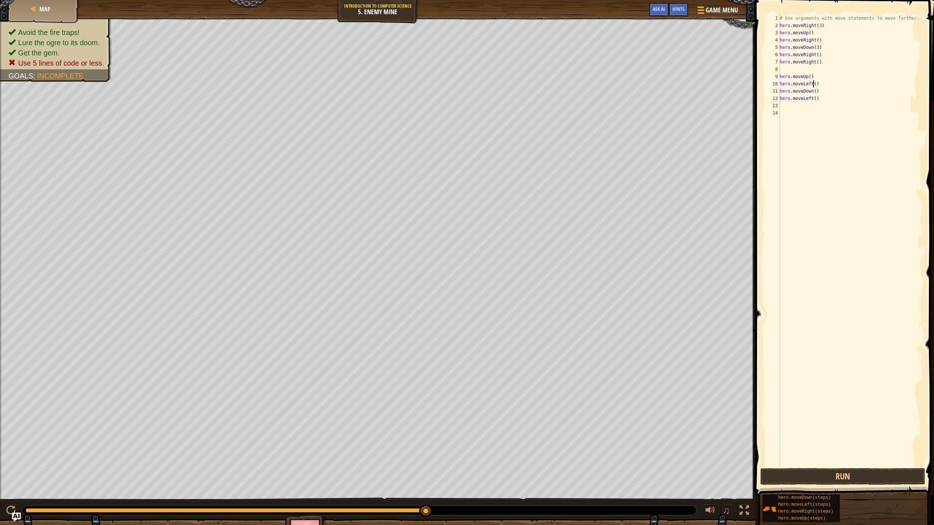
click at [813, 81] on div "# Use arguments with move statements to move farther. hero . moveRight ( 3 ) he…" at bounding box center [850, 248] width 145 height 467
click at [829, 73] on div "# Use arguments with move statements to move farther. hero . moveRight ( 3 ) he…" at bounding box center [850, 248] width 145 height 467
type textarea "h"
click at [829, 87] on div "# Use arguments with move statements to move farther. hero . moveRight ( 3 ) he…" at bounding box center [850, 248] width 145 height 467
type textarea "h"
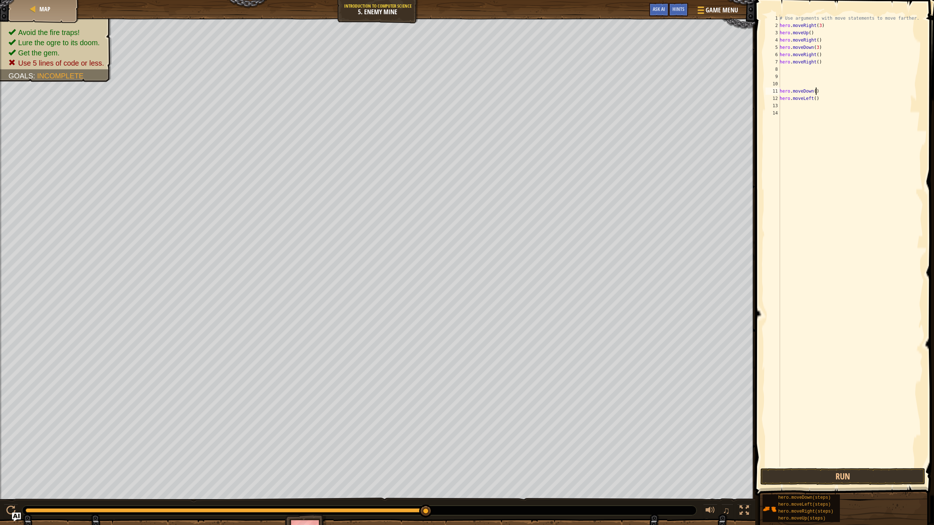
click at [831, 90] on div "# Use arguments with move statements to move farther. hero . moveRight ( 3 ) he…" at bounding box center [850, 248] width 145 height 467
type textarea "h"
click at [830, 98] on div "# Use arguments with move statements to move farther. hero . moveRight ( 3 ) he…" at bounding box center [850, 248] width 145 height 467
type textarea "h"
click at [818, 61] on div "# Use arguments with move statements to move farther. hero . moveRight ( 3 ) he…" at bounding box center [850, 248] width 145 height 467
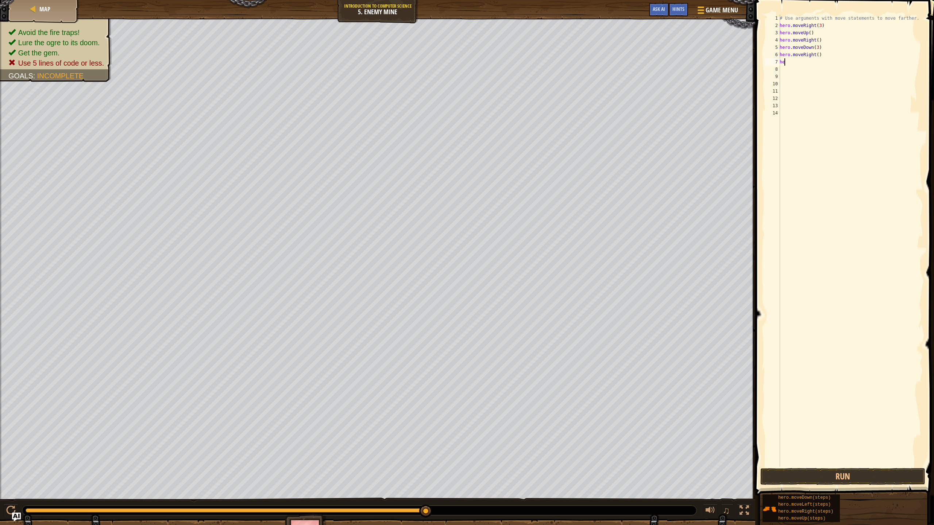
type textarea "h"
click at [815, 55] on div "# Use arguments with move statements to move farther. hero . moveRight ( 3 ) he…" at bounding box center [850, 248] width 145 height 467
type textarea "hero.moveRight(2)"
click at [910, 466] on button "Run" at bounding box center [842, 476] width 165 height 17
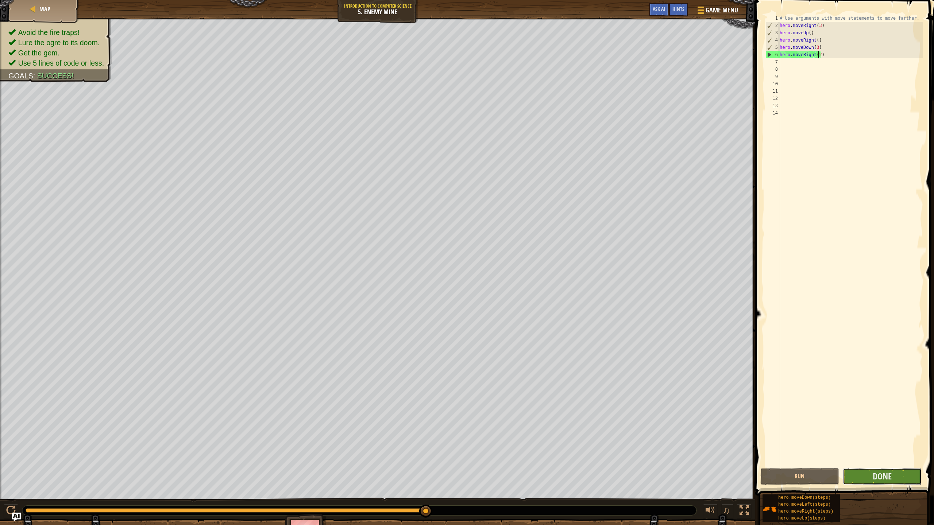
click at [861, 466] on button "Done" at bounding box center [881, 476] width 79 height 17
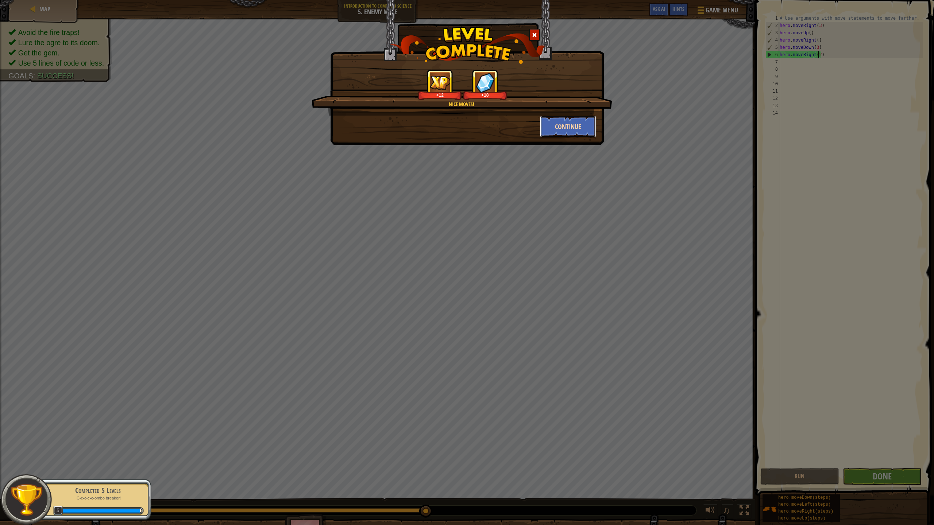
click at [555, 123] on button "Continue" at bounding box center [568, 127] width 57 height 22
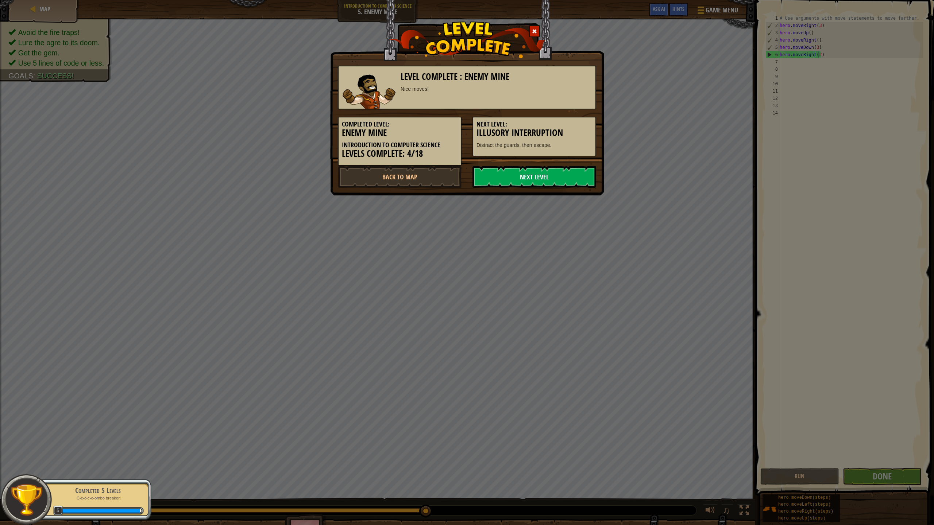
click at [533, 173] on link "Next Level" at bounding box center [534, 177] width 124 height 22
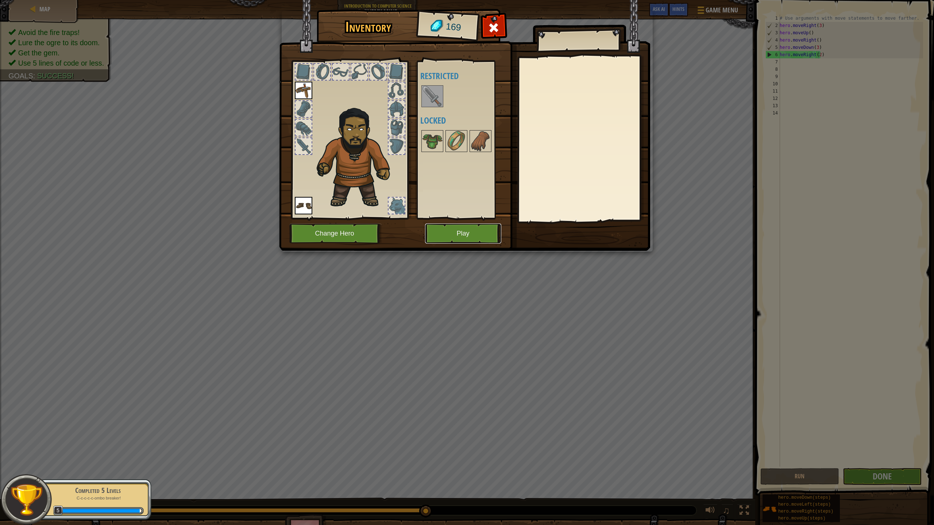
click at [491, 239] on button "Play" at bounding box center [463, 234] width 76 height 20
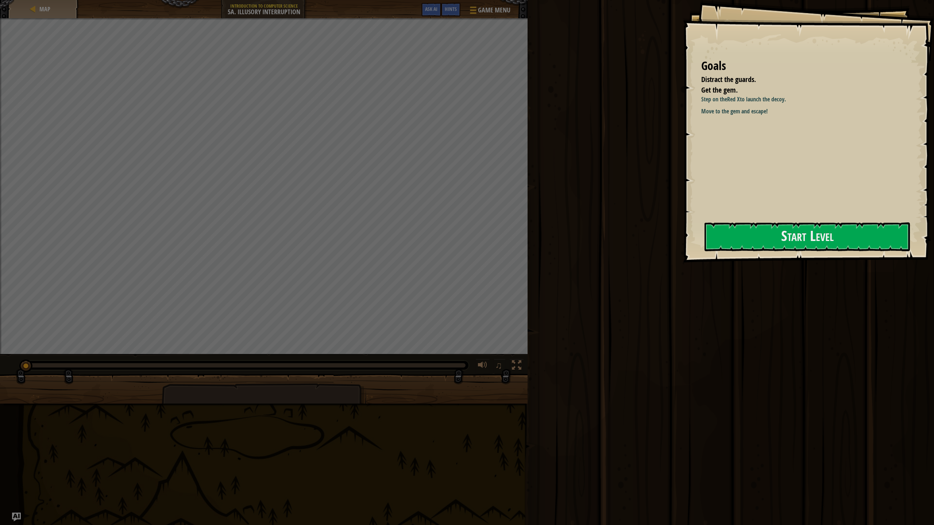
click at [718, 219] on div "Goals Distract the guards. Get the gem. Step on the Red X to launch the decoy. …" at bounding box center [808, 131] width 251 height 263
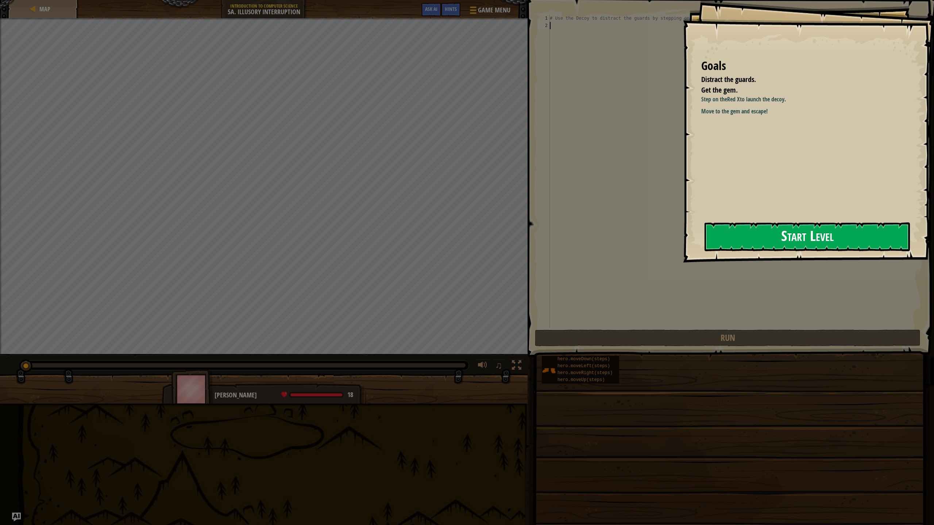
click at [740, 236] on button "Start Level" at bounding box center [806, 236] width 205 height 29
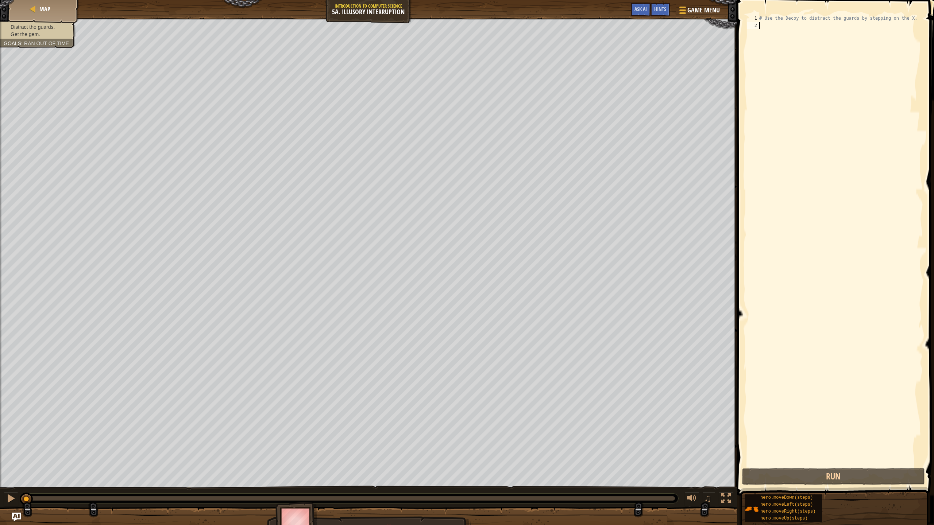
scroll to position [3, 0]
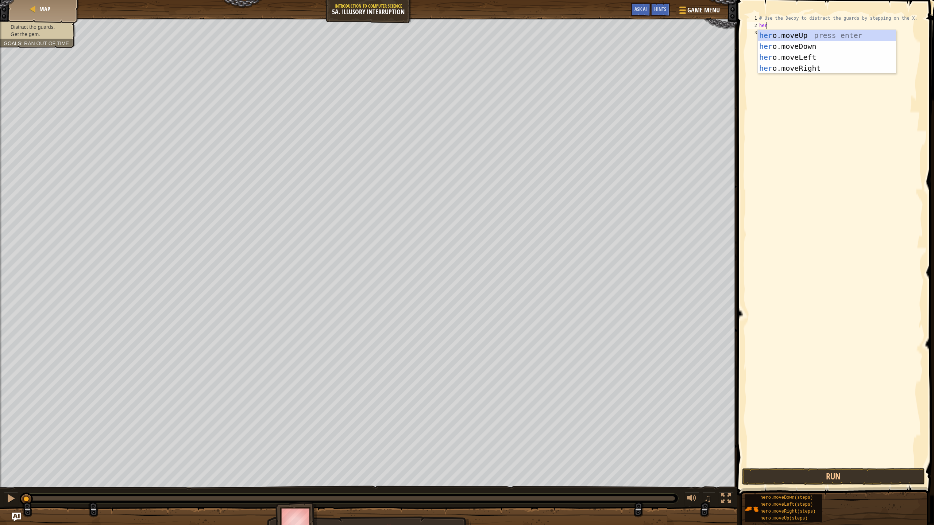
type textarea "hero"
click at [767, 72] on div "hero .moveUp press enter hero .moveDown press enter hero .moveLeft press enter …" at bounding box center [827, 63] width 138 height 66
type textarea "hero"
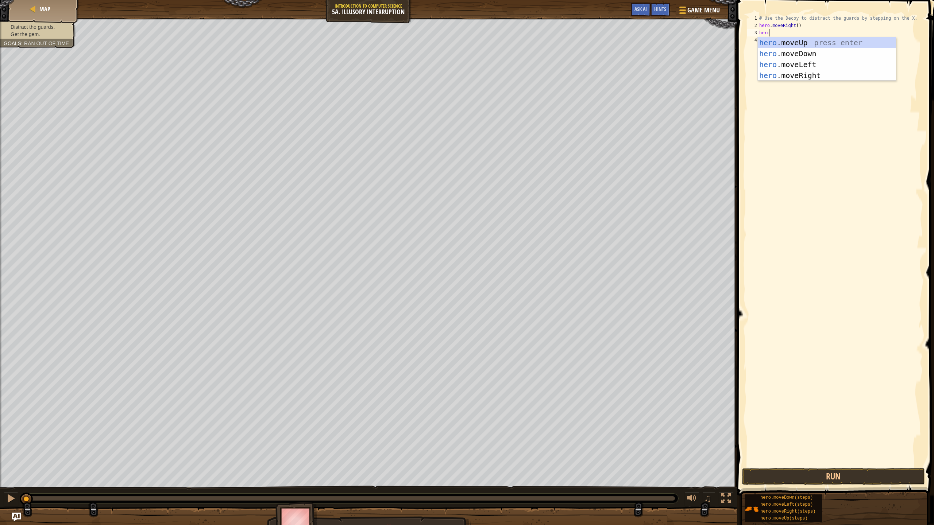
scroll to position [3, 0]
click at [796, 50] on div "hero .moveUp press enter hero .moveDown press enter hero .moveLeft press enter …" at bounding box center [827, 70] width 138 height 66
type textarea "hero"
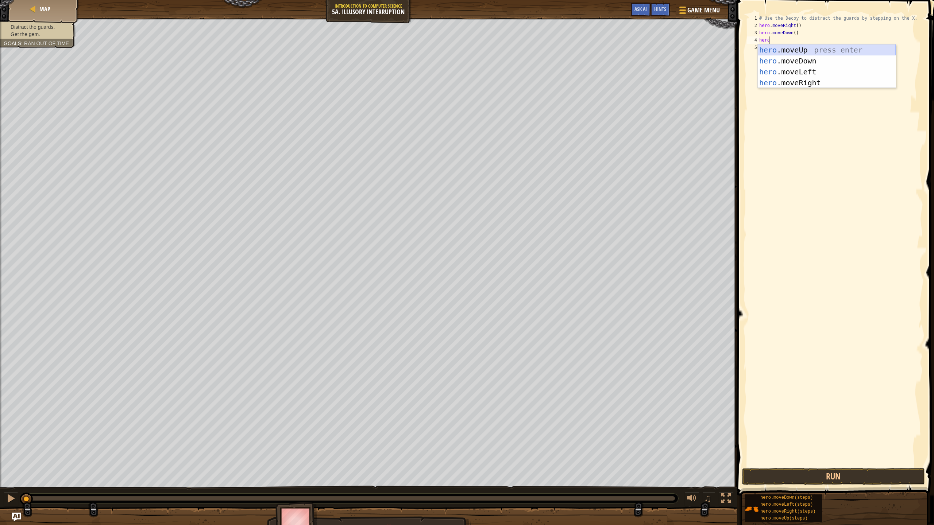
click at [778, 50] on div "hero .moveUp press enter hero .moveDown press enter hero .moveLeft press enter …" at bounding box center [827, 77] width 138 height 66
click at [832, 466] on button "Run" at bounding box center [833, 476] width 183 height 17
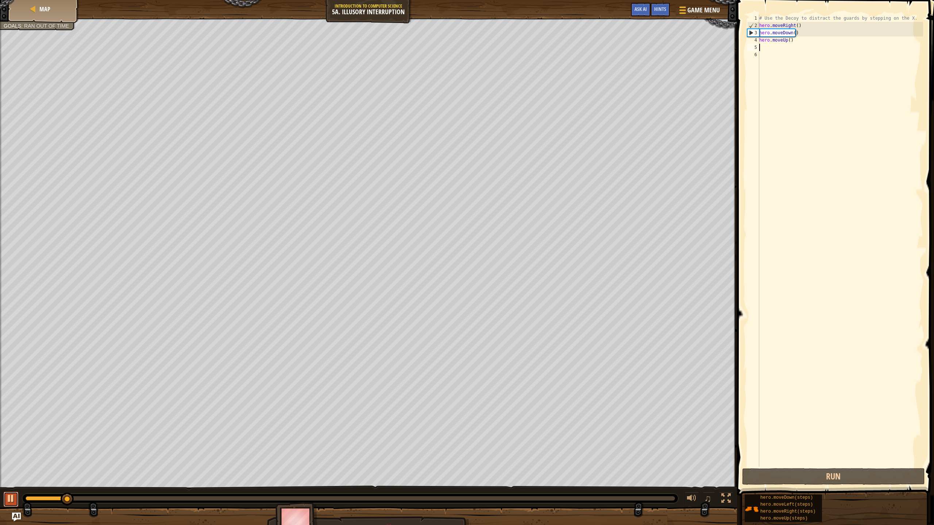
click at [10, 466] on div at bounding box center [10, 498] width 9 height 9
click at [18, 466] on button at bounding box center [11, 499] width 15 height 15
click at [7, 466] on div at bounding box center [10, 498] width 9 height 9
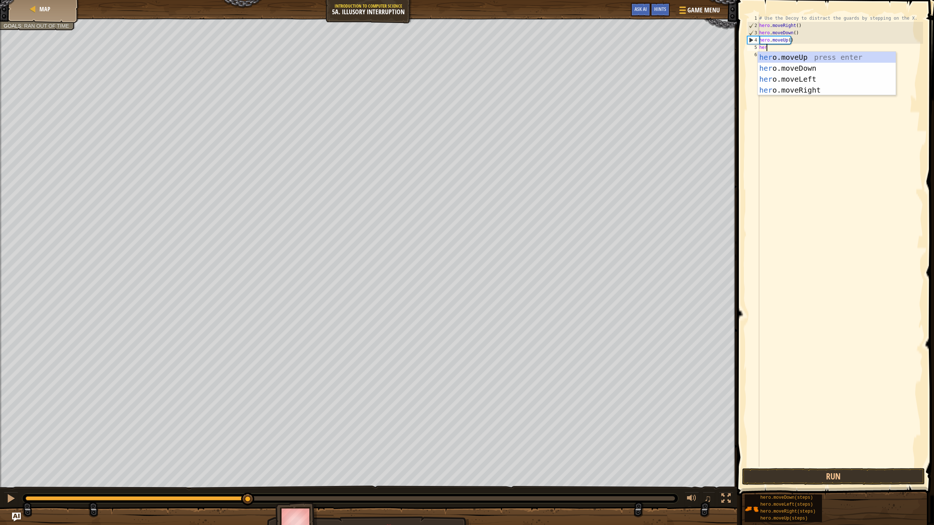
scroll to position [3, 0]
click at [797, 38] on div "# Use the Decoy to distract the guards by stepping on the X. hero . moveRight (…" at bounding box center [840, 248] width 165 height 467
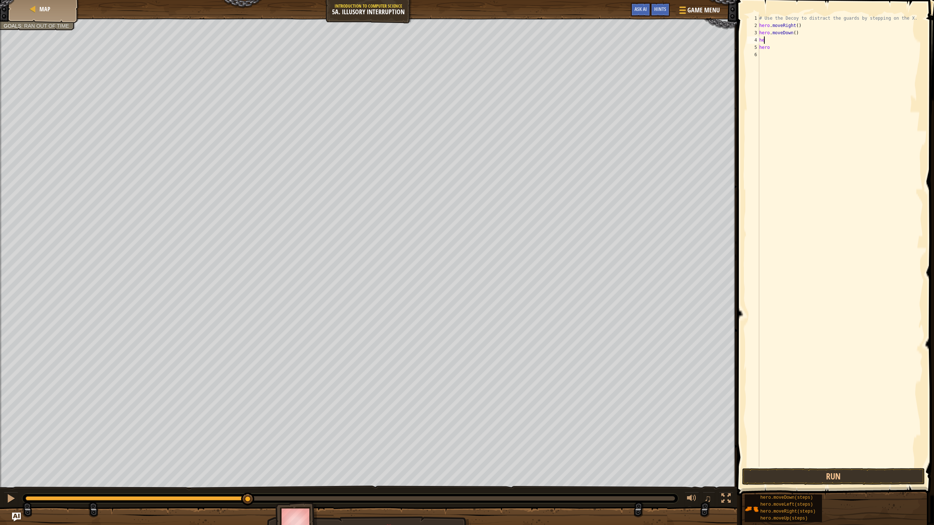
scroll to position [3, 0]
type textarea "h"
click at [796, 50] on div "# Use the Decoy to distract the guards by stepping on the X. hero . moveRight (…" at bounding box center [840, 248] width 165 height 467
type textarea "h"
click at [794, 34] on div "# Use the Decoy to distract the guards by stepping on the X. hero . moveRight (…" at bounding box center [840, 248] width 165 height 467
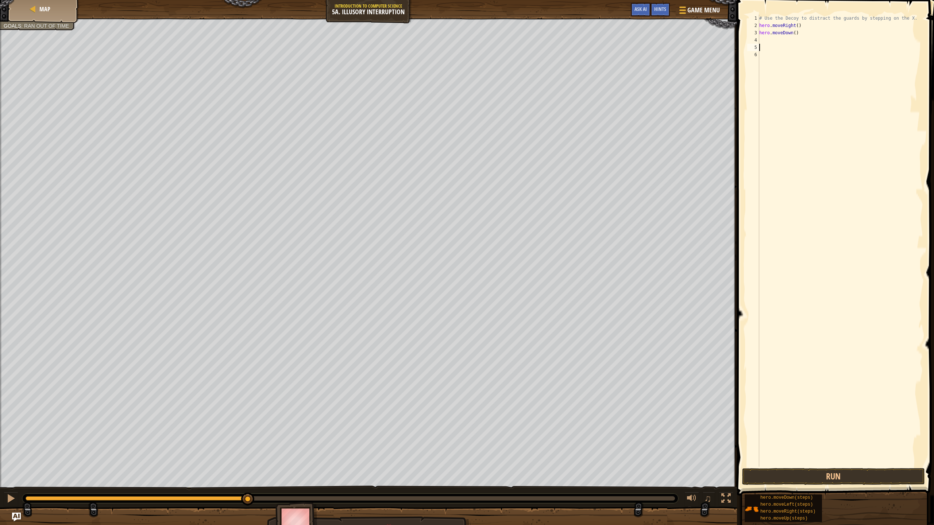
type textarea "hero.moveDown()"
click at [783, 70] on div "# Use the Decoy to distract the guards by stepping on the X. hero . moveRight (…" at bounding box center [840, 248] width 165 height 467
click at [791, 31] on div "# Use the Decoy to distract the guards by stepping on the X. hero . moveRight (…" at bounding box center [840, 248] width 165 height 467
type textarea "hero.moveDown(2)"
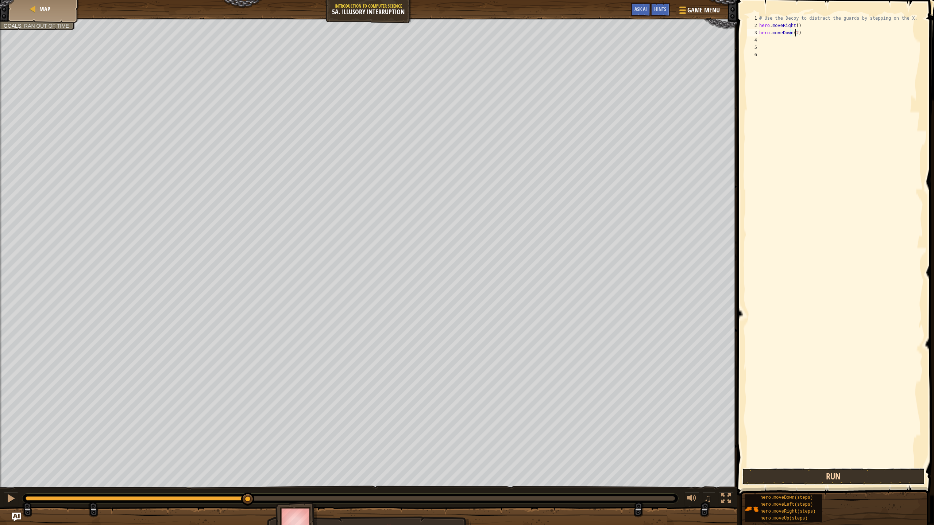
click at [861, 466] on button "Run" at bounding box center [833, 476] width 183 height 17
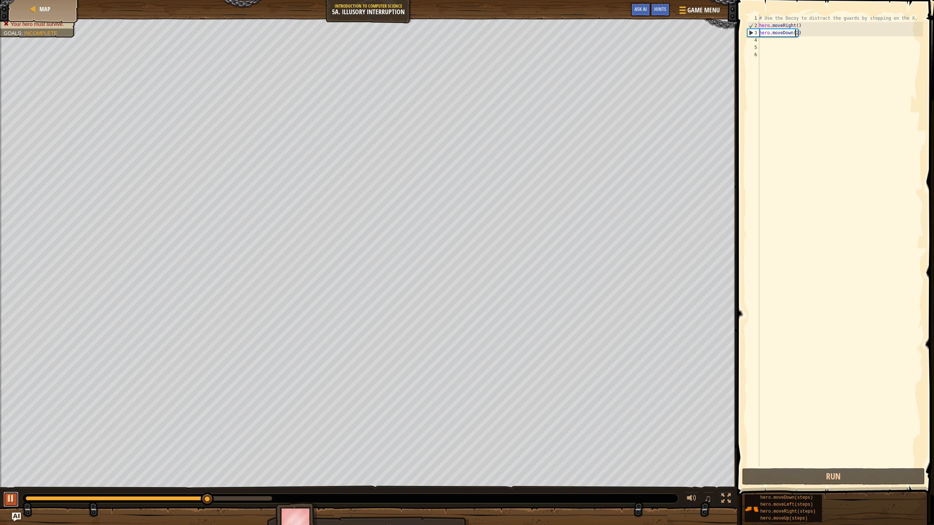
click at [5, 466] on button at bounding box center [11, 499] width 15 height 15
click at [762, 38] on div "# Use the Decoy to distract the guards by stepping on the X. hero . moveRight (…" at bounding box center [840, 248] width 165 height 467
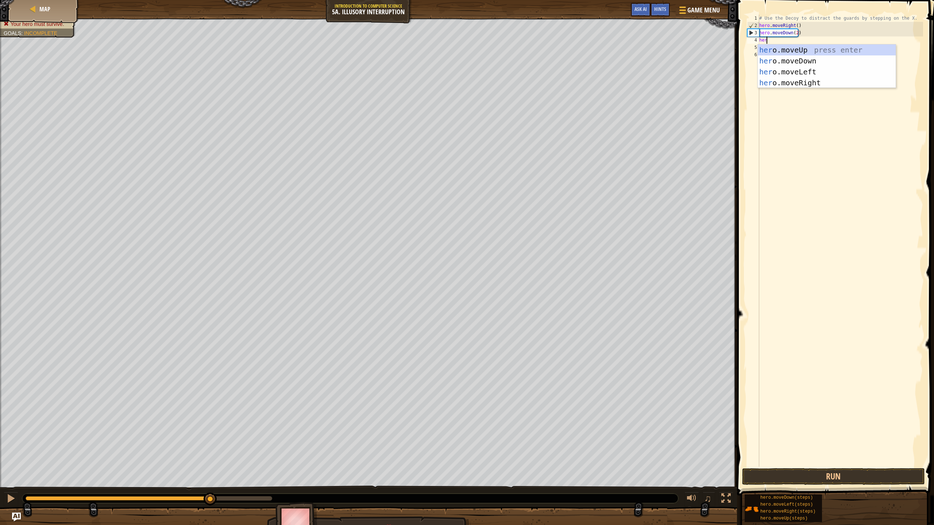
type textarea "hero"
click at [793, 51] on div "hero .moveUp press enter hero .moveDown press enter hero .moveLeft press enter …" at bounding box center [827, 77] width 138 height 66
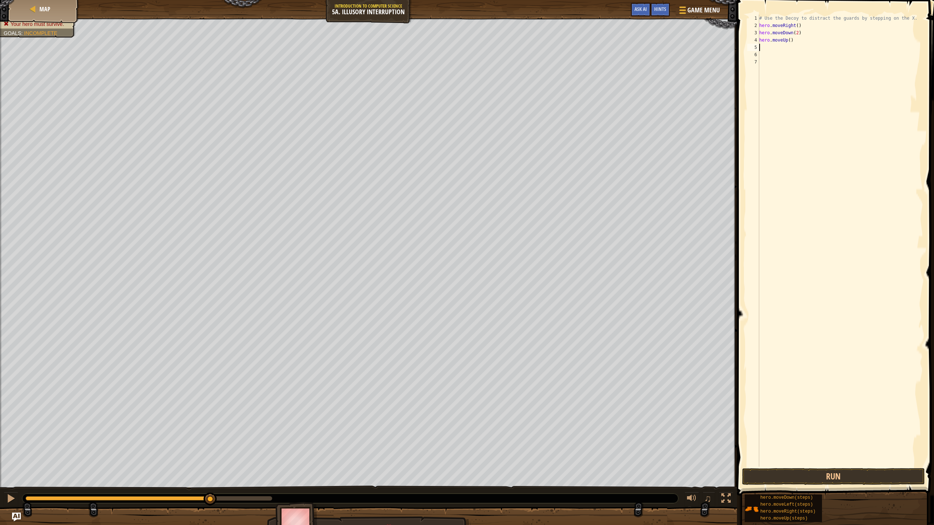
click at [787, 40] on div "# Use the Decoy to distract the guards by stepping on the X. hero . moveRight (…" at bounding box center [840, 248] width 165 height 467
type textarea "hero.moveUp(2)"
click at [875, 466] on button "Run" at bounding box center [833, 476] width 183 height 17
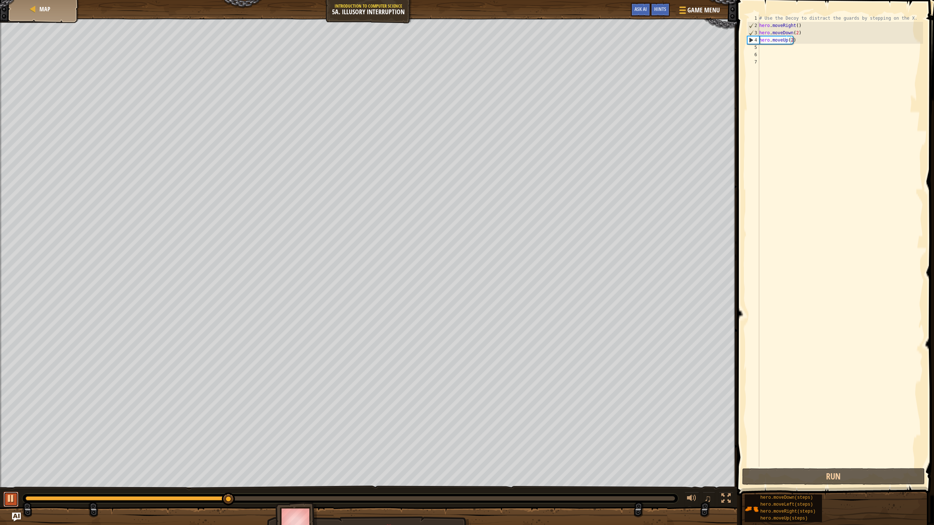
click at [12, 466] on button at bounding box center [11, 499] width 15 height 15
click at [764, 50] on div "# Use the Decoy to distract the guards by stepping on the X. hero . moveRight (…" at bounding box center [840, 248] width 165 height 467
type textarea "h"
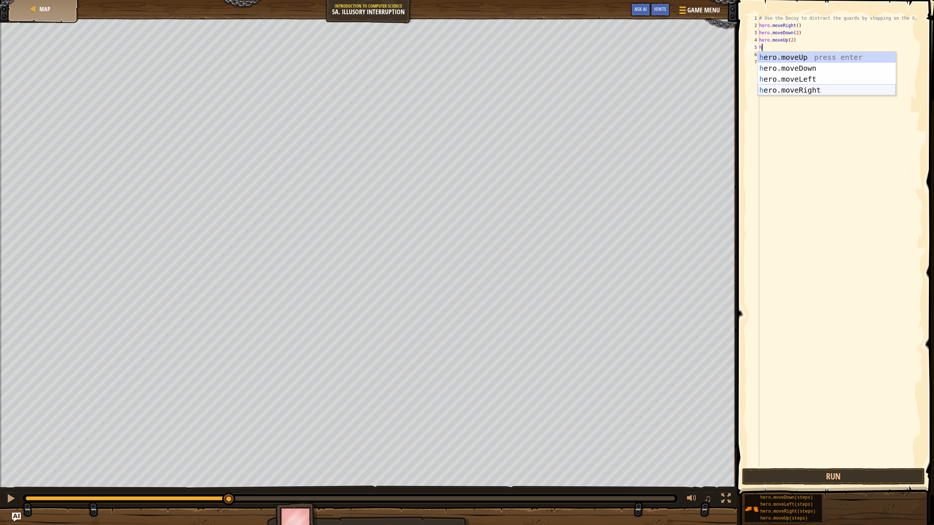
click at [826, 94] on div "h ero.moveUp press enter h ero.moveDown press enter h ero.moveLeft press enter …" at bounding box center [827, 85] width 138 height 66
click at [794, 50] on div "# Use the Decoy to distract the guards by stepping on the X. hero . moveRight (…" at bounding box center [840, 248] width 165 height 467
type textarea "hero.moveRight(3)"
click at [852, 466] on button "Run" at bounding box center [833, 476] width 183 height 17
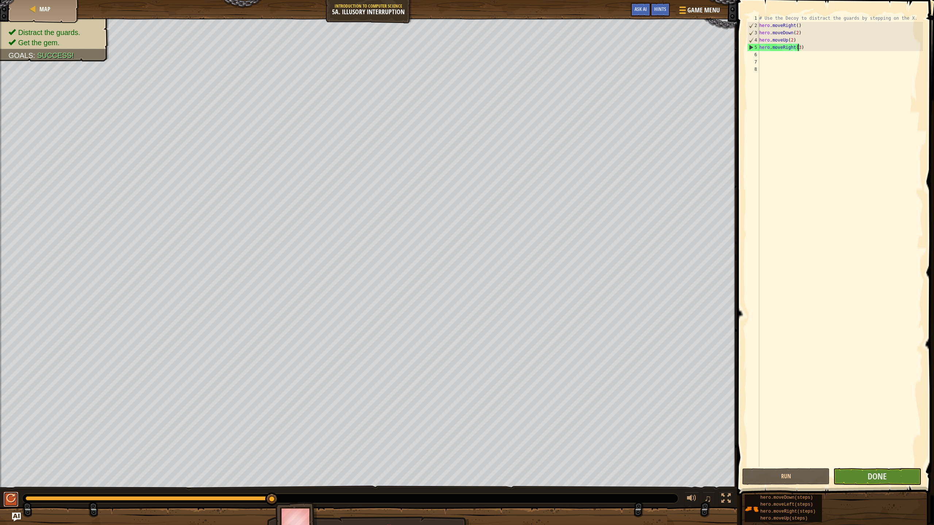
click at [9, 466] on div at bounding box center [10, 498] width 9 height 9
click at [856, 466] on button "Done" at bounding box center [877, 476] width 88 height 17
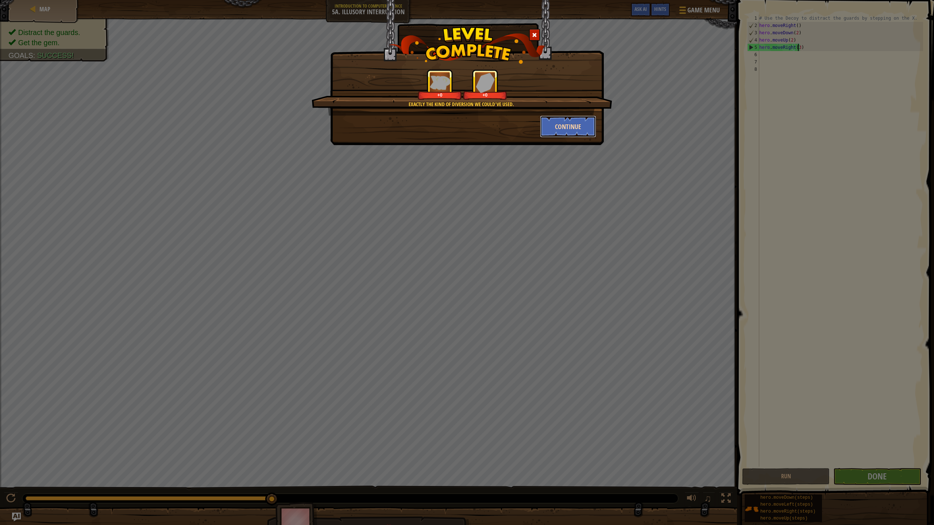
click at [573, 124] on button "Continue" at bounding box center [568, 127] width 57 height 22
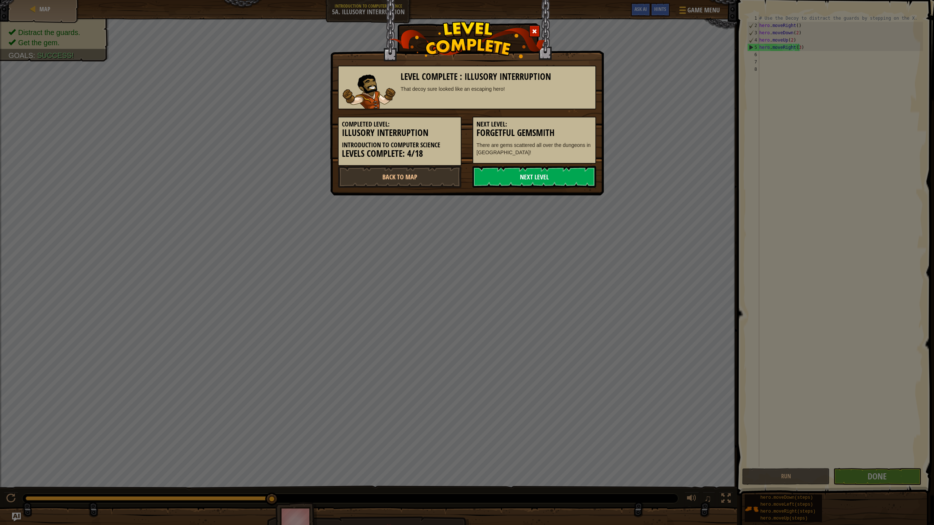
click at [568, 170] on link "Next Level" at bounding box center [534, 177] width 124 height 22
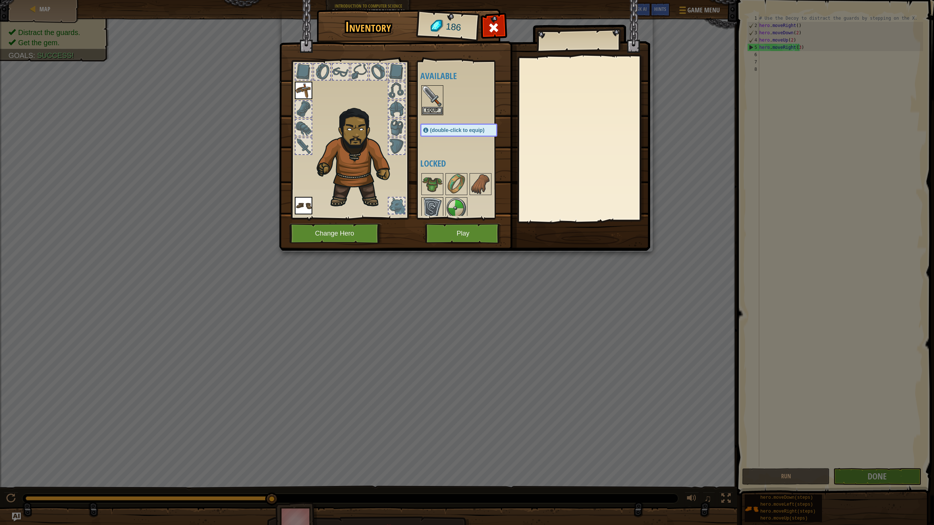
click at [443, 201] on div at bounding box center [432, 208] width 22 height 22
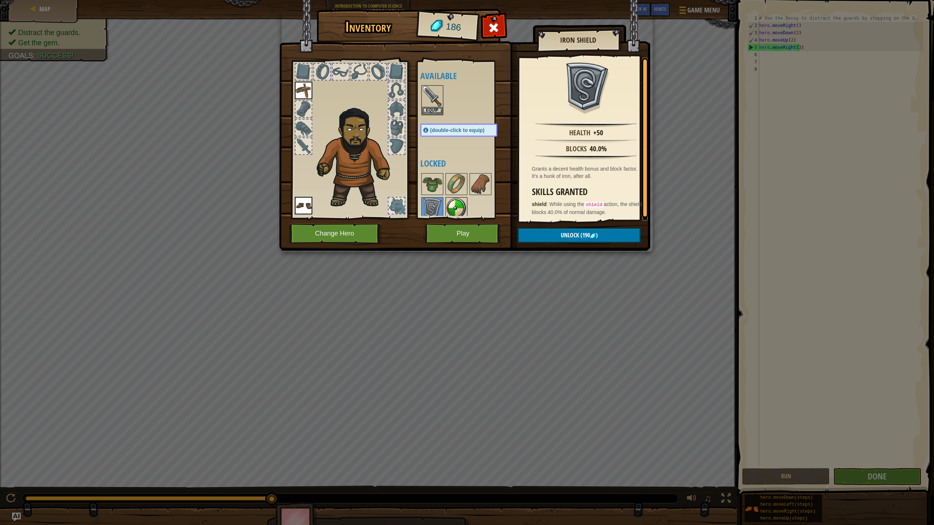
click at [458, 202] on img at bounding box center [456, 208] width 20 height 20
click at [434, 175] on img at bounding box center [432, 184] width 20 height 20
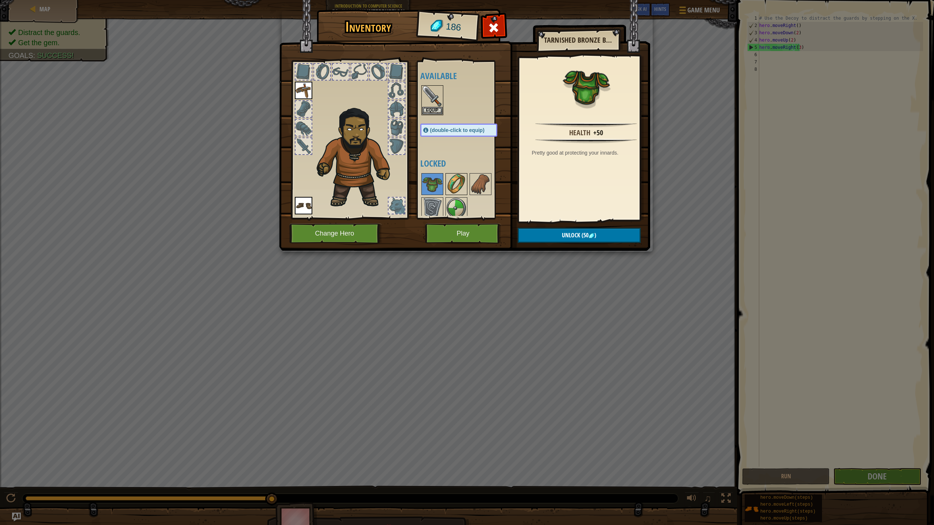
click at [460, 183] on img at bounding box center [456, 184] width 20 height 20
click at [472, 181] on img at bounding box center [480, 184] width 20 height 20
click at [437, 182] on img at bounding box center [432, 184] width 20 height 20
click at [470, 233] on button "Play" at bounding box center [463, 234] width 76 height 20
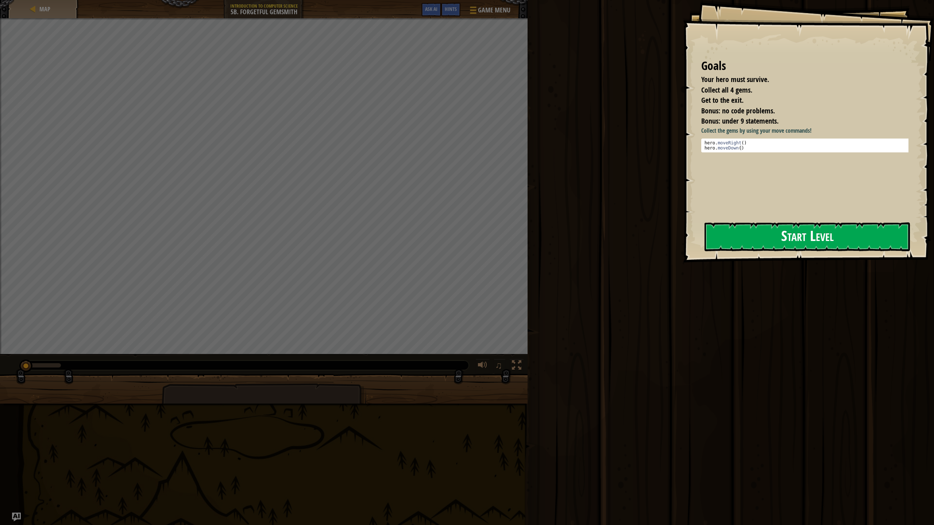
click at [778, 235] on button "Start Level" at bounding box center [806, 236] width 205 height 29
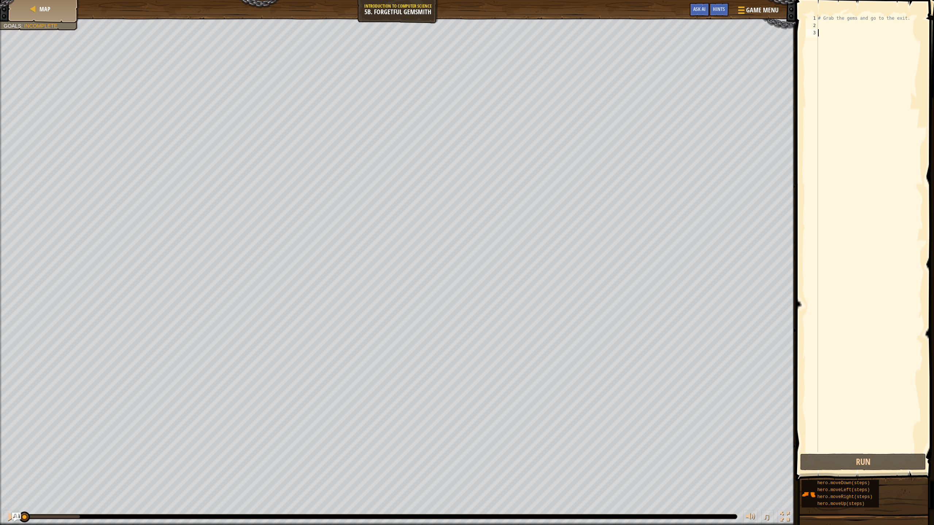
click at [825, 22] on div "# Grab the gems and go to the exit." at bounding box center [869, 241] width 106 height 452
type textarea "her"
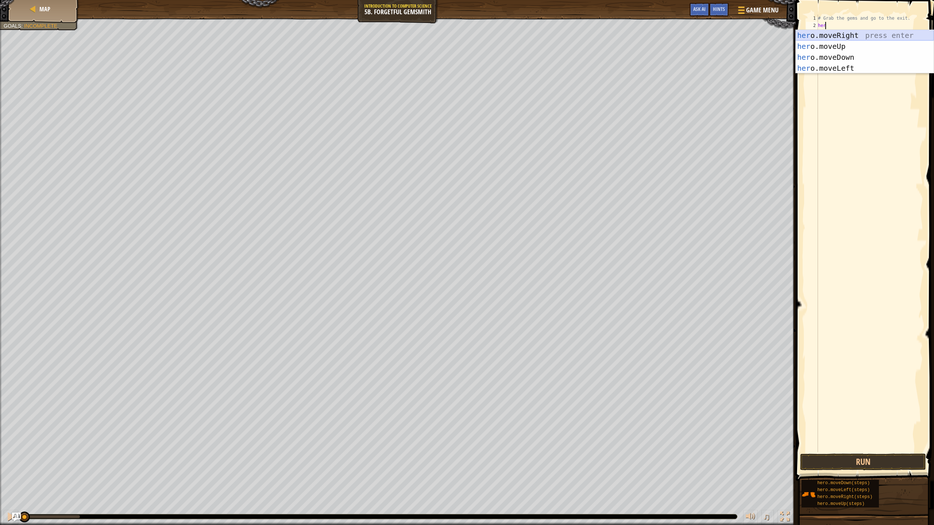
click at [844, 35] on div "her o.moveRight press enter her o.moveUp press enter her o.moveDown press enter…" at bounding box center [864, 63] width 138 height 66
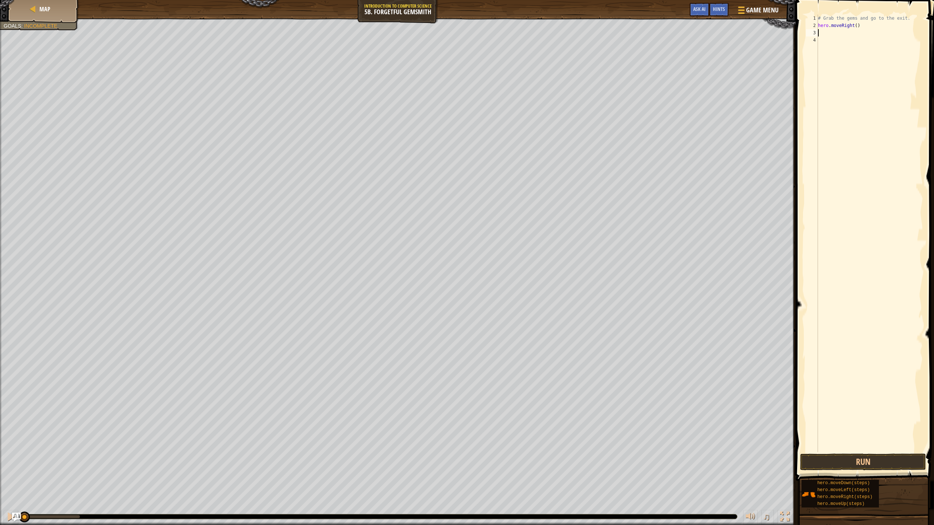
scroll to position [3, 0]
click at [844, 35] on div "# Grab the gems and go to the exit. hero . moveRight ( )" at bounding box center [869, 241] width 106 height 452
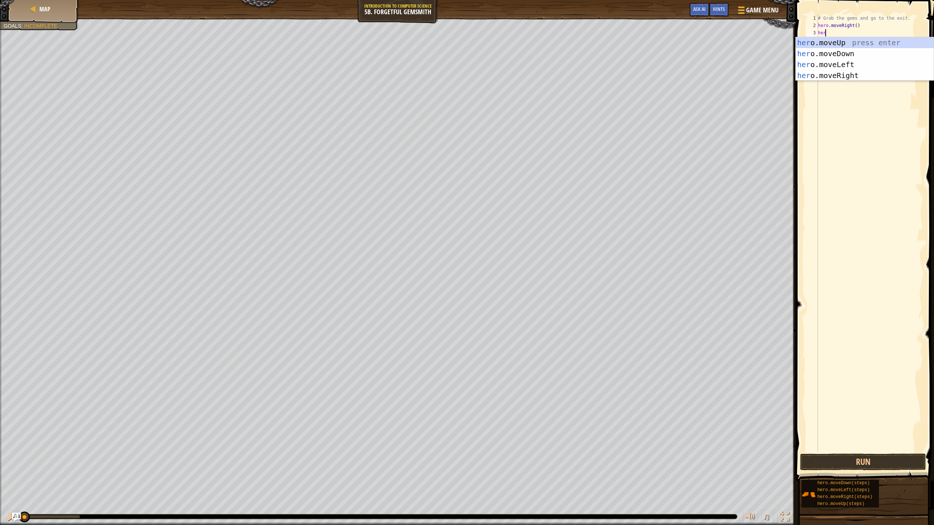
type textarea "hero"
click at [844, 53] on div "hero .moveUp press enter hero .moveDown press enter hero .moveLeft press enter …" at bounding box center [864, 70] width 138 height 66
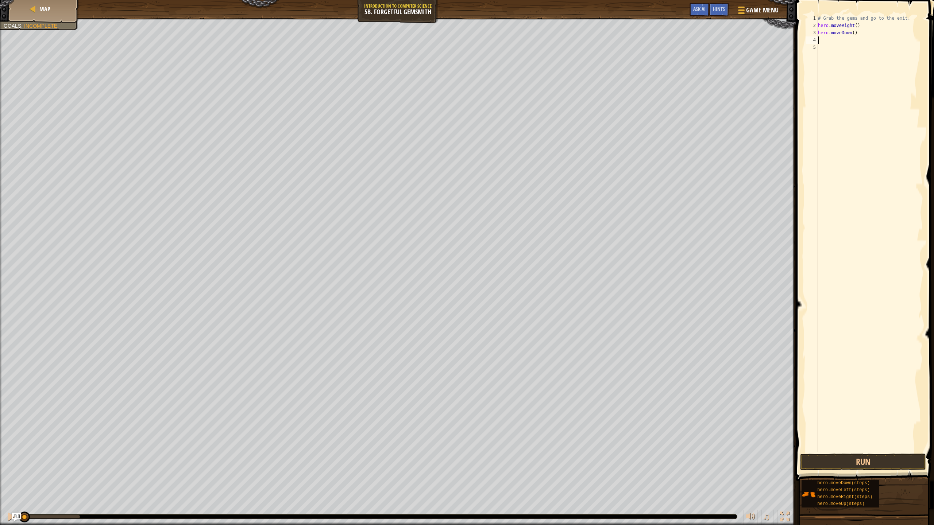
scroll to position [3, 0]
type textarea "hero"
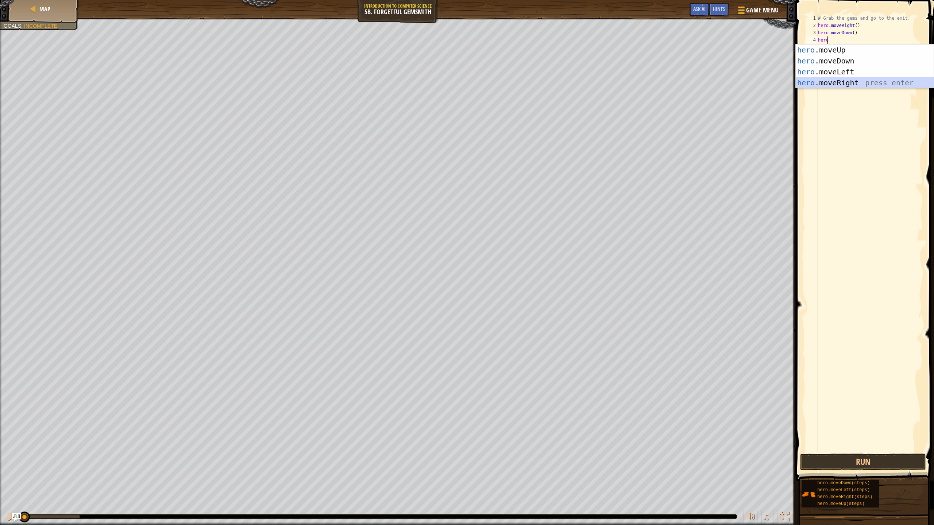
click at [849, 81] on div "hero .moveUp press enter hero .moveDown press enter hero .moveLeft press enter …" at bounding box center [864, 77] width 138 height 66
type textarea "h"
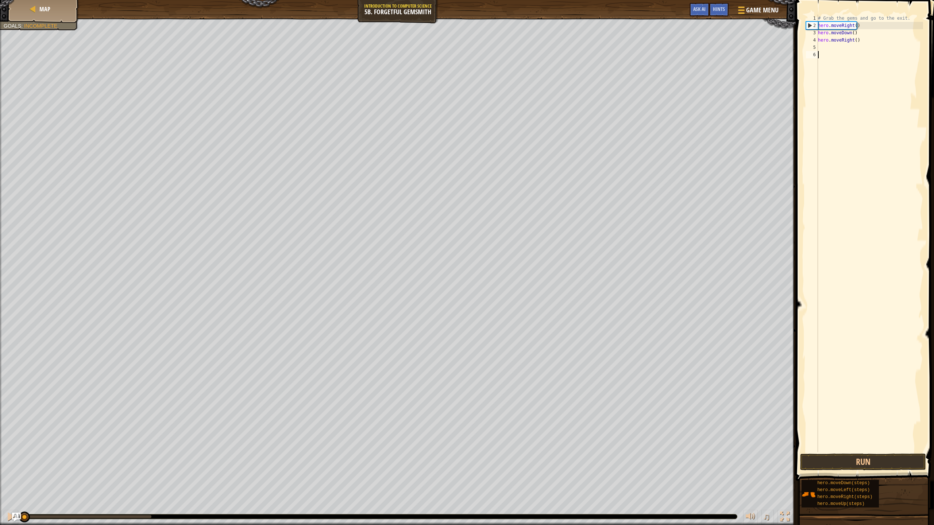
click at [865, 92] on div "# Grab the gems and go to the exit. hero . moveRight ( ) hero . moveDown ( ) he…" at bounding box center [869, 241] width 106 height 452
click at [854, 39] on div "# Grab the gems and go to the exit. hero . moveRight ( ) hero . moveDown ( ) he…" at bounding box center [869, 241] width 106 height 452
type textarea "hero.moveRight(3)"
click at [826, 50] on div "# Grab the gems and go to the exit. hero . moveRight ( ) hero . moveDown ( ) he…" at bounding box center [869, 241] width 106 height 452
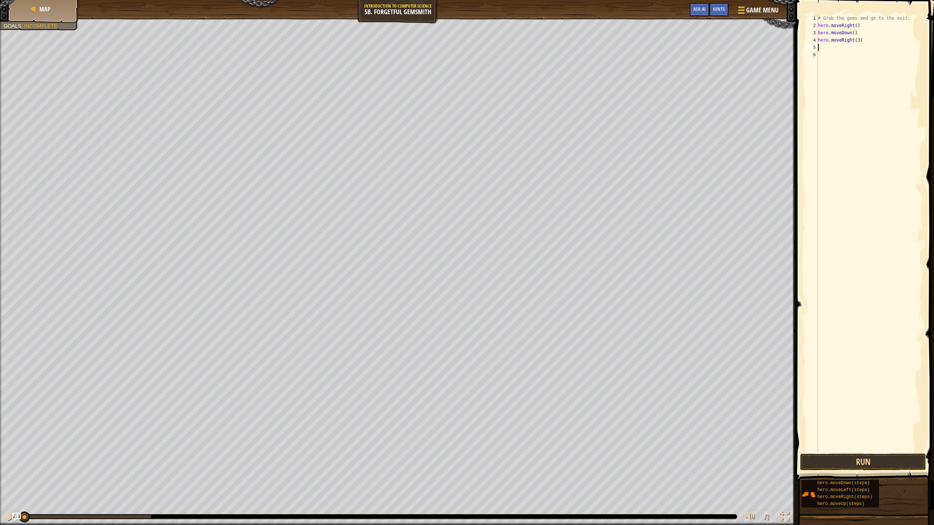
scroll to position [3, 0]
type textarea "hero"
click at [839, 56] on div "hero .moveUp press enter hero .moveDown press enter hero .moveLeft press enter …" at bounding box center [864, 85] width 138 height 66
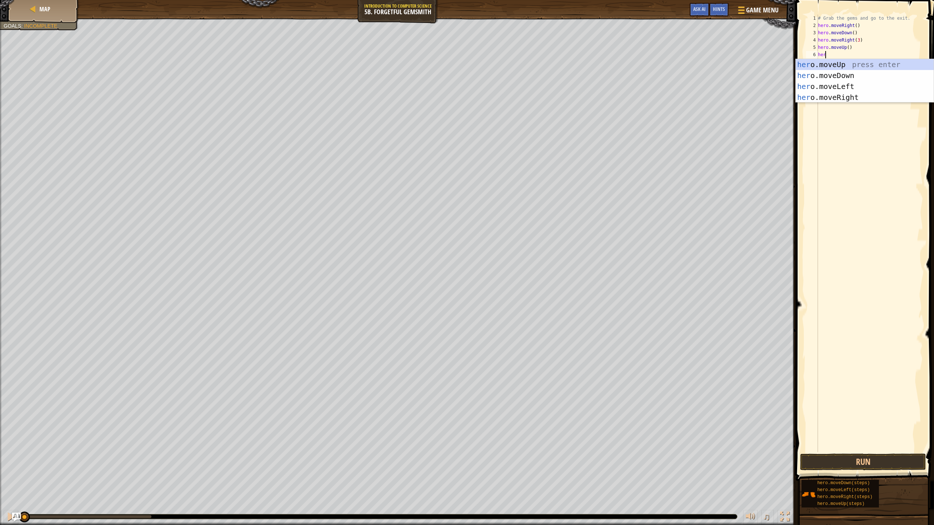
type textarea "hero"
click at [834, 98] on div "hero .moveUp press enter hero .moveDown press enter hero .moveLeft press enter …" at bounding box center [864, 92] width 138 height 66
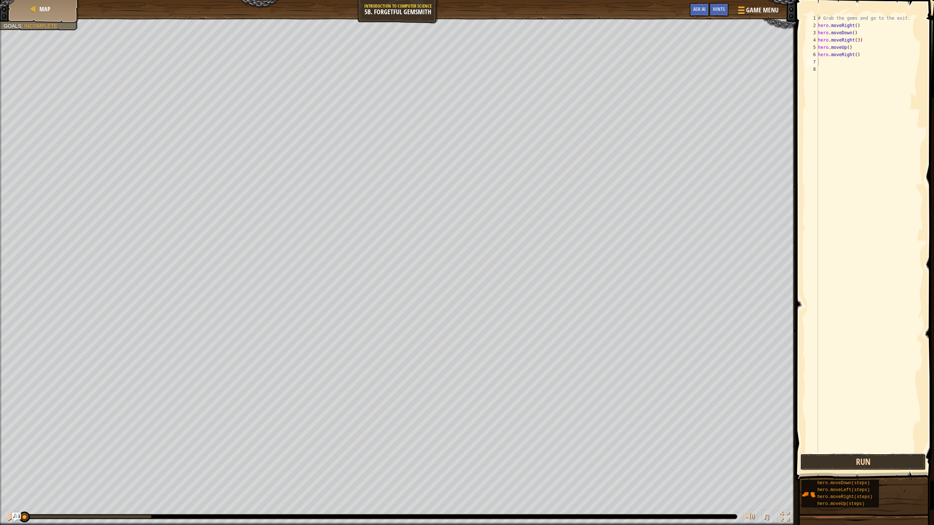
click at [904, 466] on button "Run" at bounding box center [863, 462] width 126 height 17
click at [855, 464] on button "Run" at bounding box center [863, 462] width 126 height 17
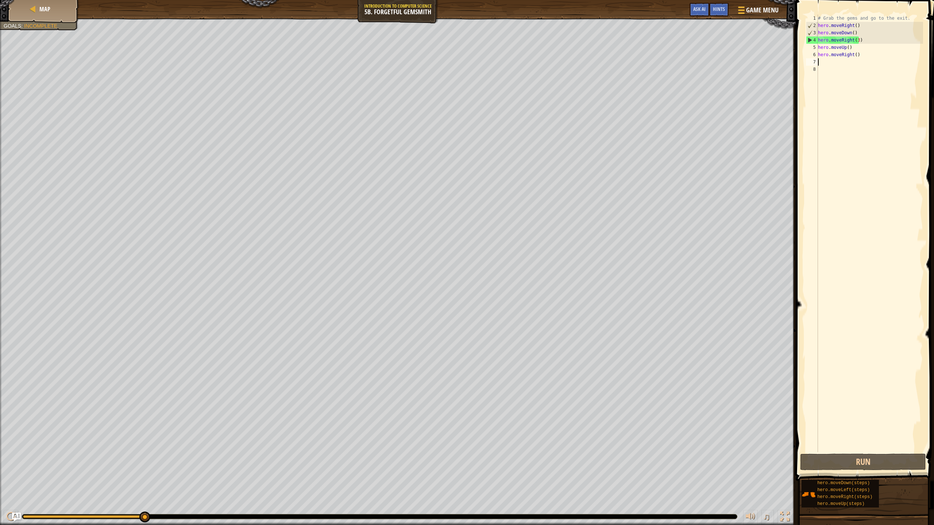
click at [856, 42] on div "# Grab the gems and go to the exit. hero . moveRight ( ) hero . moveDown ( ) he…" at bounding box center [869, 241] width 106 height 452
type textarea "hero.moveRight(2)"
click at [883, 457] on button "Run" at bounding box center [863, 462] width 126 height 17
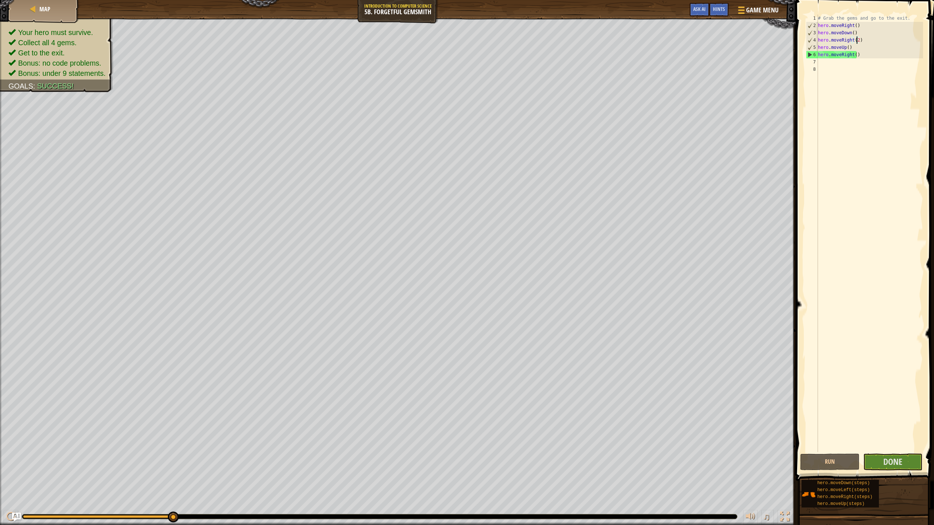
click at [3, 466] on div "♫" at bounding box center [397, 515] width 795 height 22
click at [12, 466] on img "Ask AI" at bounding box center [16, 516] width 9 height 9
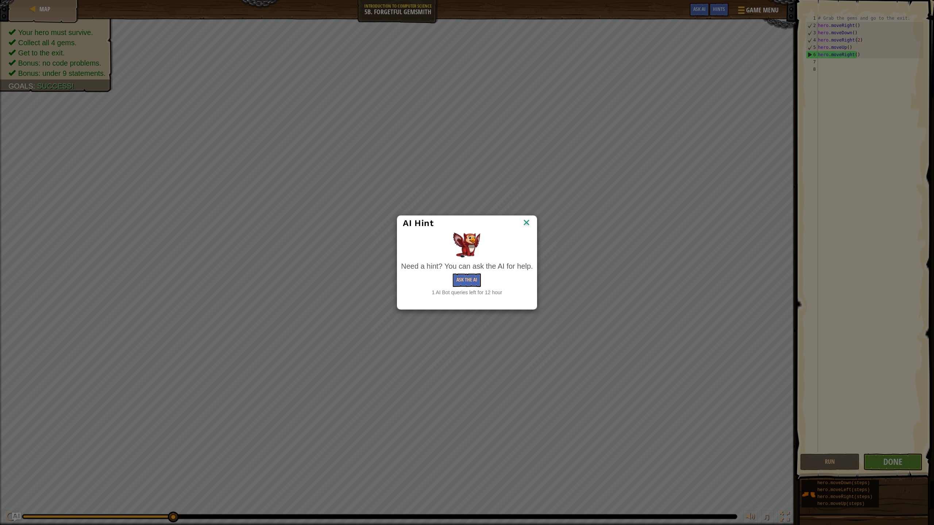
click at [527, 219] on img at bounding box center [526, 223] width 9 height 11
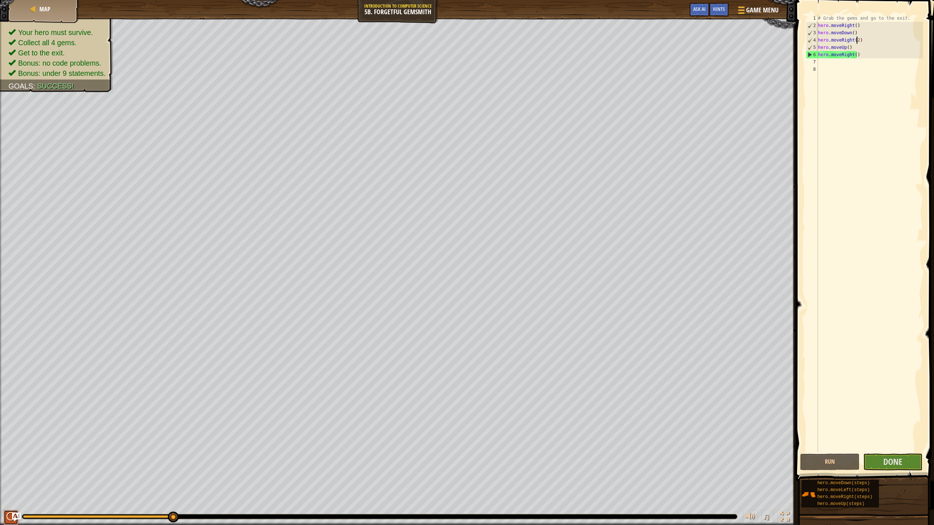
click at [9, 466] on div at bounding box center [10, 516] width 9 height 9
click at [906, 460] on button "Done" at bounding box center [892, 462] width 59 height 17
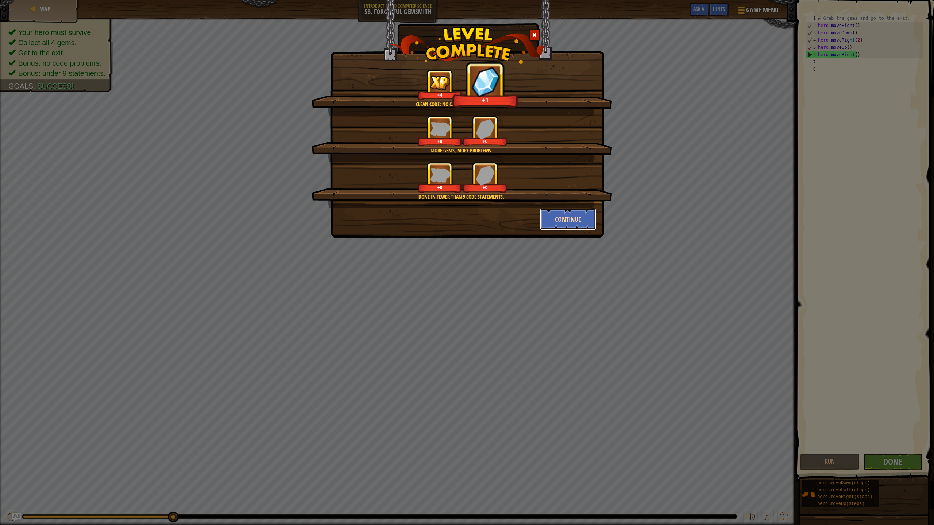
click at [558, 221] on button "Continue" at bounding box center [568, 219] width 57 height 22
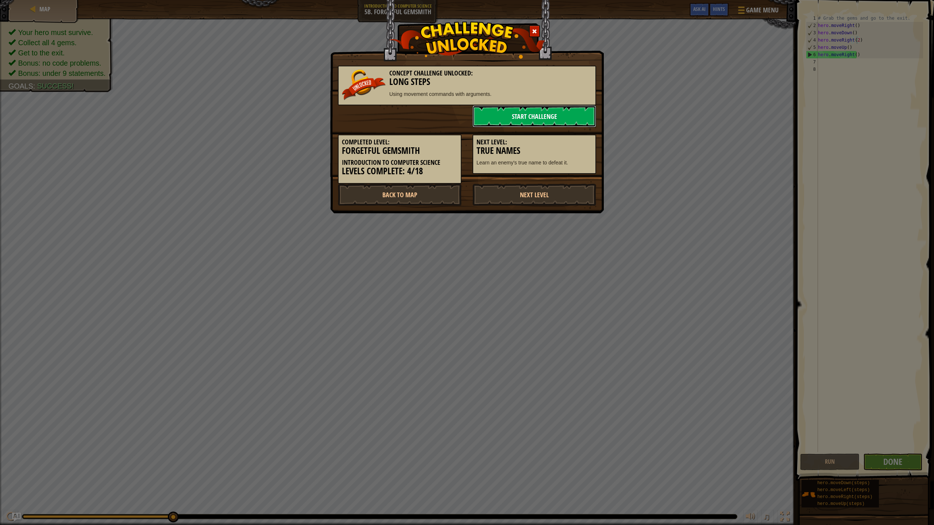
click at [571, 116] on link "Start Challenge" at bounding box center [534, 116] width 124 height 22
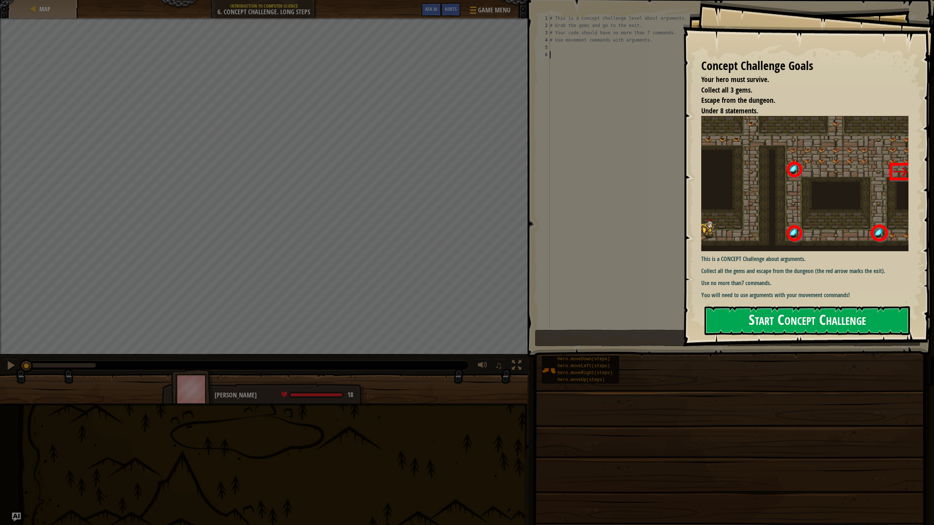
click at [764, 324] on button "Start Concept Challenge" at bounding box center [806, 320] width 205 height 29
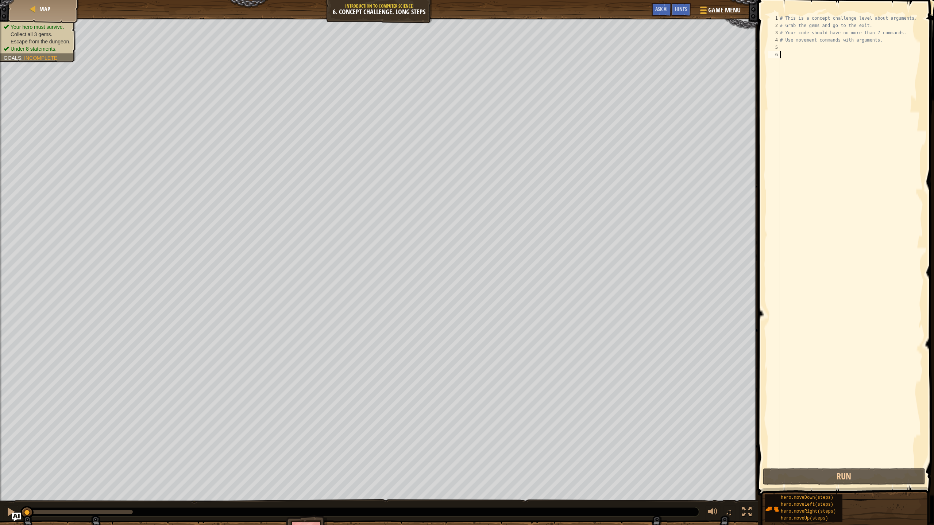
click at [787, 50] on div "# This is a concept challenge level about arguments. # Grab the gems and go to …" at bounding box center [850, 248] width 144 height 467
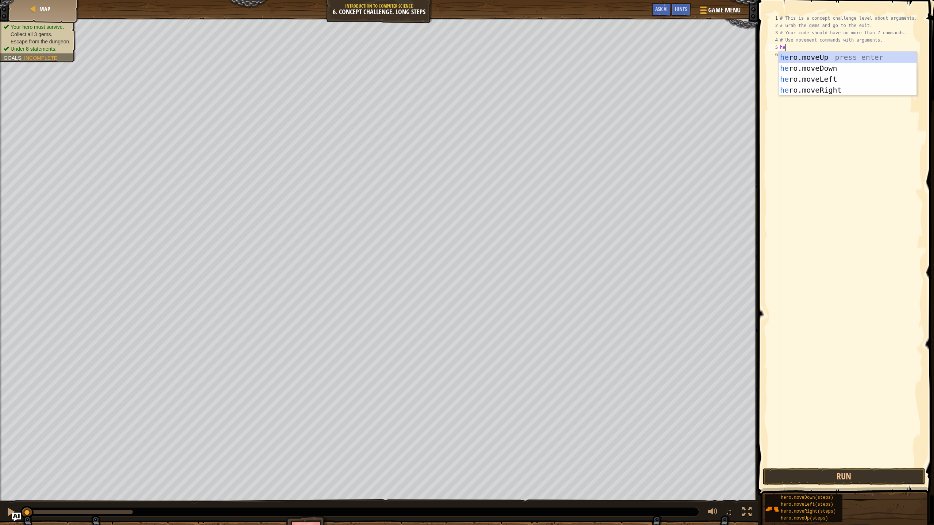
scroll to position [3, 0]
type textarea "hero"
click at [828, 86] on div "hero .moveUp press enter hero .moveDown press enter hero .moveLeft press enter …" at bounding box center [847, 85] width 138 height 66
type textarea "hero"
click at [845, 66] on div "hero .moveUp press enter hero .moveDown press enter hero .moveLeft press enter …" at bounding box center [847, 92] width 138 height 66
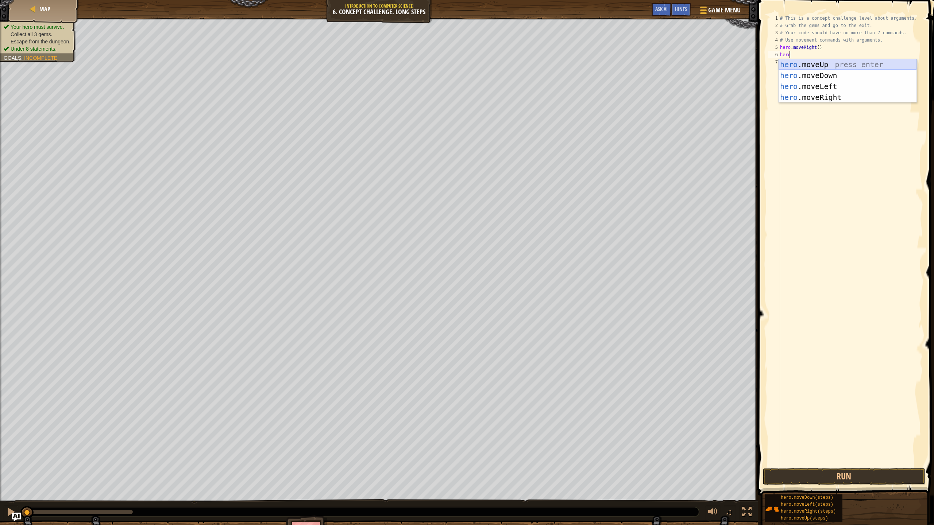
scroll to position [3, 0]
click at [808, 55] on div "# This is a concept challenge level about arguments. # Grab the gems and go to …" at bounding box center [850, 248] width 144 height 467
type textarea "hero.moveUp(3)"
click at [781, 59] on div "# This is a concept challenge level about arguments. # Grab the gems and go to …" at bounding box center [850, 248] width 144 height 467
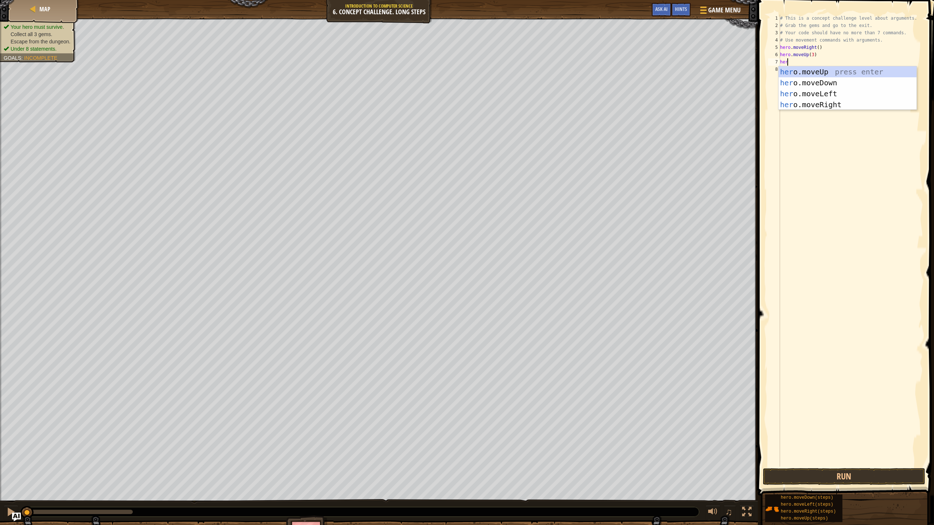
scroll to position [3, 0]
type textarea "hero"
click at [861, 105] on div "hero .moveUp press enter hero .moveDown press enter hero .moveLeft press enter …" at bounding box center [847, 99] width 138 height 66
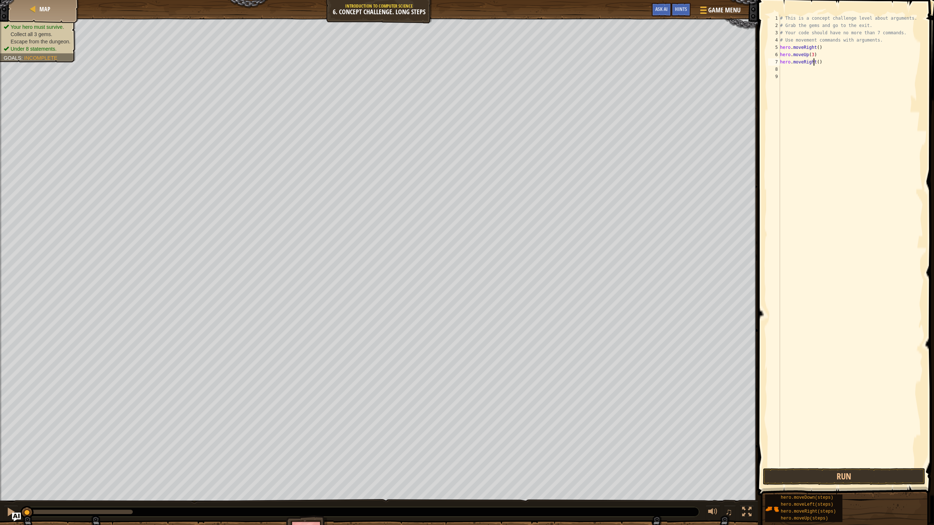
click at [814, 62] on div "# This is a concept challenge level about arguments. # Grab the gems and go to …" at bounding box center [850, 248] width 144 height 467
click at [815, 63] on div "# This is a concept challenge level about arguments. # Grab the gems and go to …" at bounding box center [850, 248] width 144 height 467
type textarea "hero.moveRight(2)"
click at [785, 69] on div "# This is a concept challenge level about arguments. # Grab the gems and go to …" at bounding box center [850, 248] width 144 height 467
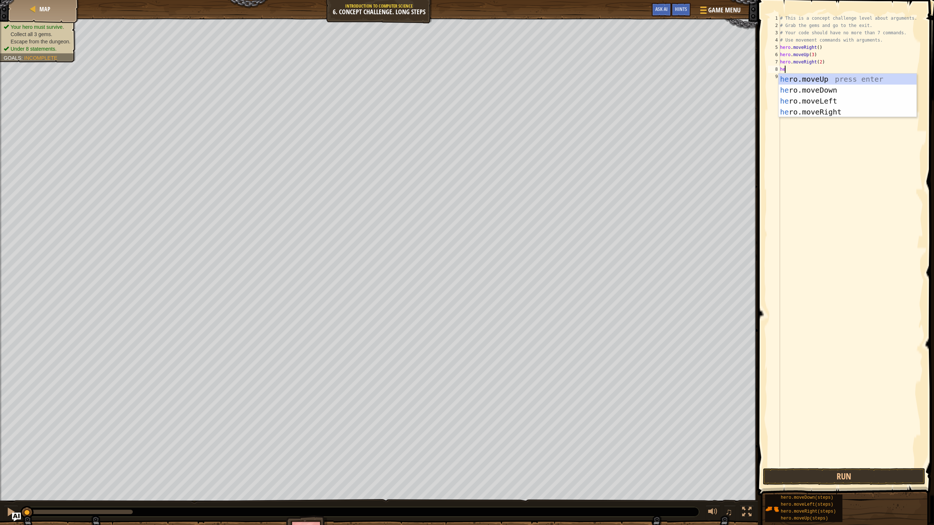
scroll to position [3, 0]
type textarea "hero"
click at [797, 88] on div "hero .moveUp press enter hero .moveDown press enter hero .moveLeft press enter …" at bounding box center [847, 107] width 138 height 66
click at [788, 75] on div "# This is a concept challenge level about arguments. # Grab the gems and go to …" at bounding box center [852, 248] width 142 height 467
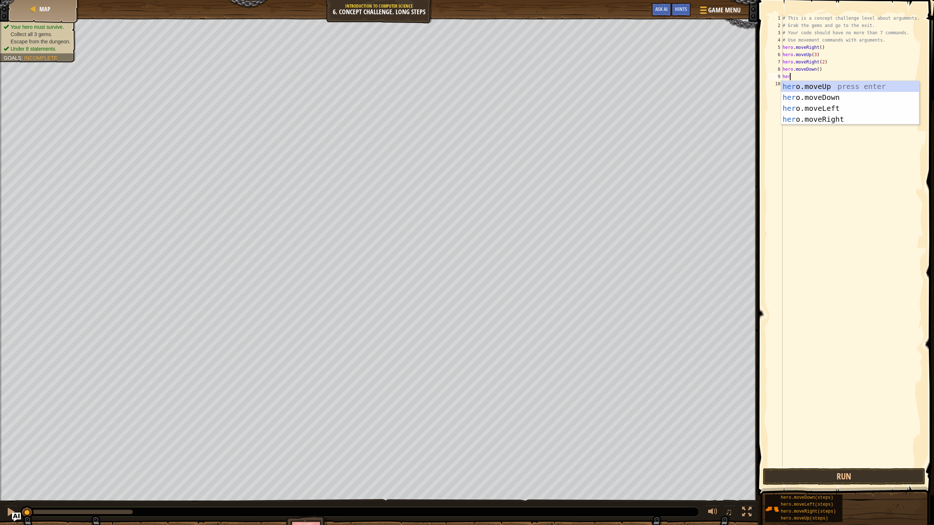
scroll to position [3, 0]
type textarea "hero"
click at [817, 105] on div "hero .moveUp press enter hero .moveDown press enter hero .moveLeft press enter …" at bounding box center [850, 114] width 138 height 66
click at [842, 466] on button "Run" at bounding box center [844, 476] width 162 height 17
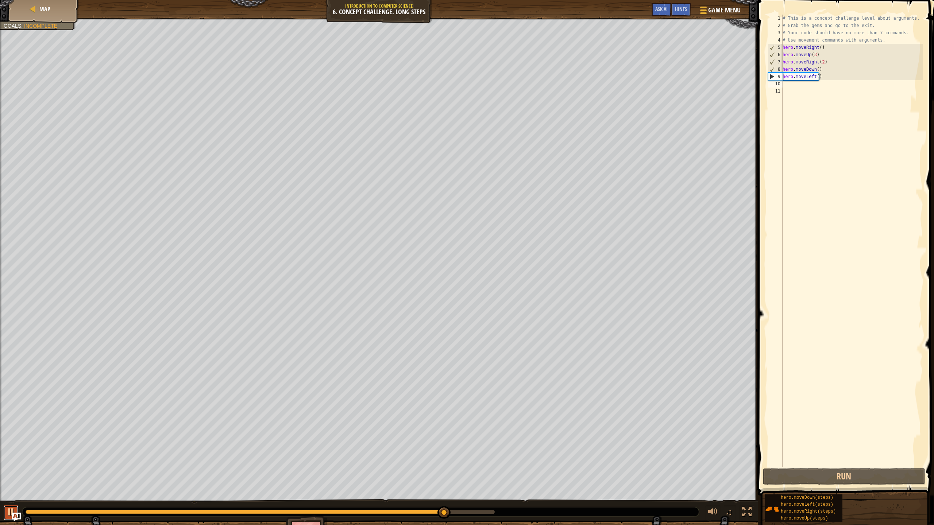
click at [4, 466] on button at bounding box center [11, 512] width 15 height 15
click at [787, 83] on div "# This is a concept challenge level about arguments. # Grab the gems and go to …" at bounding box center [852, 248] width 142 height 467
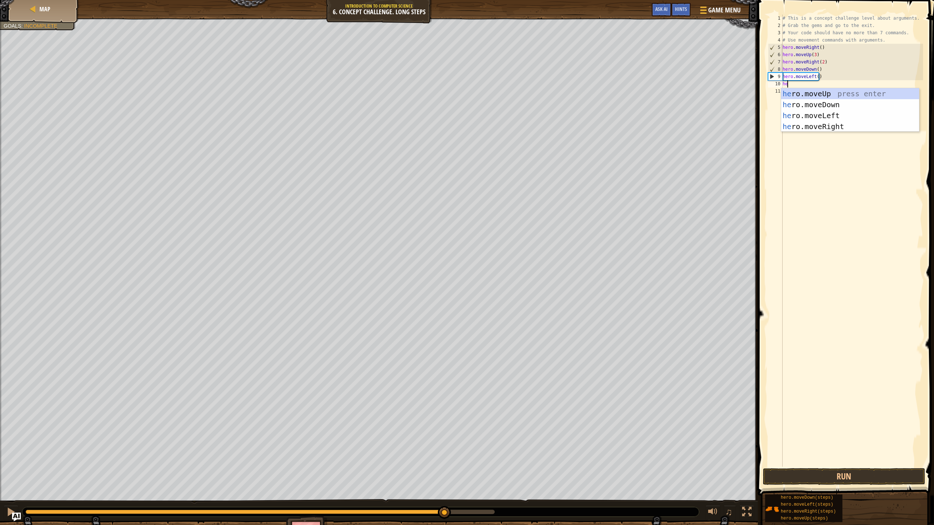
scroll to position [3, 0]
type textarea "hero"
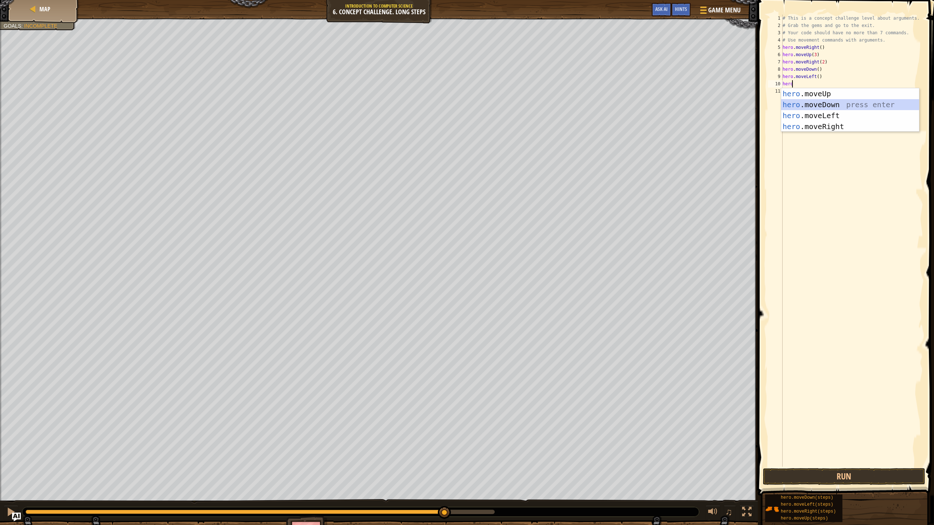
click at [821, 106] on div "hero .moveUp press enter hero .moveDown press enter hero .moveLeft press enter …" at bounding box center [850, 121] width 138 height 66
click at [815, 84] on div "# This is a concept challenge level about arguments. # Grab the gems and go to …" at bounding box center [852, 248] width 142 height 467
type textarea "hero.moveDown(2)"
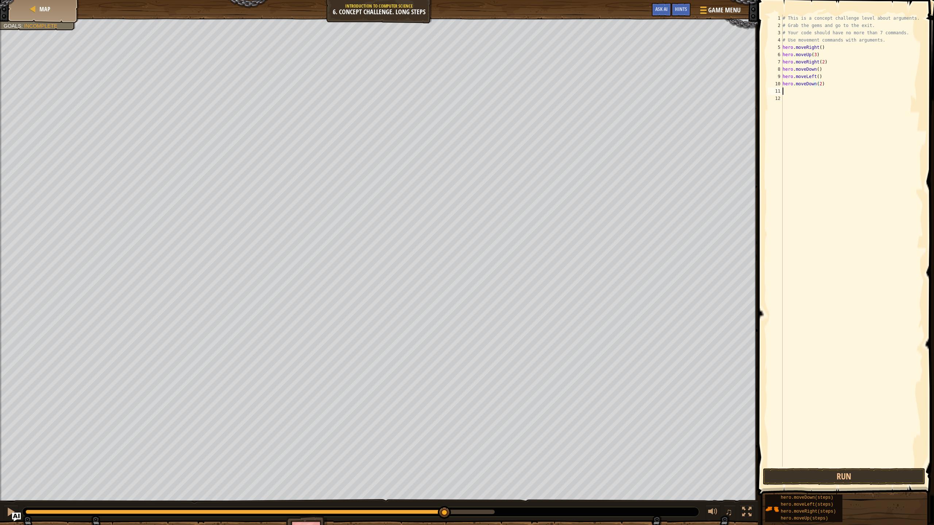
click at [793, 92] on div "# This is a concept challenge level about arguments. # Grab the gems and go to …" at bounding box center [852, 248] width 142 height 467
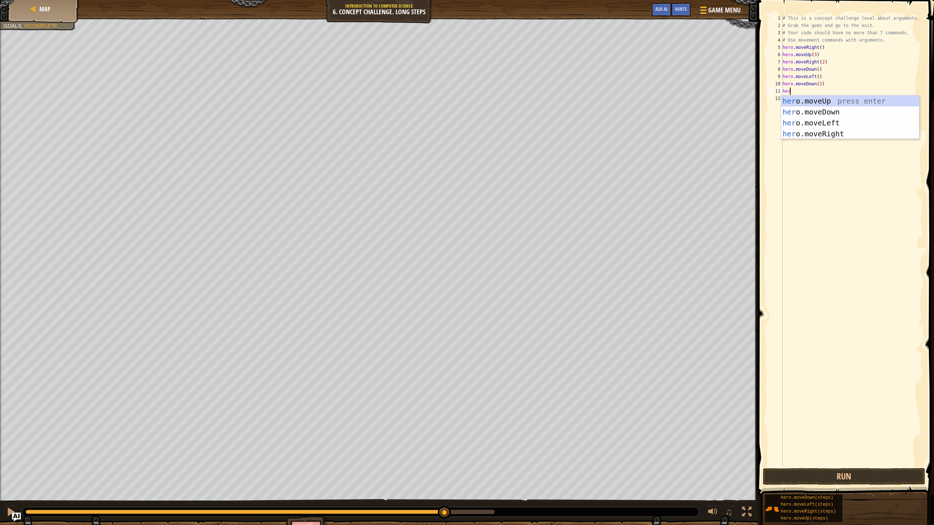
scroll to position [3, 0]
type textarea "hero"
click at [815, 133] on div "hero .moveUp press enter hero .moveDown press enter hero .moveLeft press enter …" at bounding box center [850, 129] width 138 height 66
type textarea "hero"
click at [822, 118] on div "hero .moveUp press enter hero .moveDown press enter hero .moveLeft press enter …" at bounding box center [850, 136] width 138 height 66
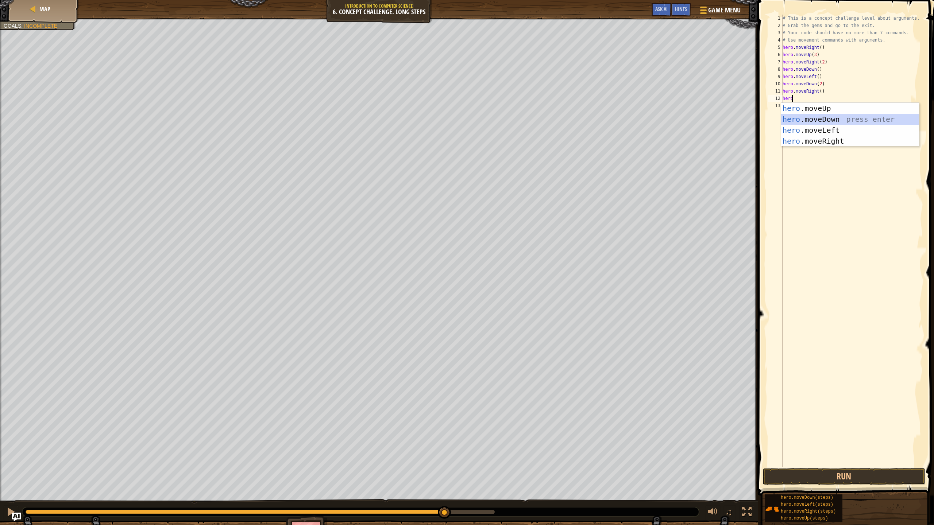
scroll to position [3, 0]
click at [815, 98] on div "# This is a concept challenge level about arguments. # Grab the gems and go to …" at bounding box center [852, 248] width 142 height 467
type textarea "hero.moveDown()"
click at [824, 104] on div "# This is a concept challenge level about arguments. # Grab the gems and go to …" at bounding box center [852, 248] width 142 height 467
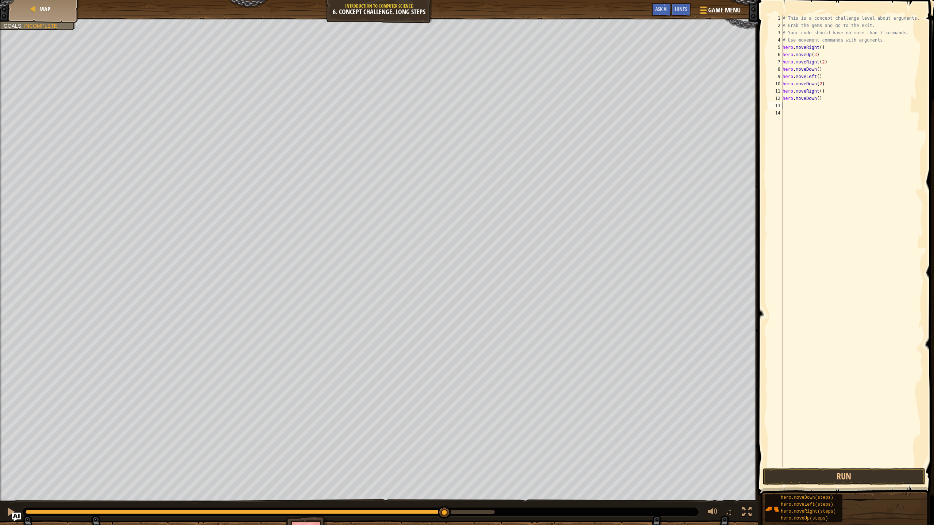
click at [824, 102] on div "# This is a concept challenge level about arguments. # Grab the gems and go to …" at bounding box center [852, 248] width 142 height 467
click at [824, 97] on div "# This is a concept challenge level about arguments. # Grab the gems and go to …" at bounding box center [852, 248] width 142 height 467
type textarea "h"
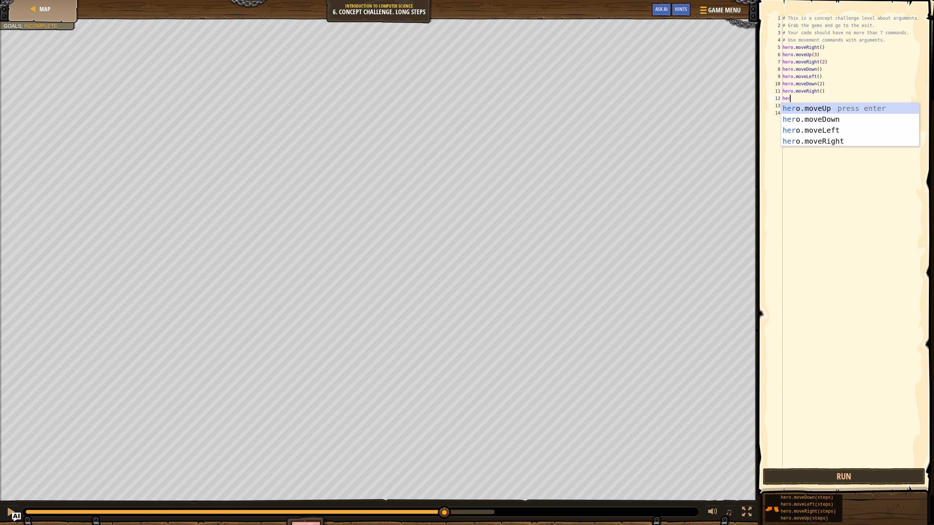
scroll to position [3, 0]
type textarea "hero"
click at [826, 109] on div "hero .moveUp press enter hero .moveDown press enter hero .moveLeft press enter …" at bounding box center [850, 136] width 138 height 66
type textarea "hero"
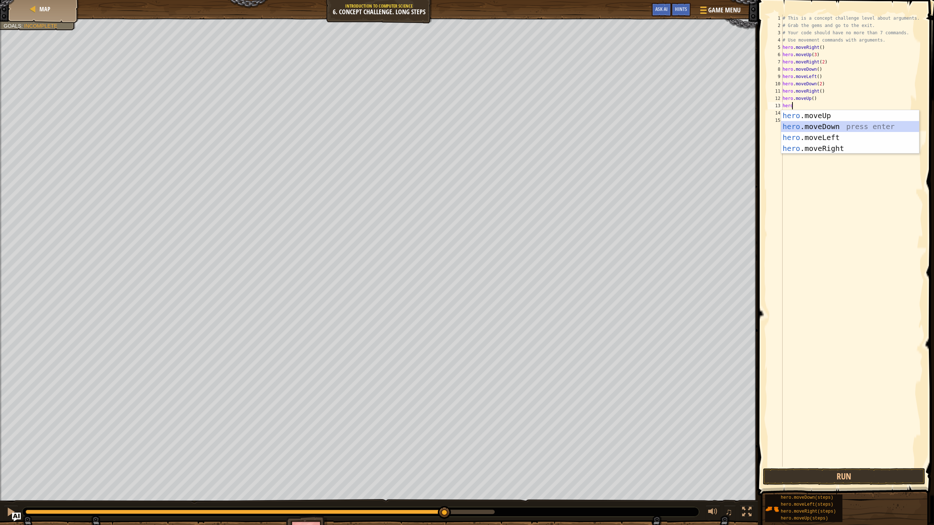
click at [852, 126] on div "hero .moveUp press enter hero .moveDown press enter hero .moveLeft press enter …" at bounding box center [850, 143] width 138 height 66
type textarea "hero"
click at [824, 155] on div "hero .moveUp press enter hero .moveDown press enter hero .moveLeft press enter …" at bounding box center [850, 150] width 138 height 66
type textarea "e"
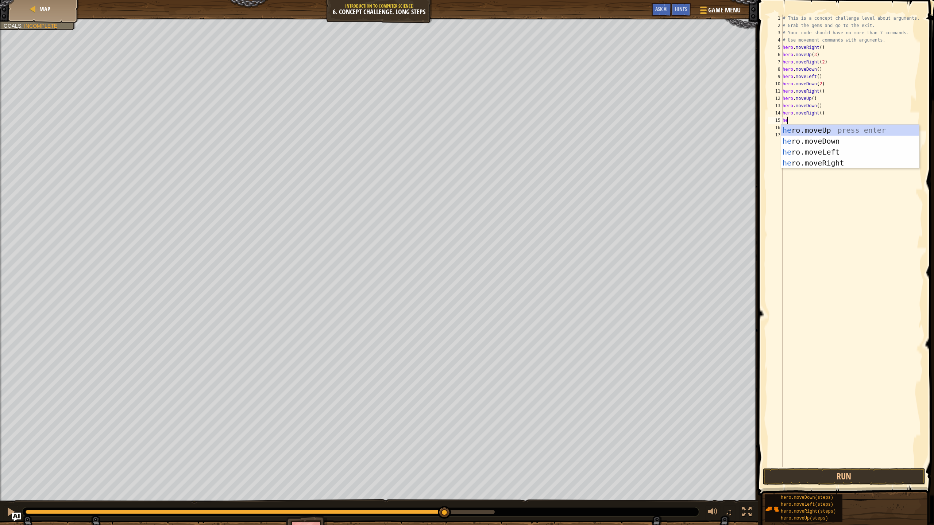
scroll to position [3, 0]
click at [837, 466] on button "Run" at bounding box center [844, 476] width 162 height 17
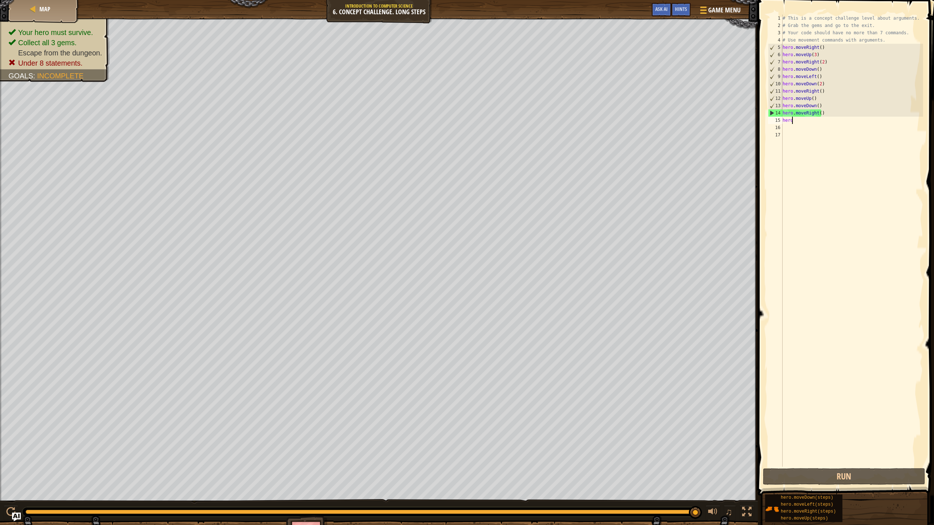
click at [802, 122] on div "# This is a concept challenge level about arguments. # Grab the gems and go to …" at bounding box center [852, 248] width 142 height 467
click at [13, 466] on button at bounding box center [11, 512] width 15 height 15
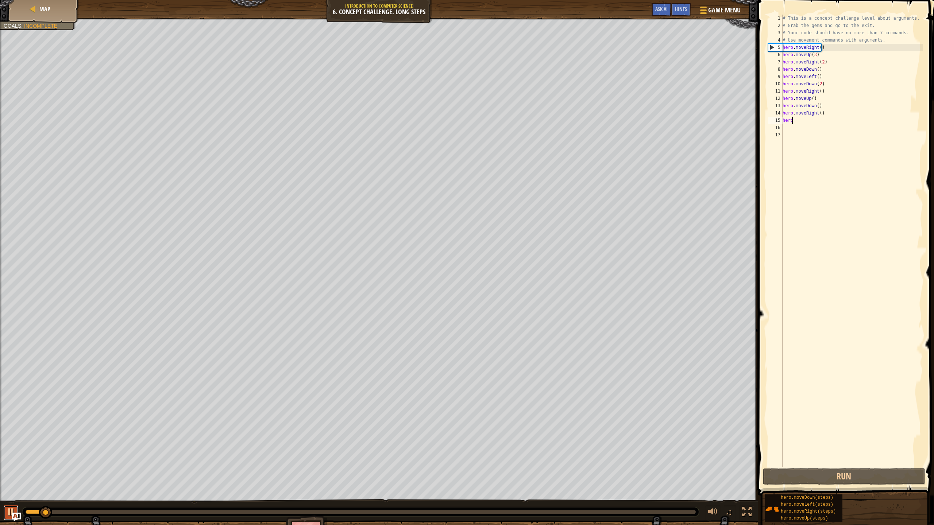
click at [9, 466] on div at bounding box center [10, 511] width 9 height 9
type textarea "h"
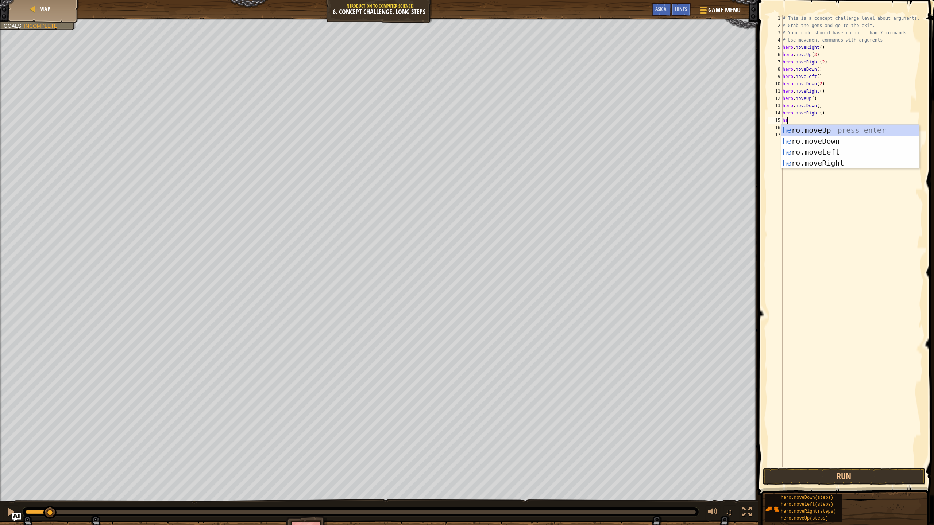
scroll to position [3, 0]
type textarea "hero"
click at [818, 127] on div "hero .moveUp press enter hero .moveDown press enter hero .moveLeft press enter …" at bounding box center [850, 158] width 138 height 66
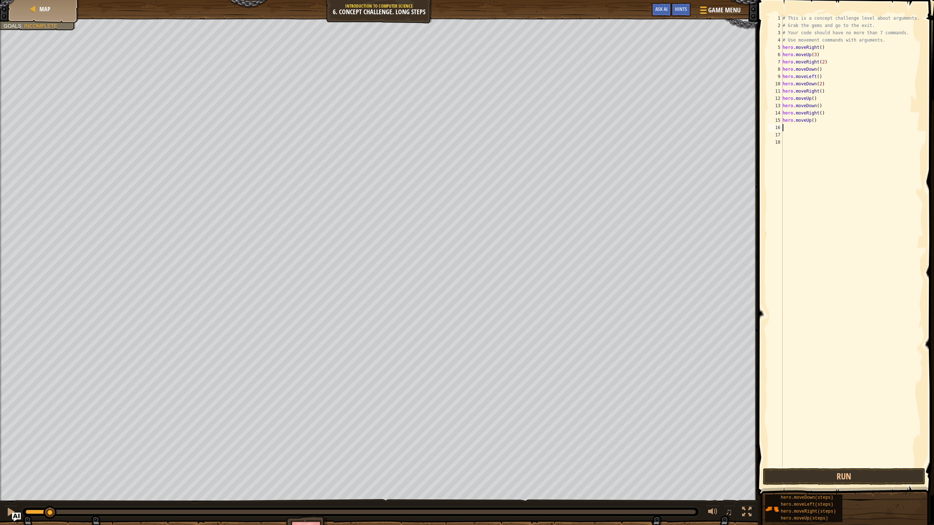
click at [810, 122] on div "# This is a concept challenge level about arguments. # Grab the gems and go to …" at bounding box center [852, 248] width 142 height 467
type textarea "hero.moveUp(2)"
click at [785, 128] on div "# This is a concept challenge level about arguments. # Grab the gems and go to …" at bounding box center [852, 248] width 142 height 467
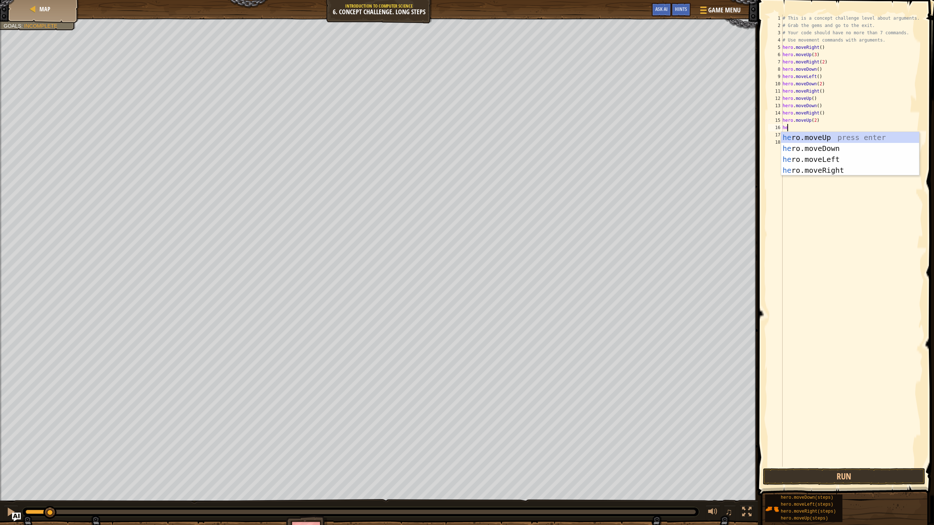
scroll to position [3, 0]
type textarea "hero"
click at [812, 173] on div "hero .moveUp press enter hero .moveDown press enter hero .moveLeft press enter …" at bounding box center [850, 165] width 138 height 66
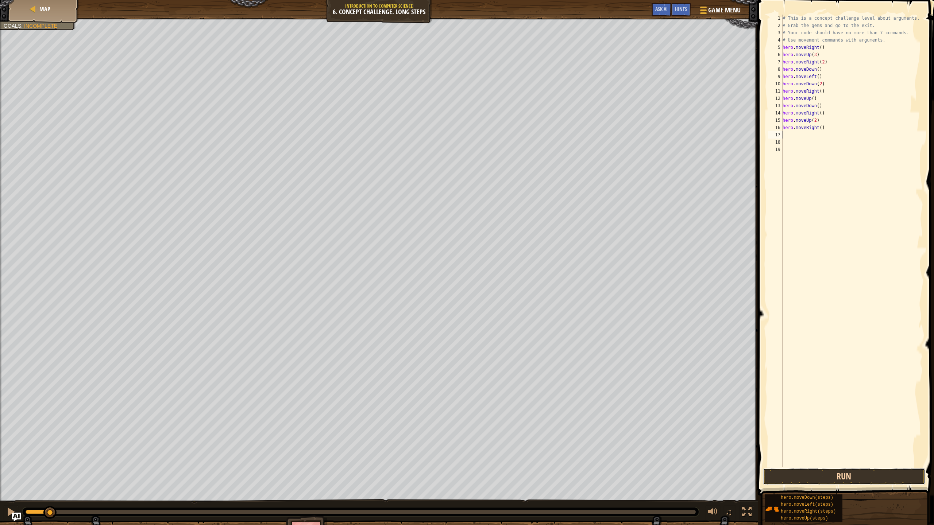
click at [904, 466] on button "Run" at bounding box center [844, 476] width 162 height 17
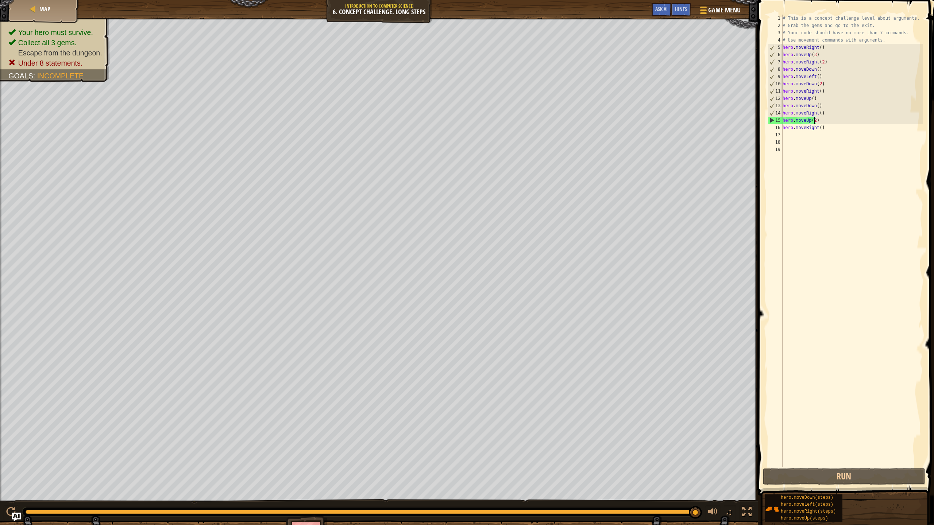
click at [813, 119] on div "# This is a concept challenge level about arguments. # Grab the gems and go to …" at bounding box center [852, 248] width 142 height 467
type textarea "hero.moveUp()"
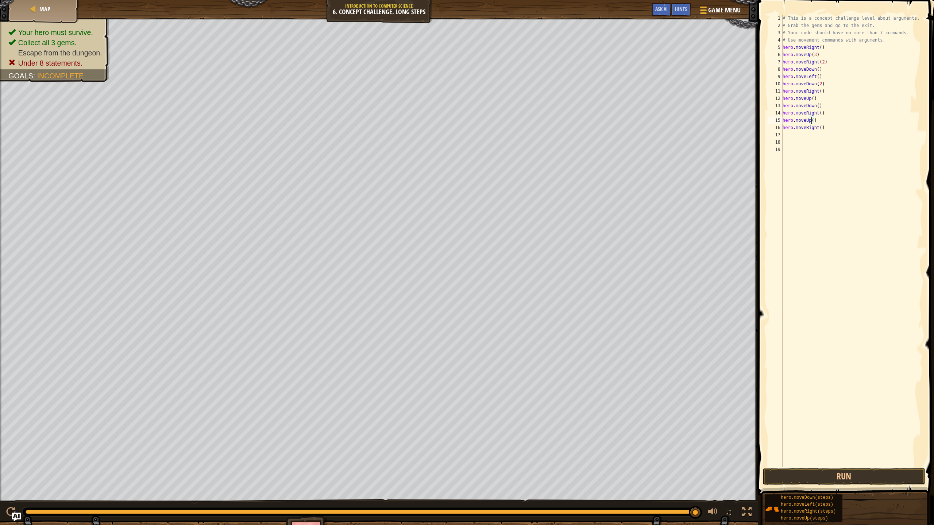
click at [814, 453] on div "# This is a concept challenge level about arguments. # Grab the gems and go to …" at bounding box center [852, 248] width 142 height 467
click at [823, 466] on button "Run" at bounding box center [844, 476] width 162 height 17
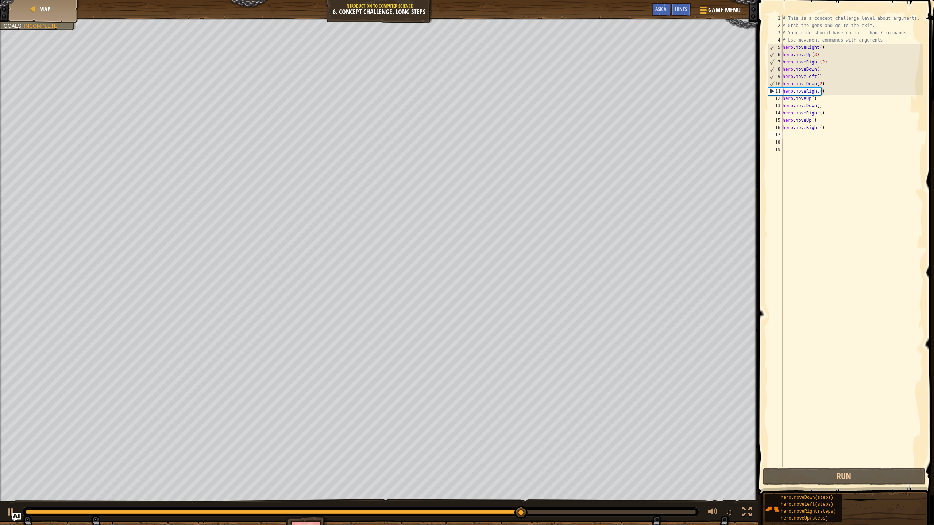
click at [829, 132] on div "# This is a concept challenge level about arguments. # Grab the gems and go to …" at bounding box center [852, 248] width 142 height 467
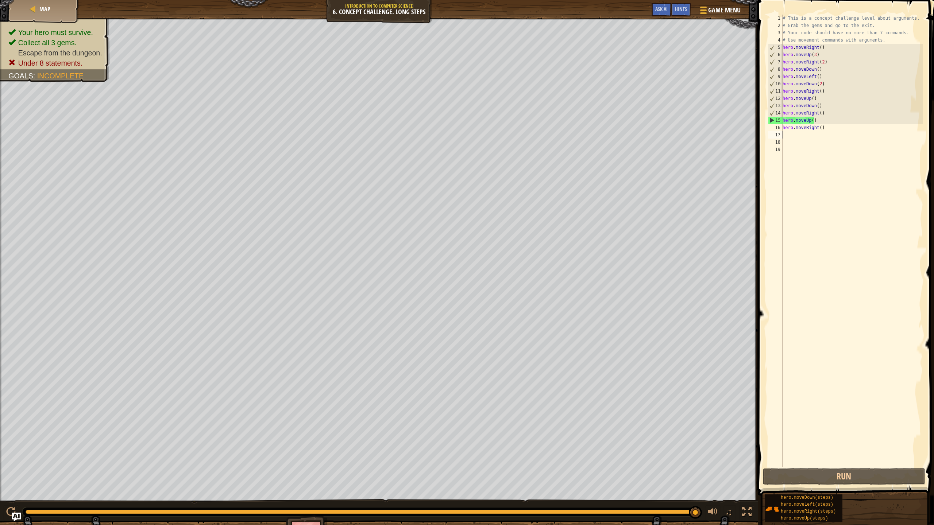
click at [838, 127] on div "# This is a concept challenge level about arguments. # Grab the gems and go to …" at bounding box center [852, 248] width 142 height 467
type textarea "h"
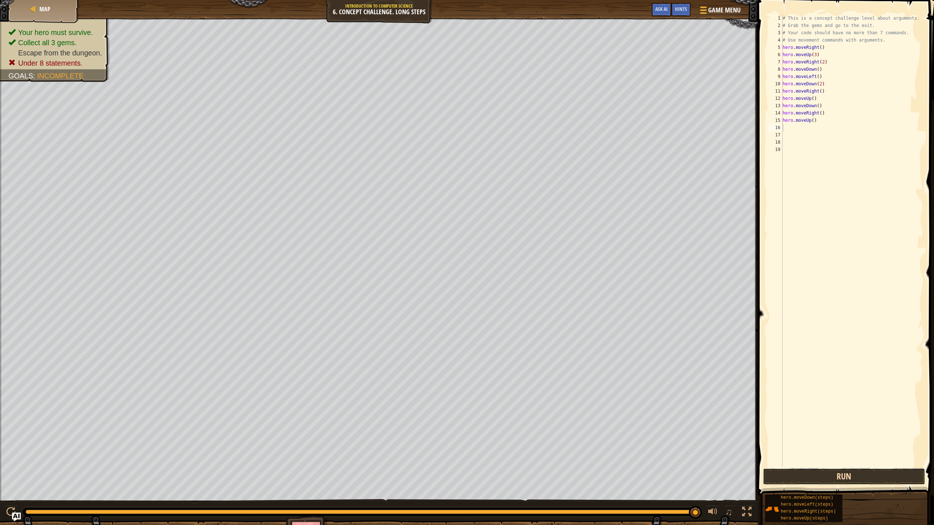
click at [809, 466] on button "Run" at bounding box center [844, 476] width 162 height 17
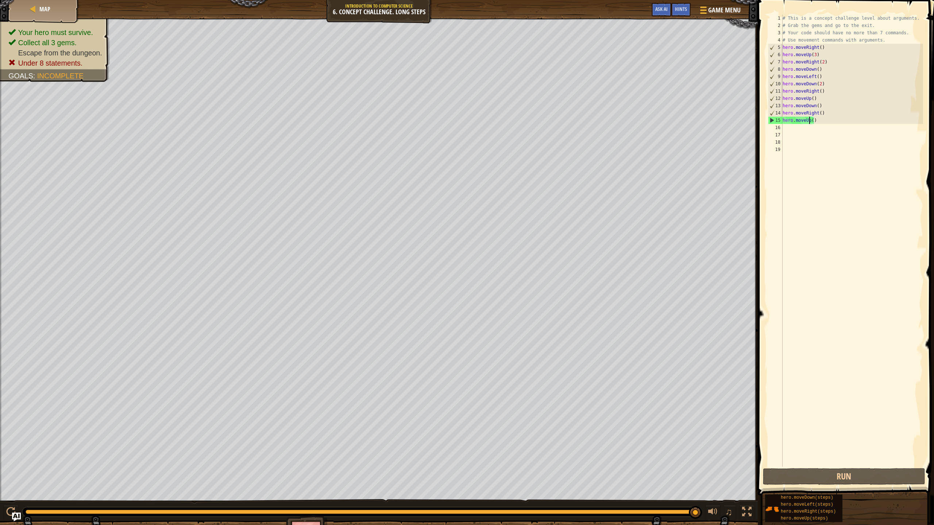
click at [810, 120] on div "# This is a concept challenge level about arguments. # Grab the gems and go to …" at bounding box center [852, 248] width 142 height 467
click at [811, 120] on div "# This is a concept challenge level about arguments. # Grab the gems and go to …" at bounding box center [852, 248] width 142 height 467
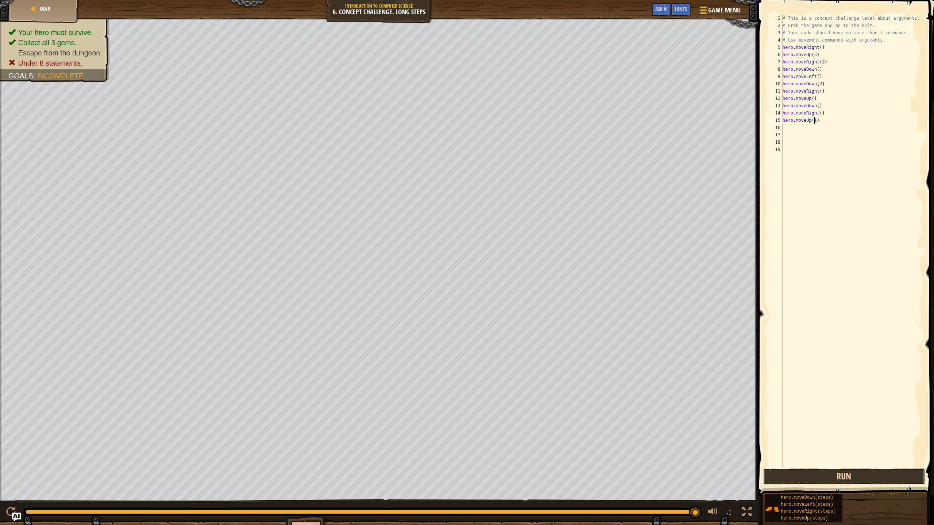
click at [871, 466] on button "Run" at bounding box center [844, 476] width 162 height 17
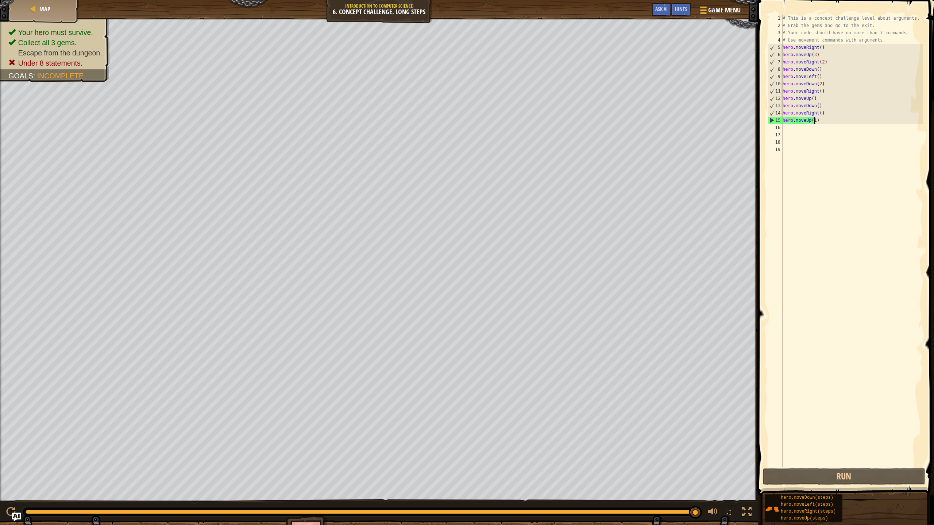
type textarea "hero.moveUp()"
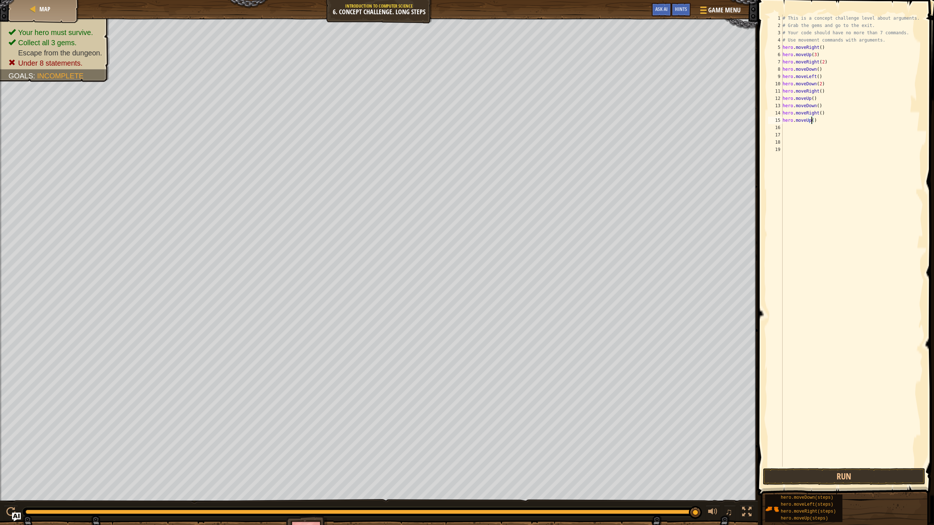
click at [834, 121] on div "# This is a concept challenge level about arguments. # Grab the gems and go to …" at bounding box center [852, 248] width 142 height 467
click at [786, 127] on div "# This is a concept challenge level about arguments. # Grab the gems and go to …" at bounding box center [852, 248] width 142 height 467
click at [811, 120] on div "# This is a concept challenge level about arguments. # Grab the gems and go to …" at bounding box center [852, 248] width 142 height 467
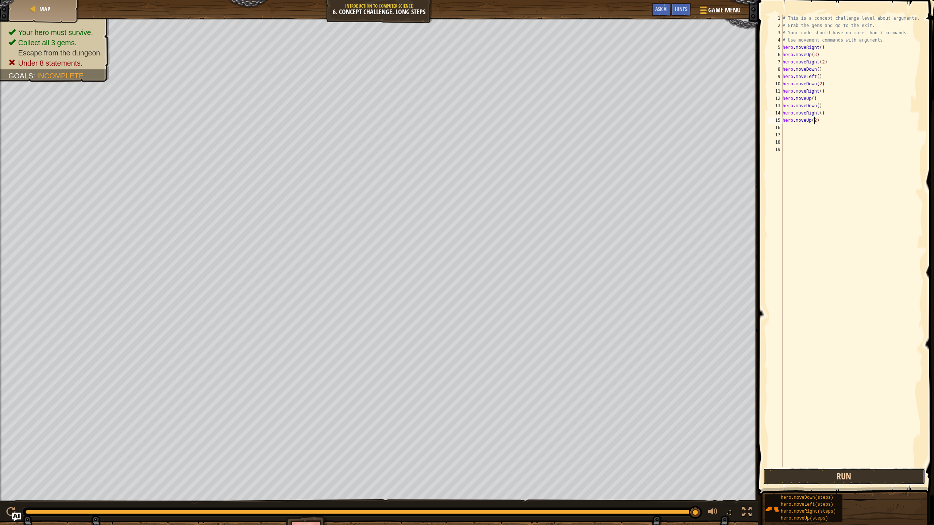
click at [854, 466] on button "Run" at bounding box center [844, 476] width 162 height 17
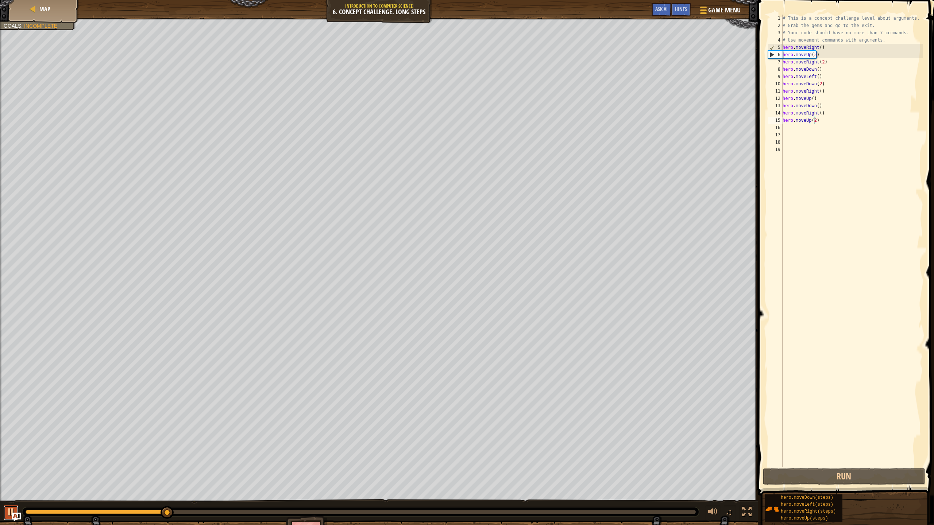
click at [7, 466] on div at bounding box center [10, 511] width 9 height 9
type textarea "hero.moveUp()"
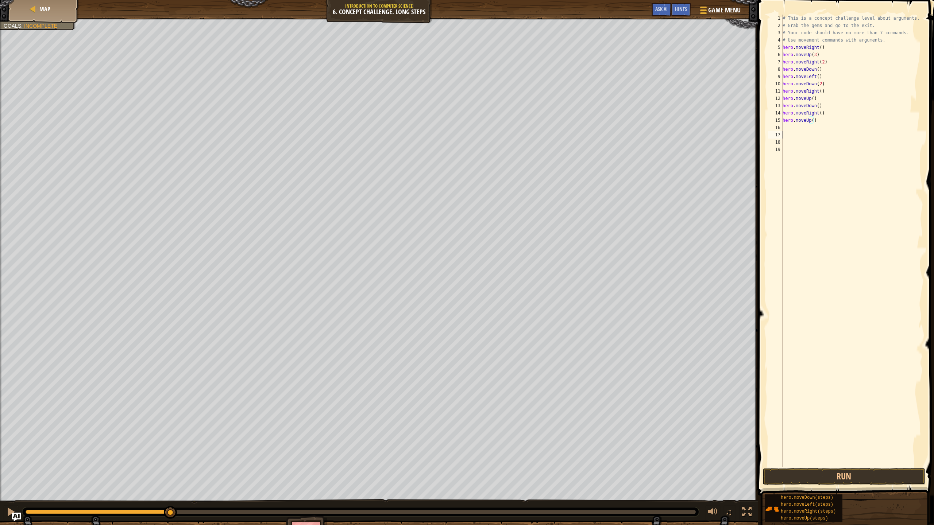
click at [787, 135] on div "# This is a concept challenge level about arguments. # Grab the gems and go to …" at bounding box center [852, 248] width 142 height 467
click at [790, 128] on div "# This is a concept challenge level about arguments. # Grab the gems and go to …" at bounding box center [852, 248] width 142 height 467
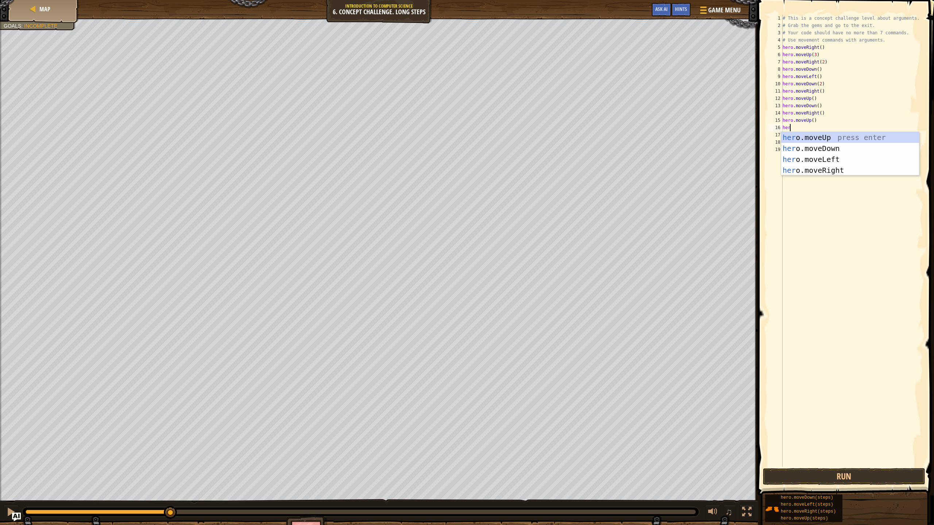
scroll to position [3, 0]
type textarea "hero"
click at [803, 138] on div "hero .moveUp press enter hero .moveDown press enter hero .moveLeft press enter …" at bounding box center [850, 165] width 138 height 66
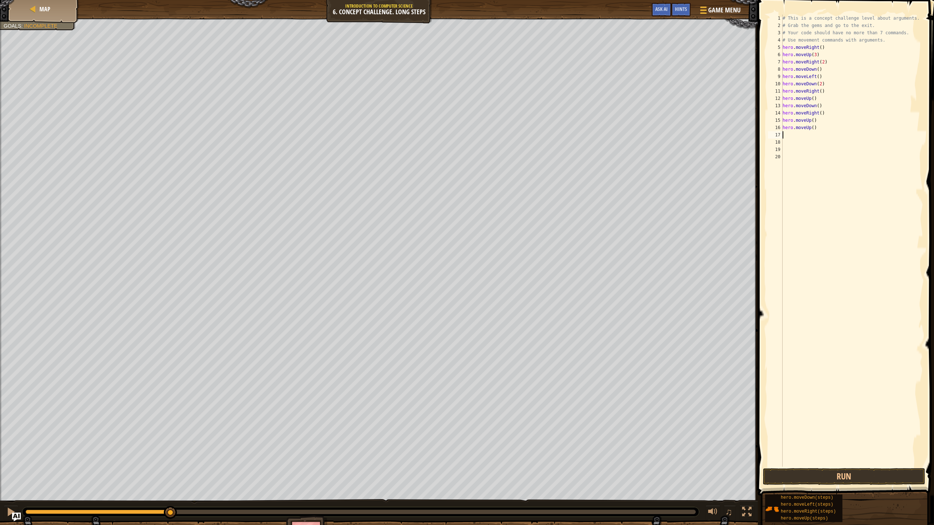
scroll to position [3, 0]
click at [880, 466] on button "Run" at bounding box center [844, 476] width 162 height 17
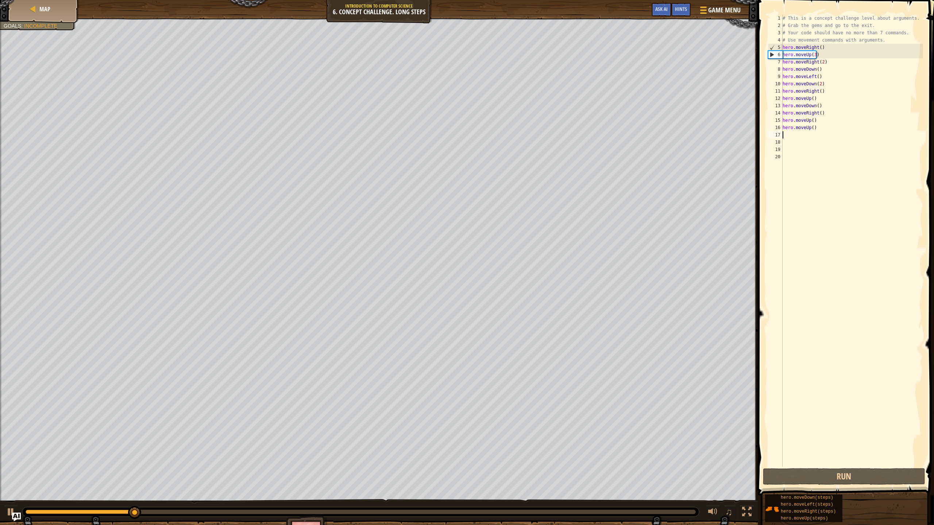
click at [836, 131] on div "# This is a concept challenge level about arguments. # Grab the gems and go to …" at bounding box center [852, 248] width 142 height 467
type textarea "h"
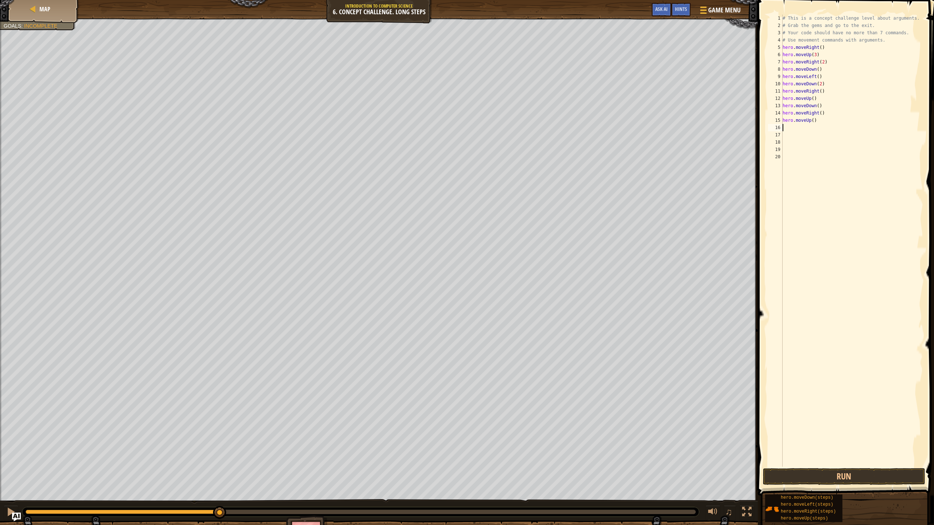
click at [822, 123] on div "# This is a concept challenge level about arguments. # Grab the gems and go to …" at bounding box center [852, 248] width 142 height 467
type textarea "h"
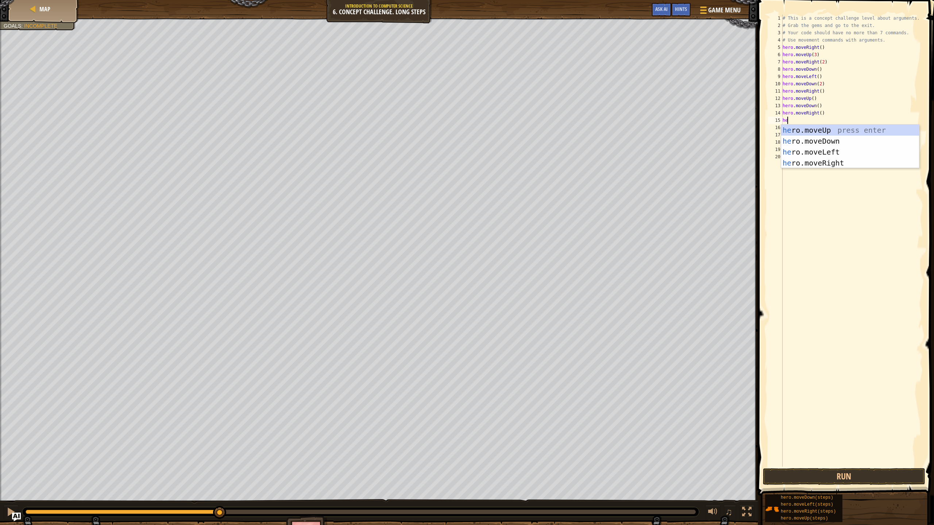
scroll to position [3, 0]
type textarea "hero"
click at [837, 125] on div "hero .moveUp press enter hero .moveDown press enter hero .moveLeft press enter …" at bounding box center [850, 158] width 138 height 66
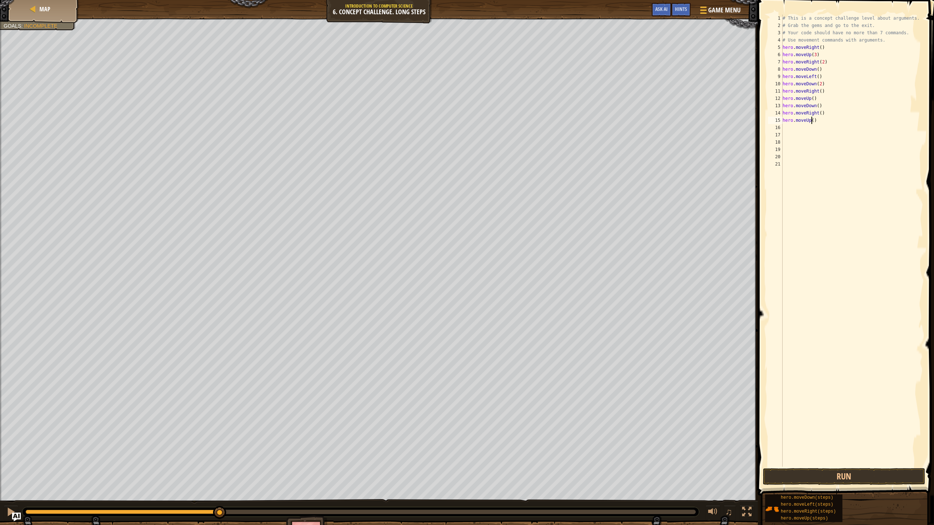
click at [811, 120] on div "# This is a concept challenge level about arguments. # Grab the gems and go to …" at bounding box center [852, 248] width 142 height 467
type textarea "hero.moveUp(2)"
click at [782, 126] on div "# This is a concept challenge level about arguments. # Grab the gems and go to …" at bounding box center [852, 248] width 142 height 467
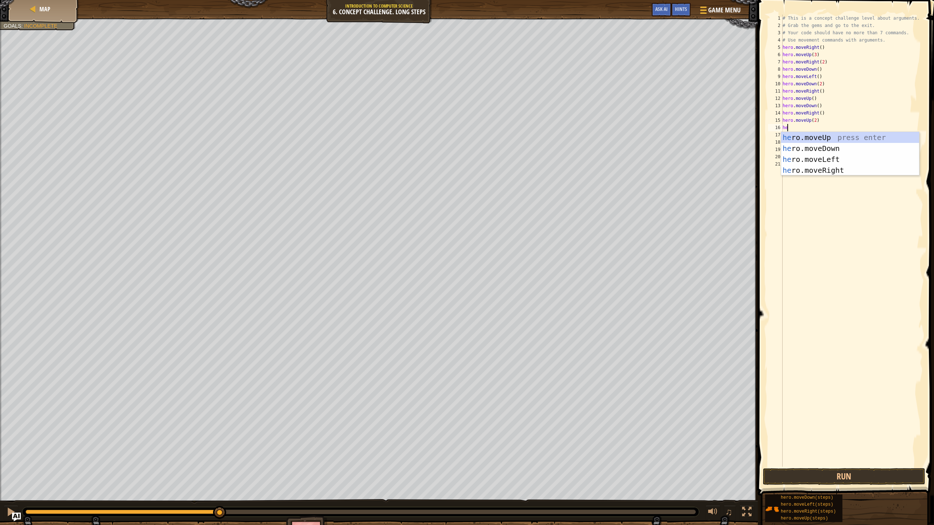
type textarea "hero"
click at [824, 167] on div "hero .moveUp press enter hero .moveDown press enter hero .moveLeft press enter …" at bounding box center [850, 165] width 138 height 66
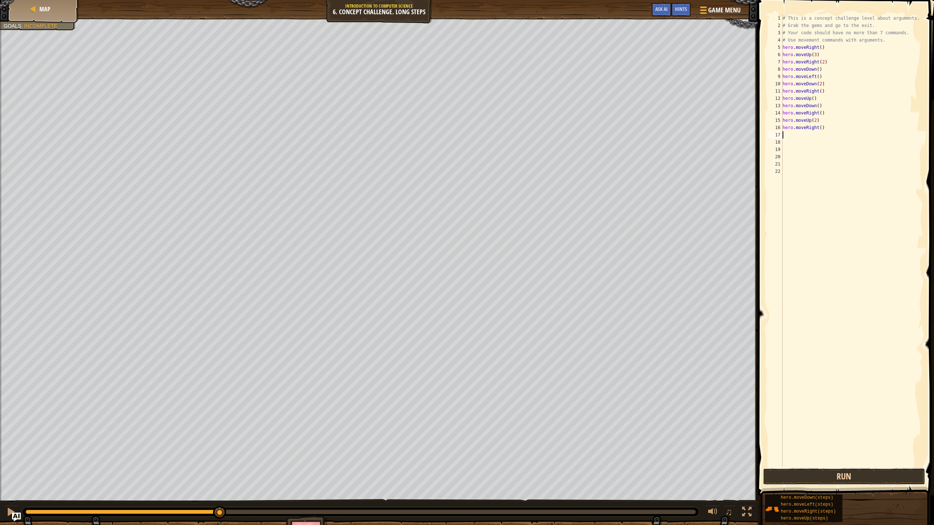
click at [863, 466] on button "Run" at bounding box center [844, 476] width 162 height 17
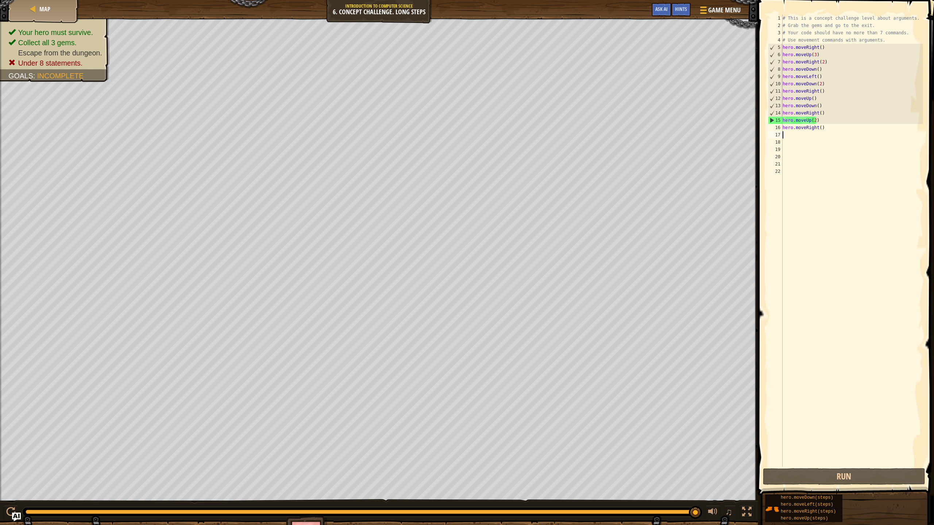
click at [813, 123] on div "# This is a concept challenge level about arguments. # Grab the gems and go to …" at bounding box center [852, 248] width 142 height 467
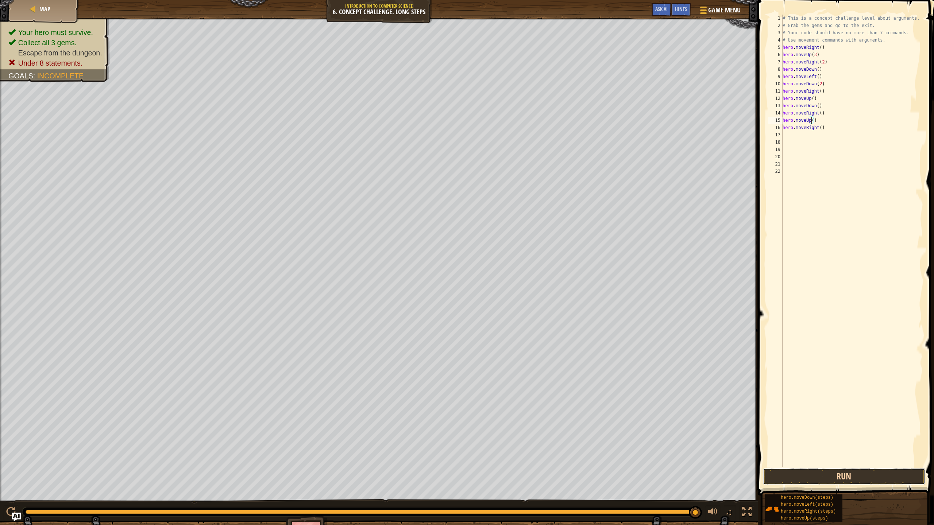
click at [868, 466] on button "Run" at bounding box center [844, 476] width 162 height 17
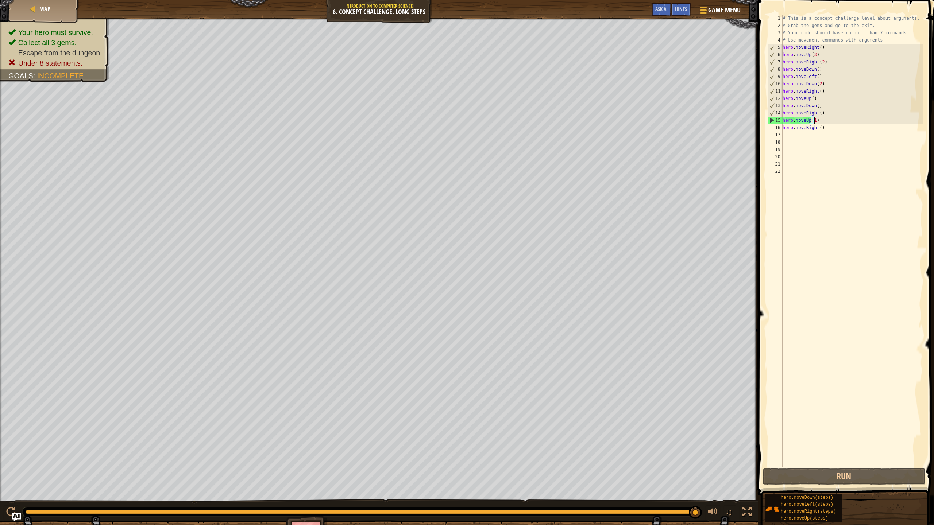
scroll to position [3, 3]
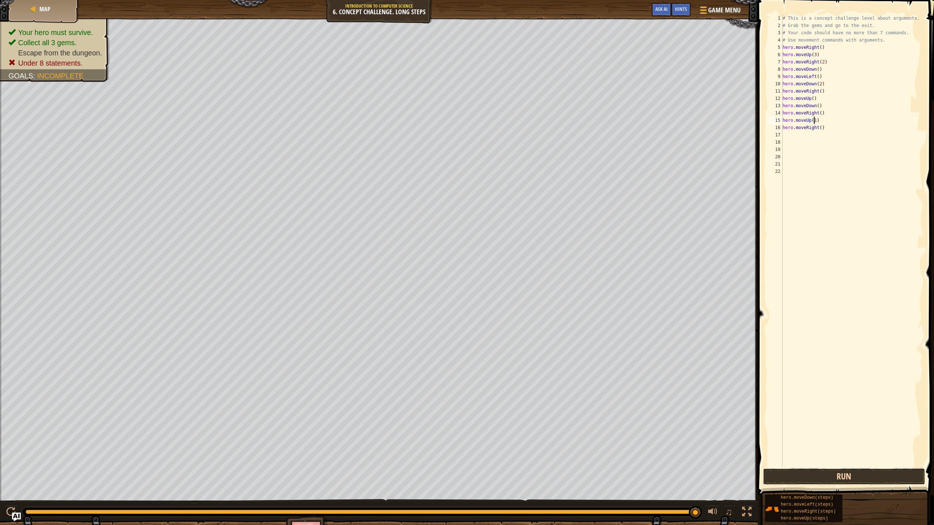
click at [851, 466] on button "Run" at bounding box center [844, 476] width 162 height 17
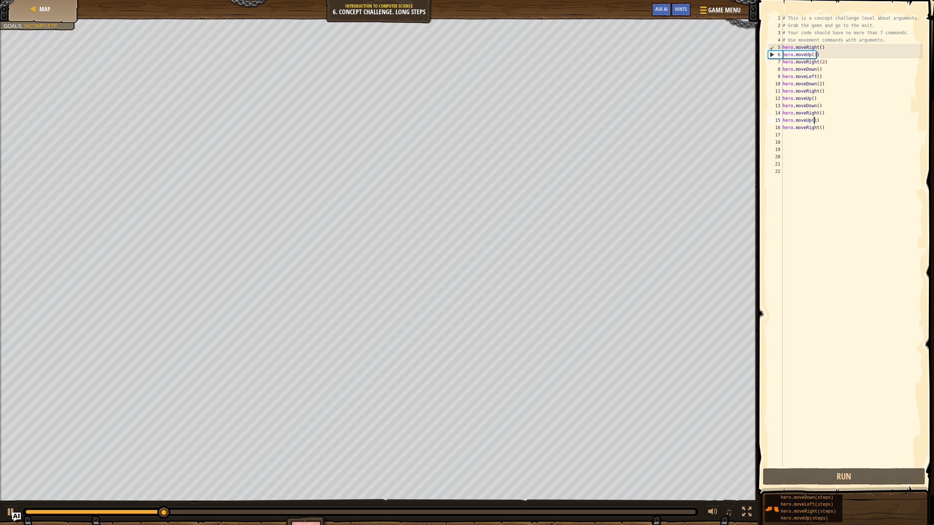
scroll to position [3, 2]
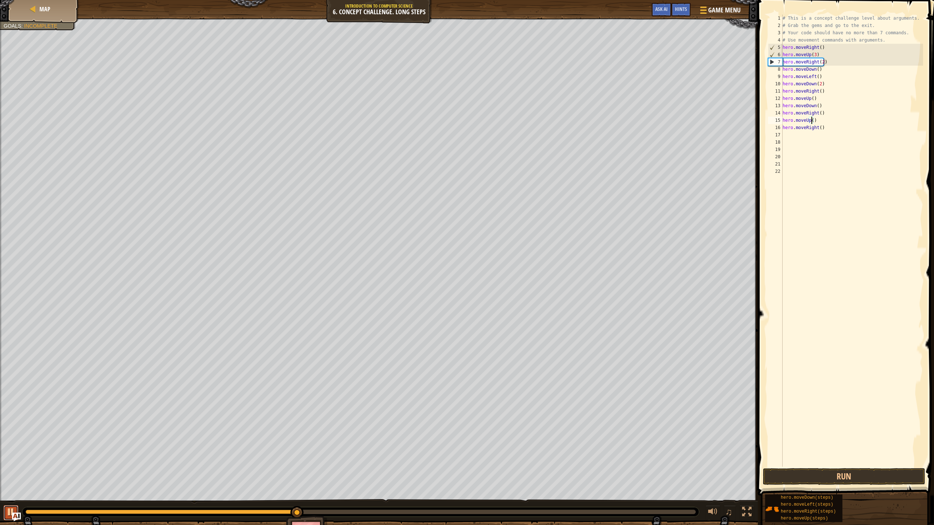
click at [7, 466] on div at bounding box center [10, 511] width 9 height 9
click at [816, 122] on div "# This is a concept challenge level about arguments. # Grab the gems and go to …" at bounding box center [852, 248] width 142 height 467
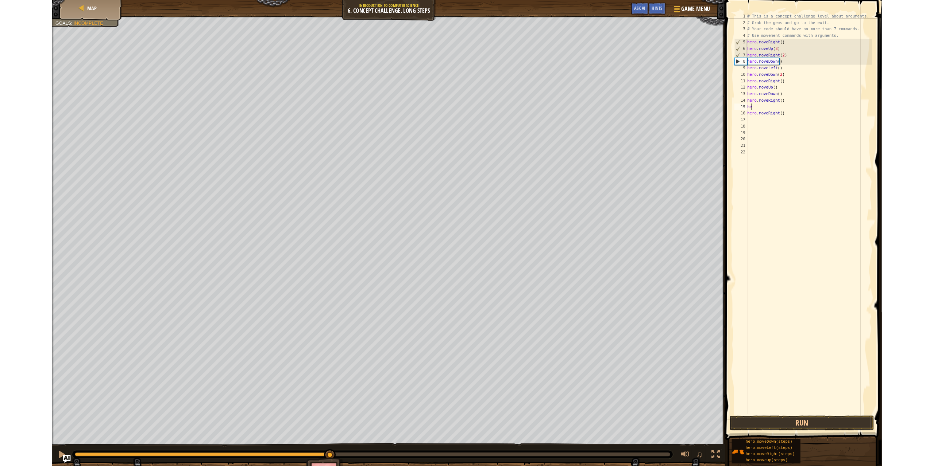
scroll to position [3, 0]
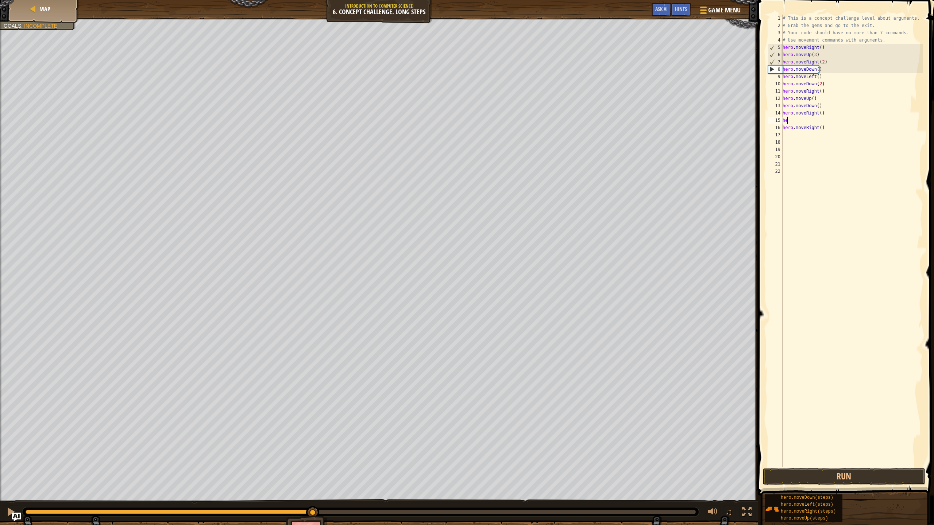
type textarea "h"
click at [828, 129] on div "# This is a concept challenge level about arguments. # Grab the gems and go to …" at bounding box center [852, 248] width 142 height 467
type textarea "h"
click at [815, 466] on button "Run" at bounding box center [844, 476] width 162 height 17
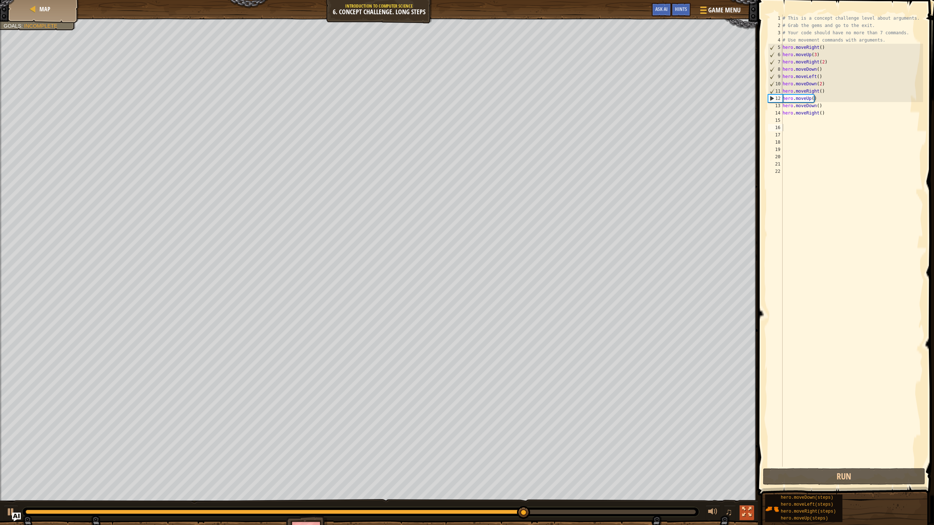
click at [747, 466] on div at bounding box center [746, 511] width 9 height 9
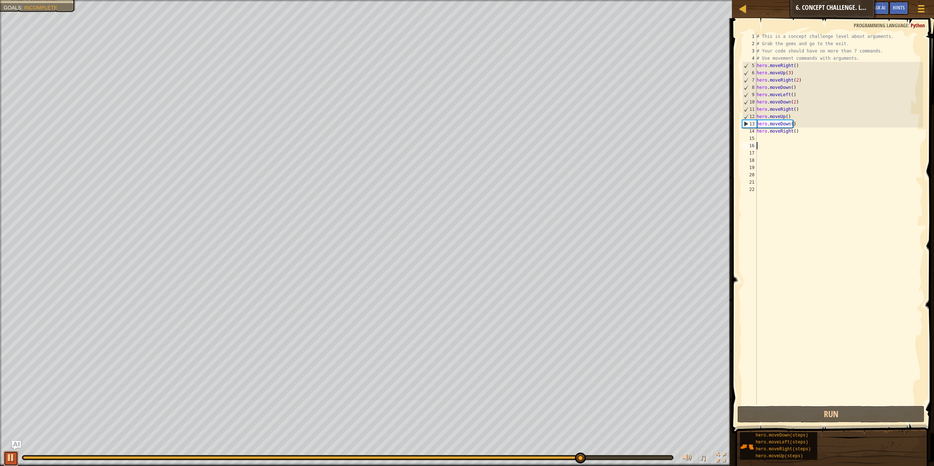
click at [5, 460] on button at bounding box center [11, 459] width 15 height 15
click at [690, 456] on div at bounding box center [686, 457] width 9 height 9
